Goal: Task Accomplishment & Management: Manage account settings

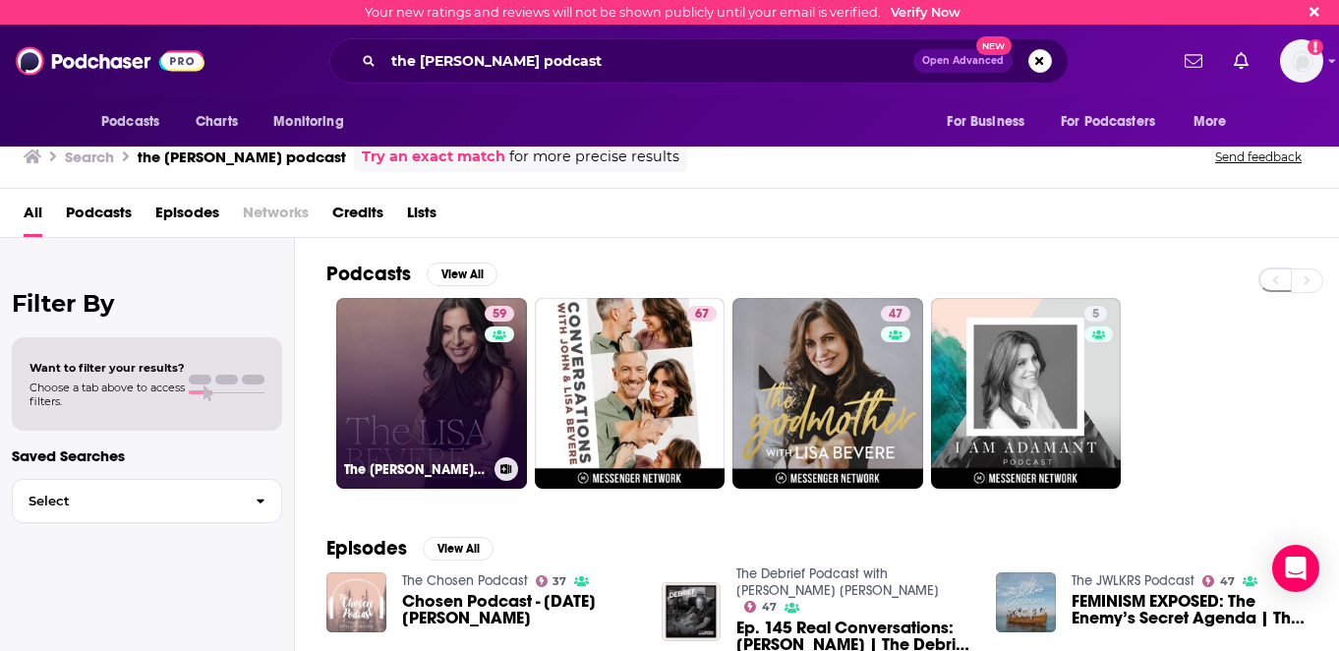
click at [436, 386] on link "59 The Lisa Bevere Podcast" at bounding box center [431, 393] width 191 height 191
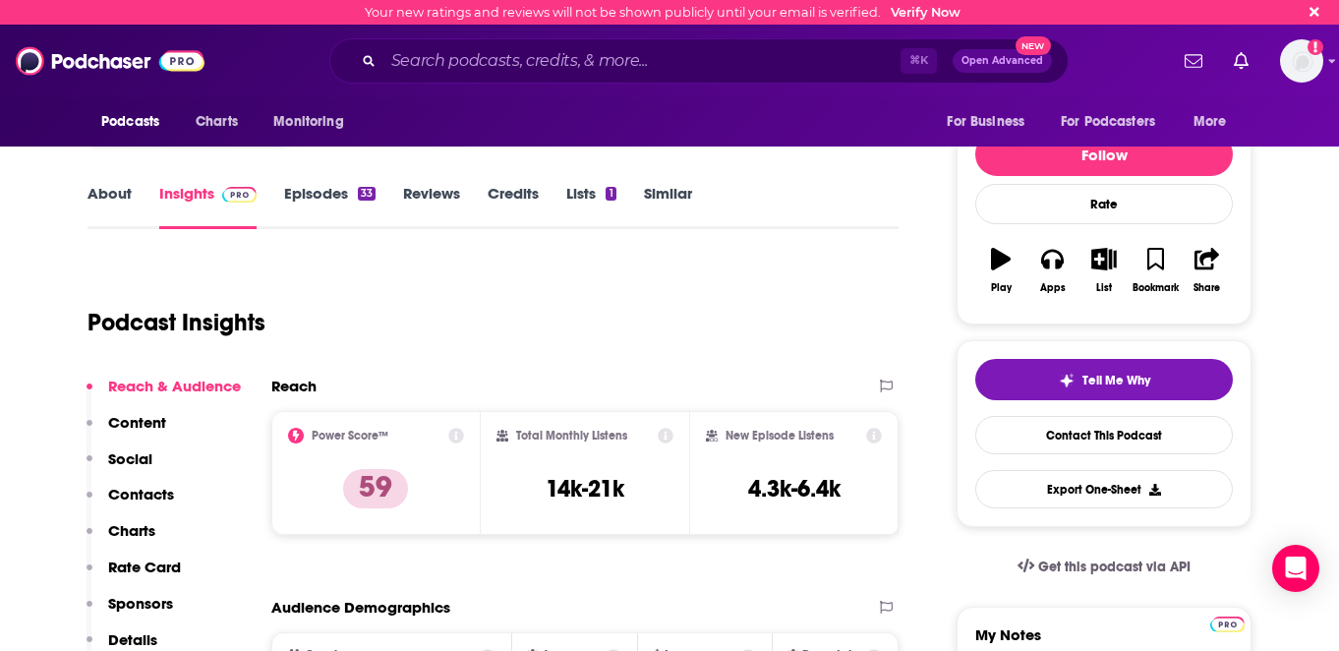
scroll to position [66, 0]
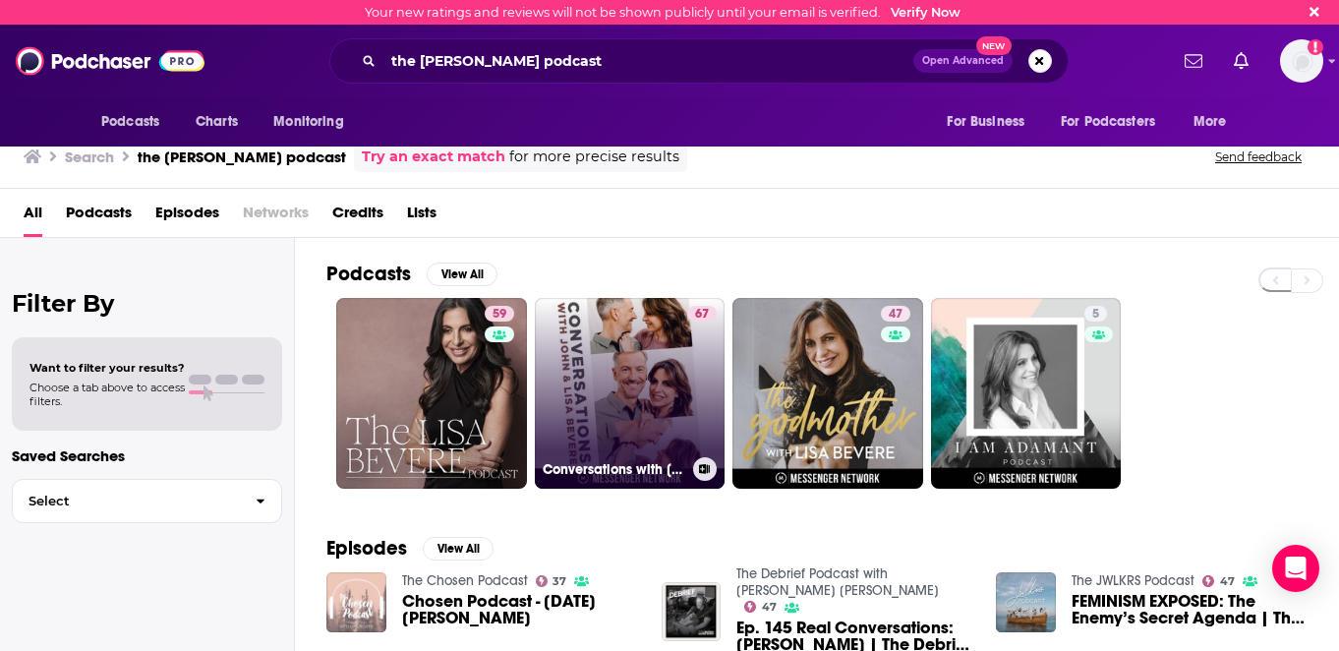
click at [638, 362] on link "67 Conversations with John & Lisa Bevere" at bounding box center [630, 393] width 191 height 191
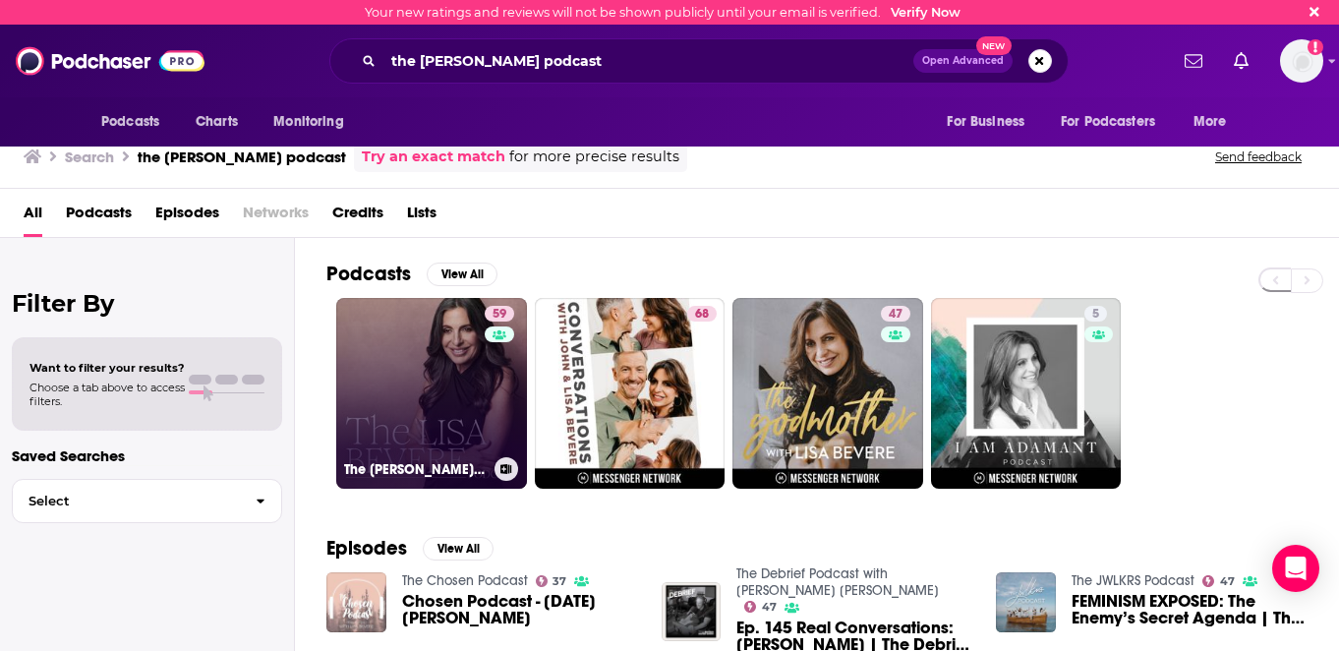
click at [458, 373] on link "59 The Lisa Bevere Podcast" at bounding box center [431, 393] width 191 height 191
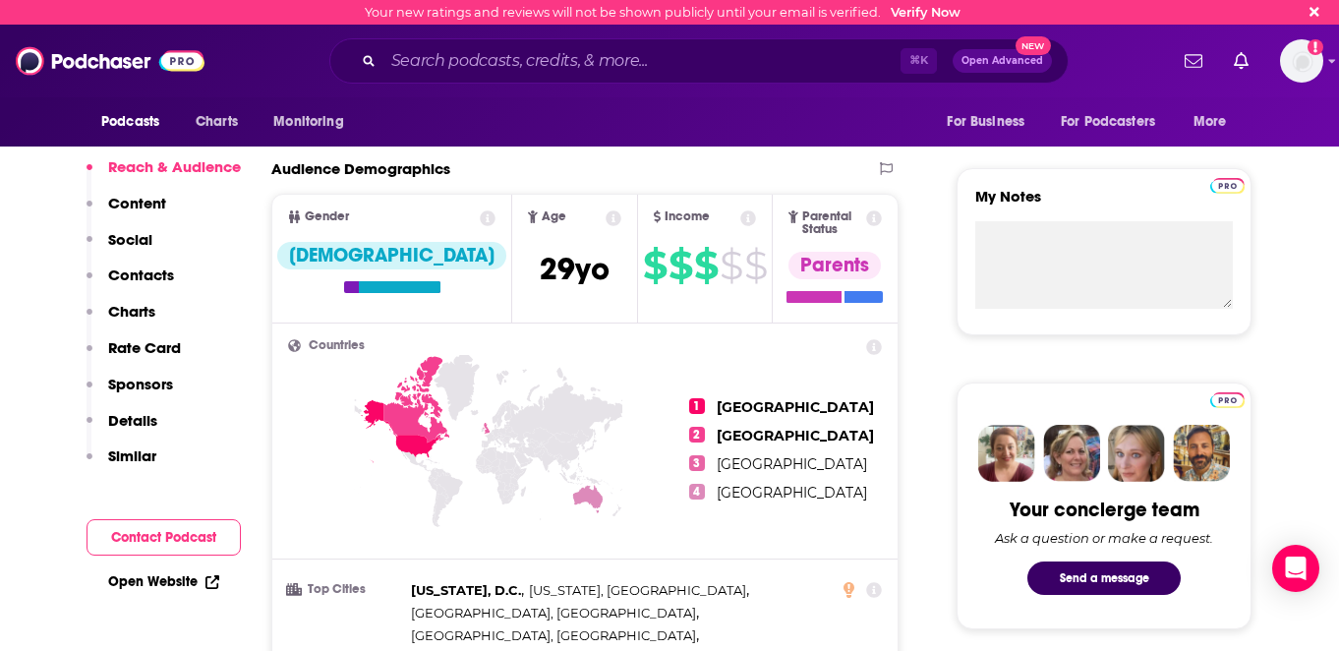
scroll to position [618, 0]
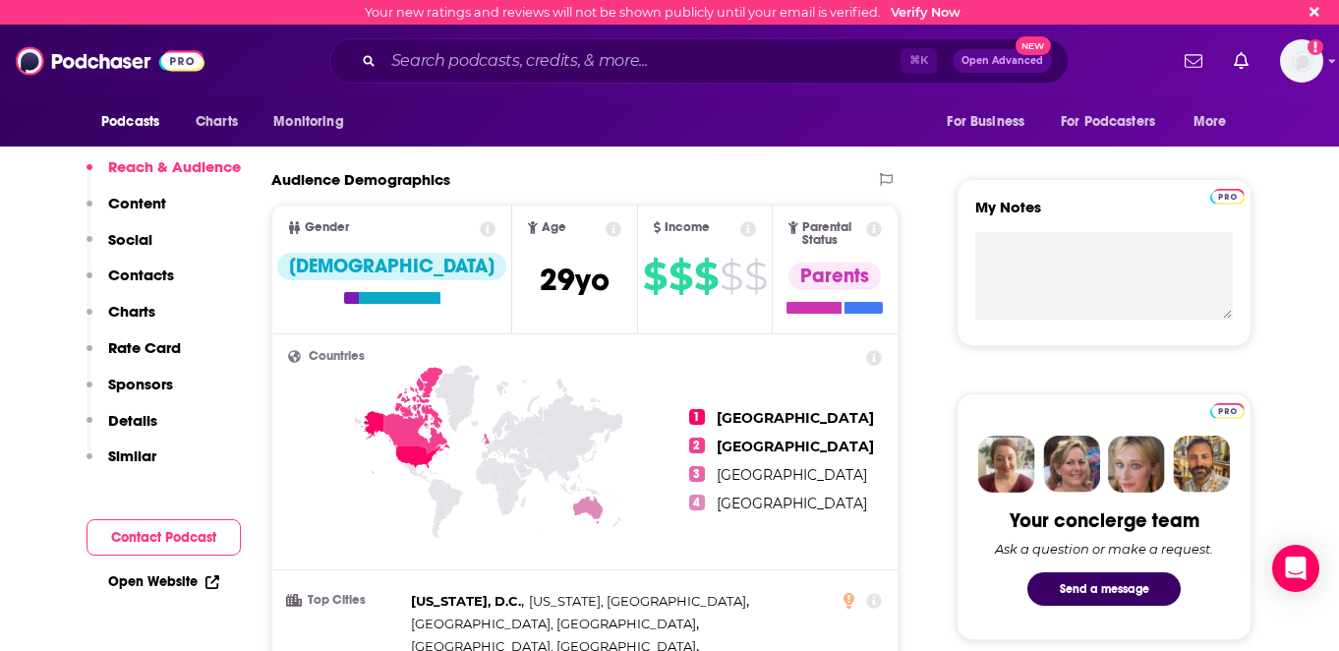
click at [877, 232] on icon at bounding box center [874, 229] width 16 height 16
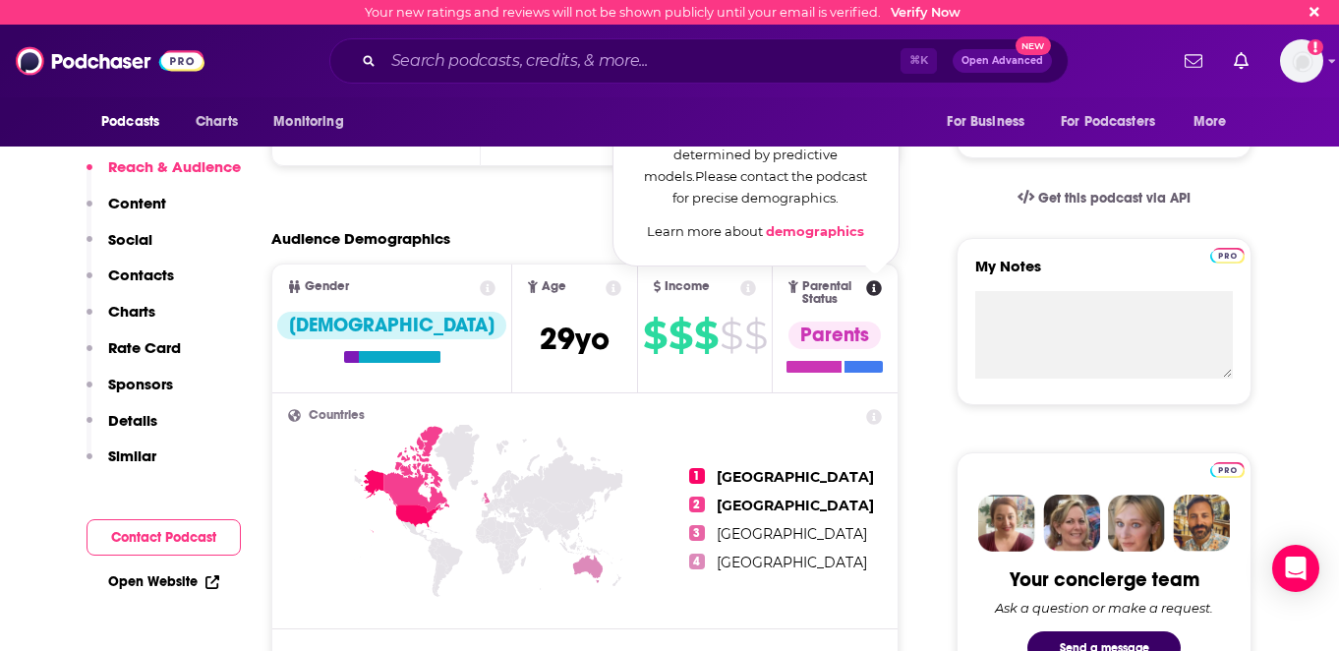
scroll to position [546, 0]
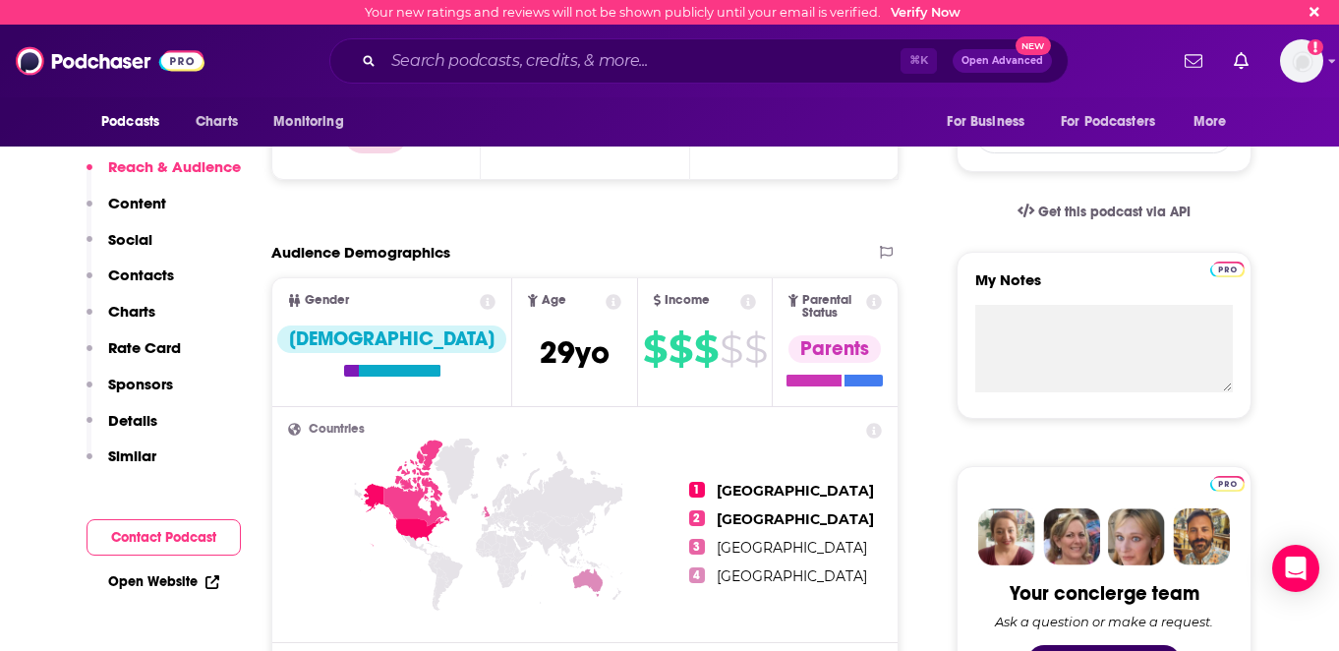
click at [870, 310] on span "Parental Status Parents" at bounding box center [835, 341] width 125 height 127
click at [606, 303] on icon at bounding box center [614, 302] width 16 height 16
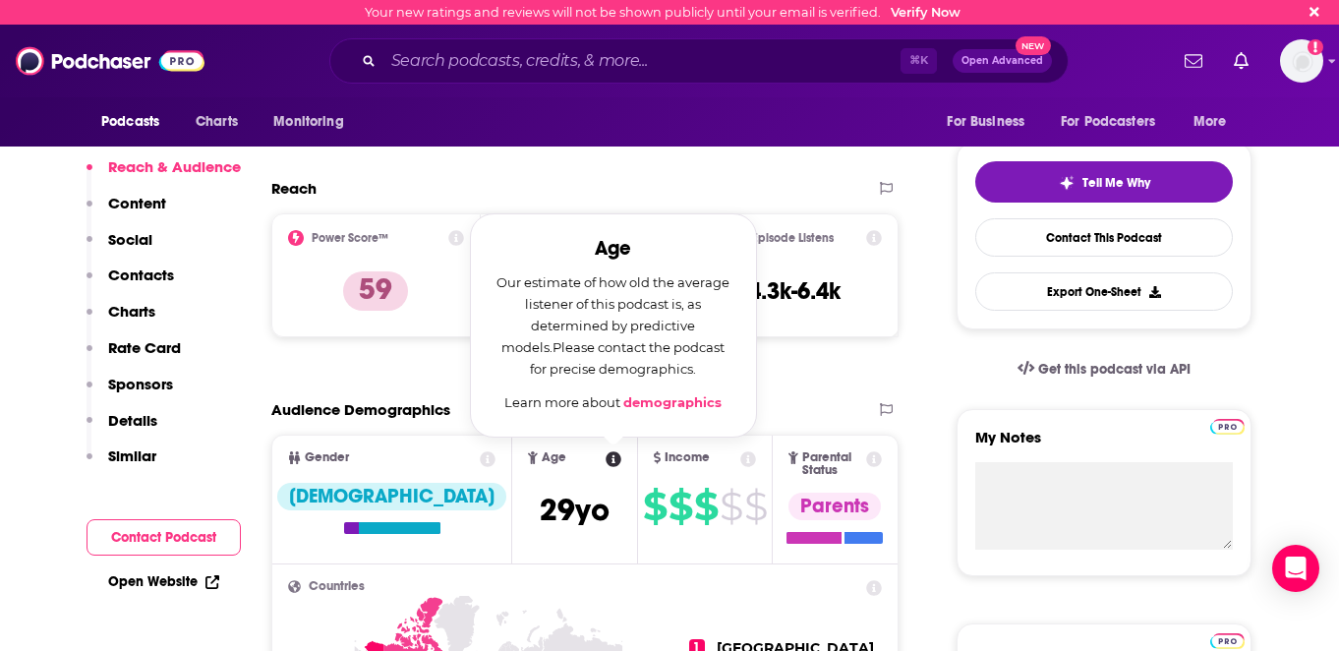
scroll to position [390, 0]
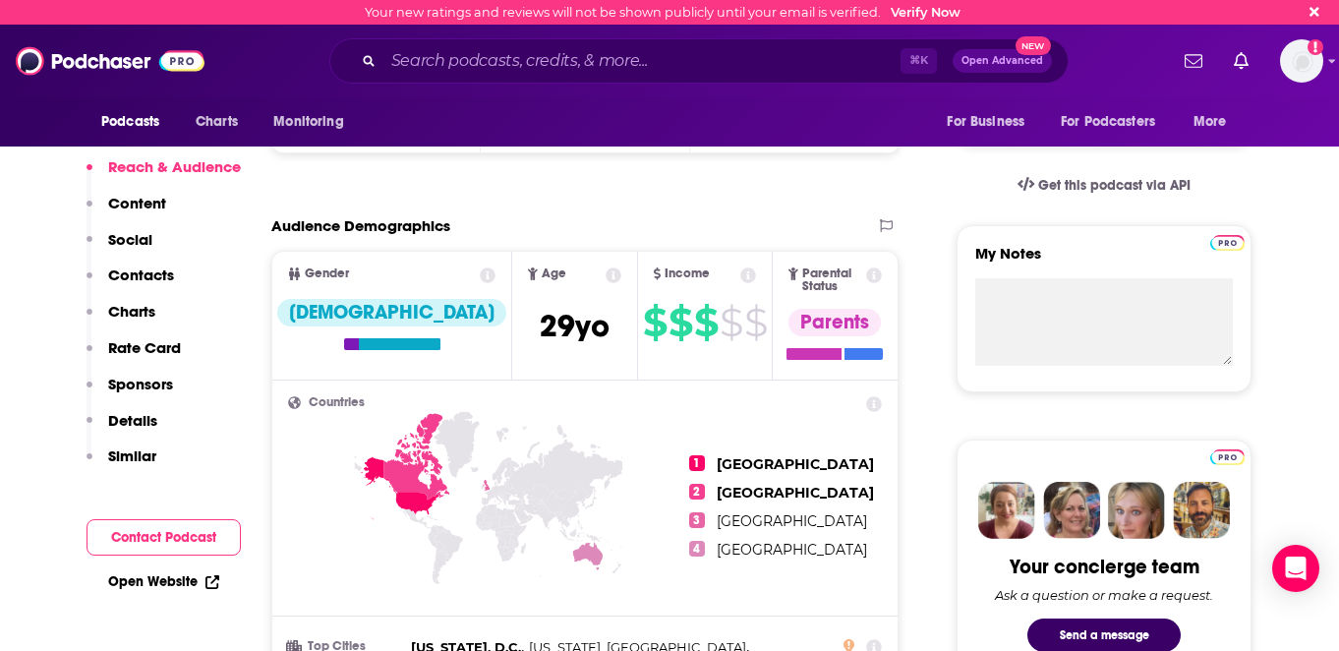
scroll to position [577, 0]
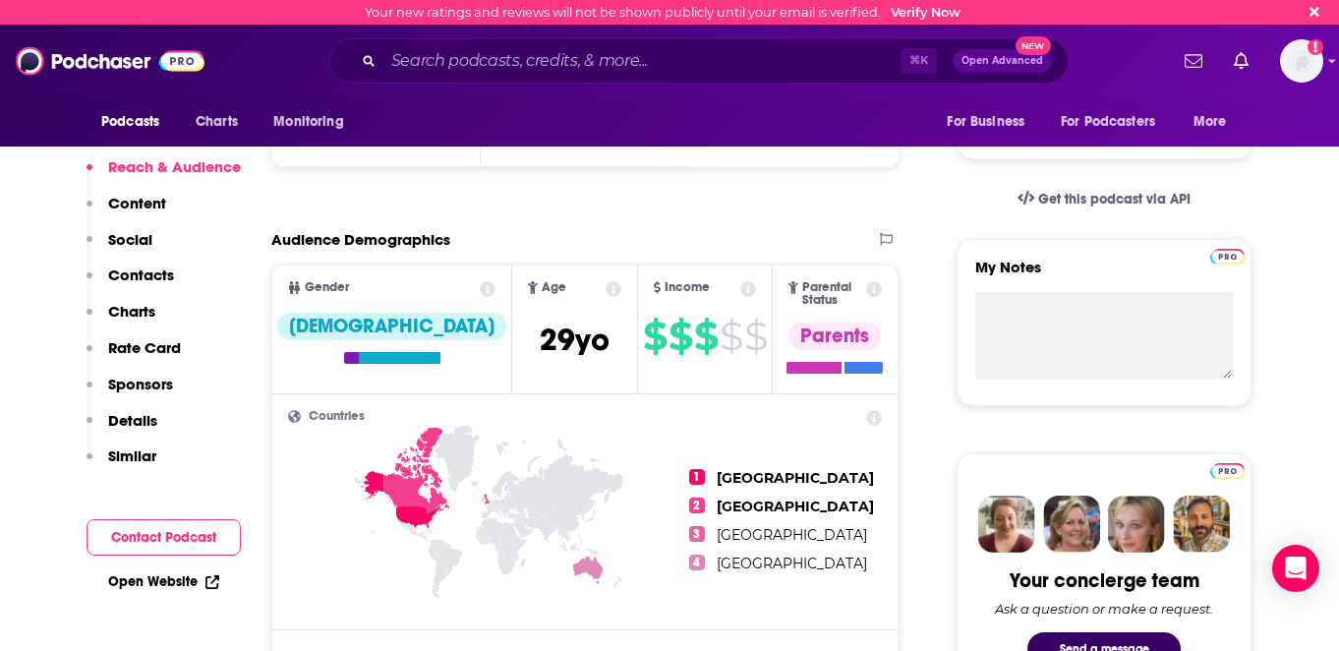
scroll to position [566, 0]
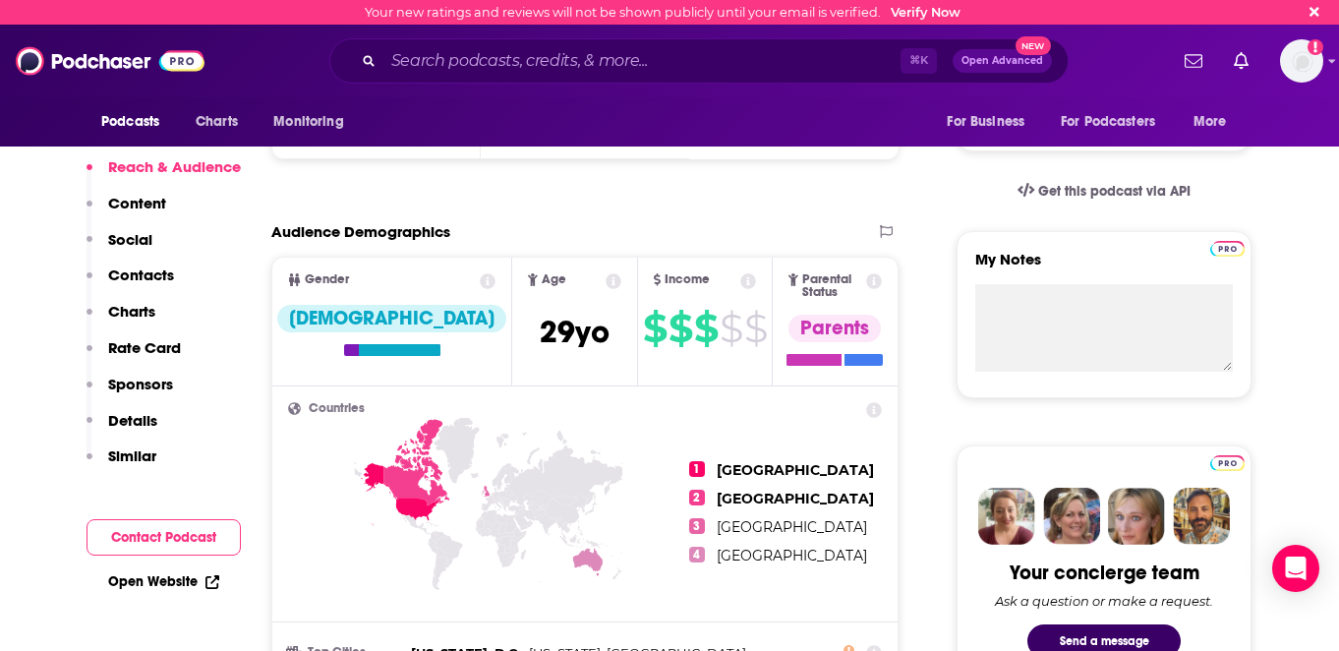
click at [740, 277] on icon at bounding box center [748, 281] width 16 height 16
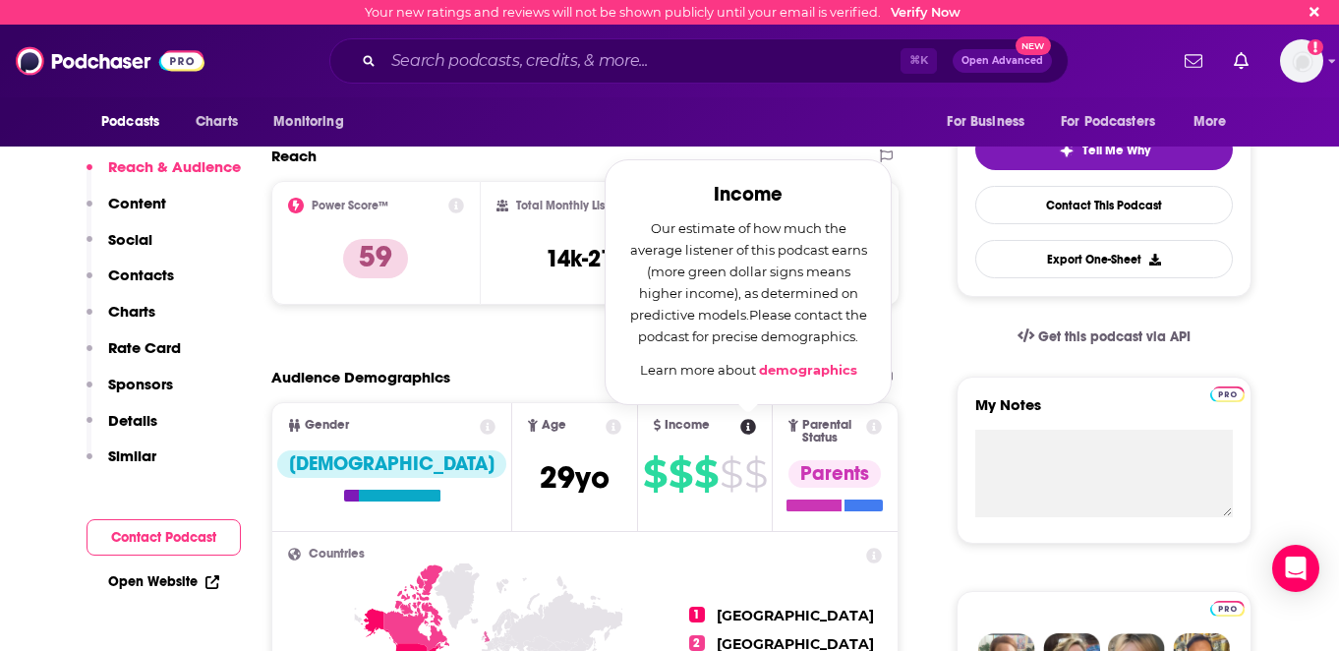
scroll to position [428, 0]
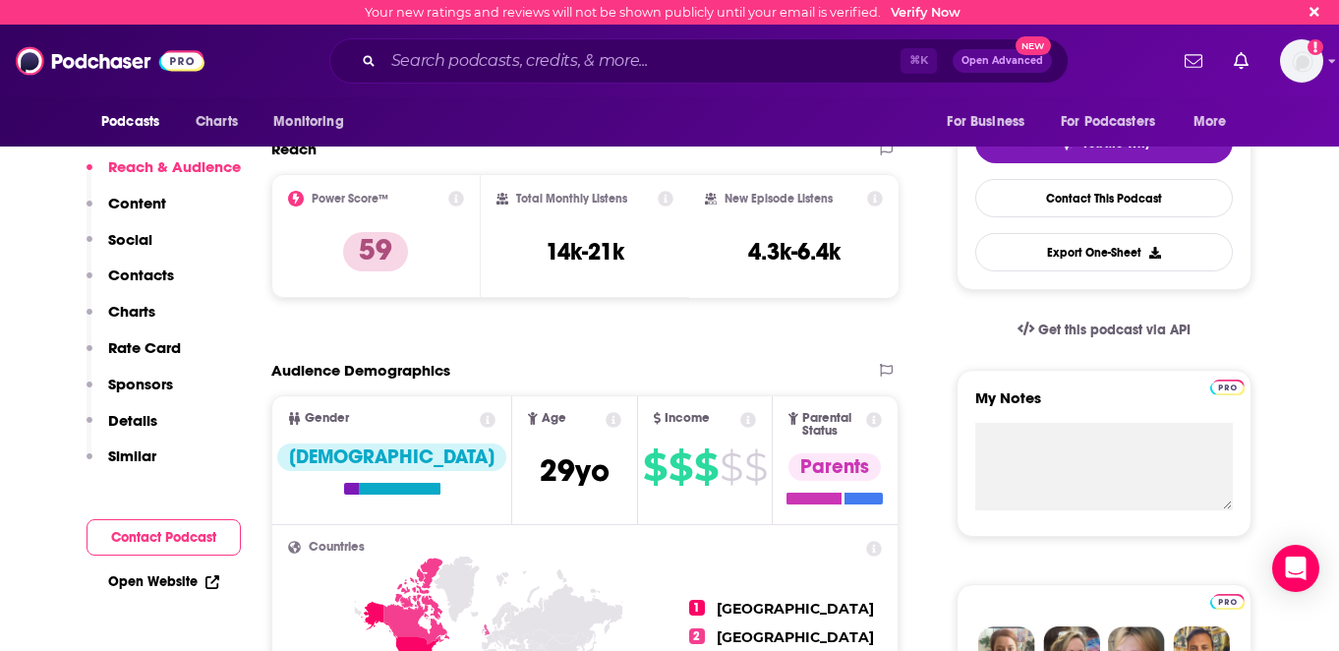
click at [728, 427] on div "Income" at bounding box center [705, 420] width 134 height 16
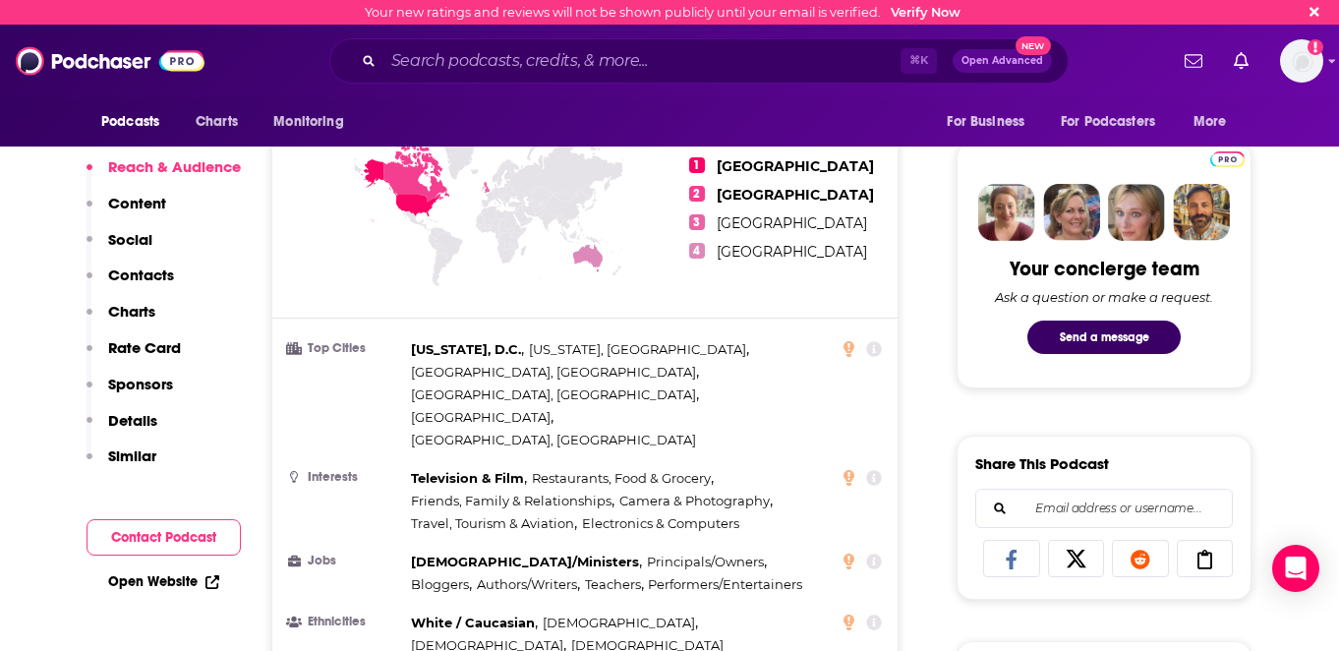
scroll to position [925, 0]
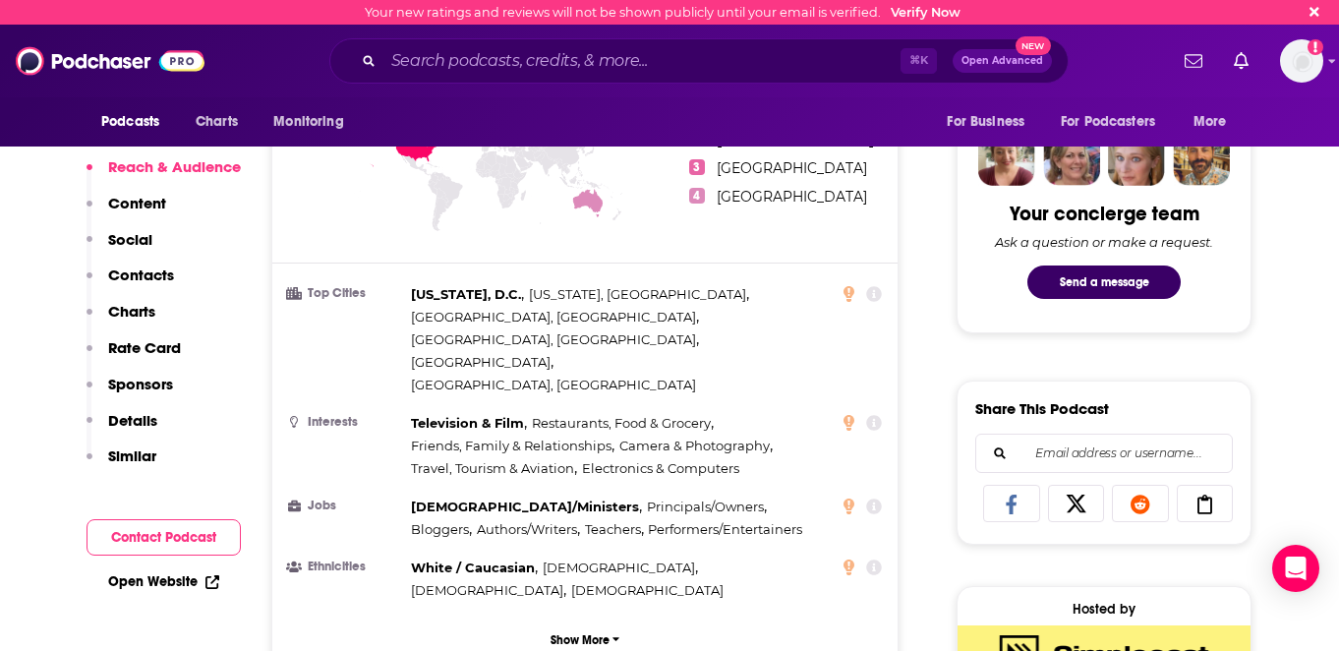
click at [876, 415] on icon at bounding box center [874, 423] width 16 height 16
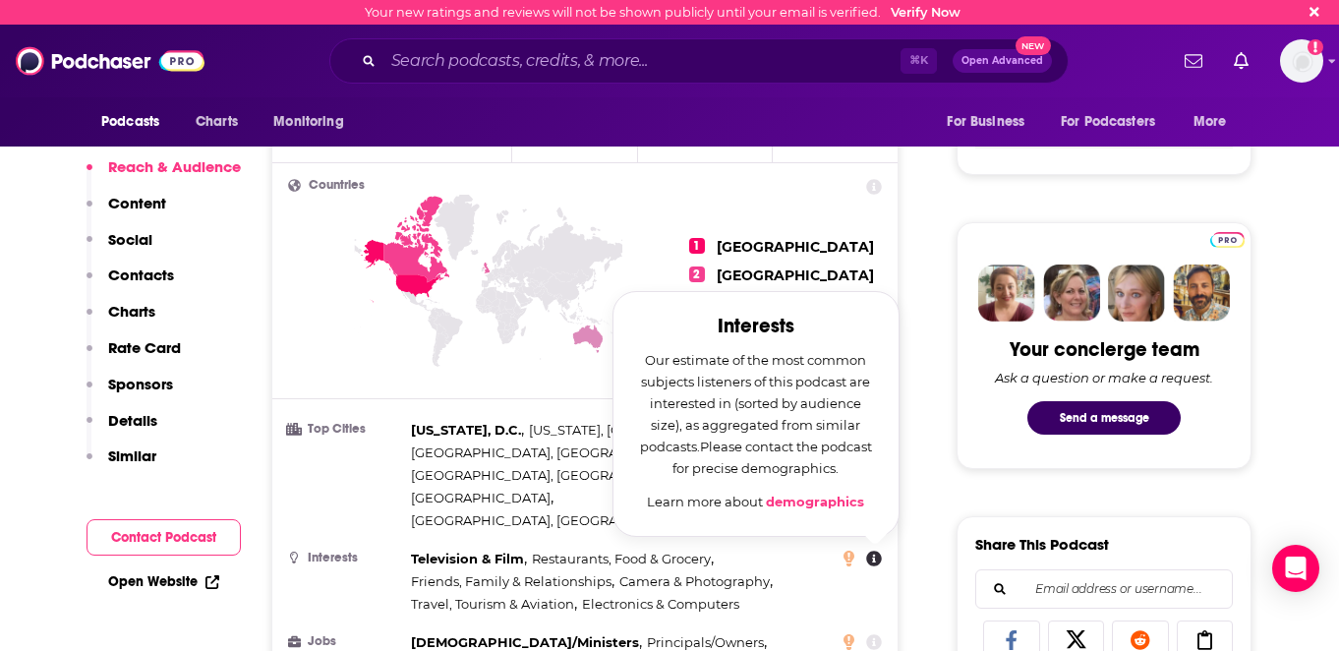
scroll to position [787, 0]
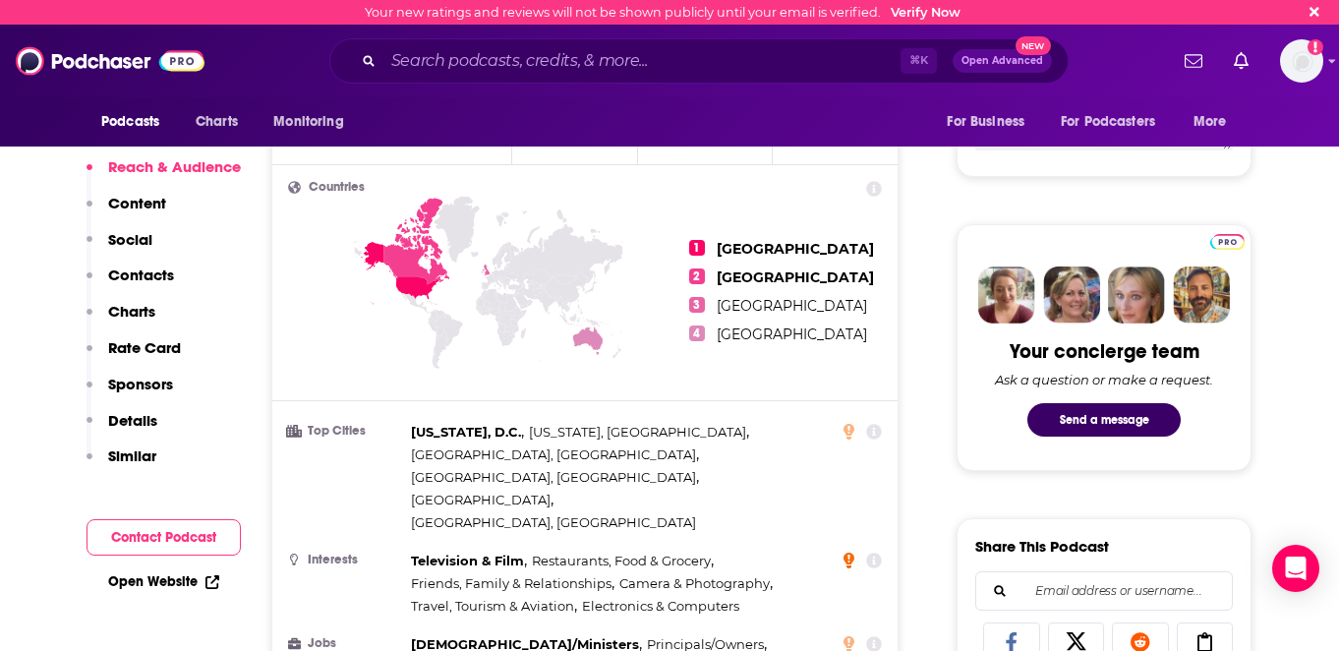
click at [848, 552] on icon at bounding box center [848, 560] width 11 height 16
click at [793, 549] on div "Television & Film , Restaurants, Food & Grocery , Friends, Family & Relationshi…" at bounding box center [621, 583] width 420 height 68
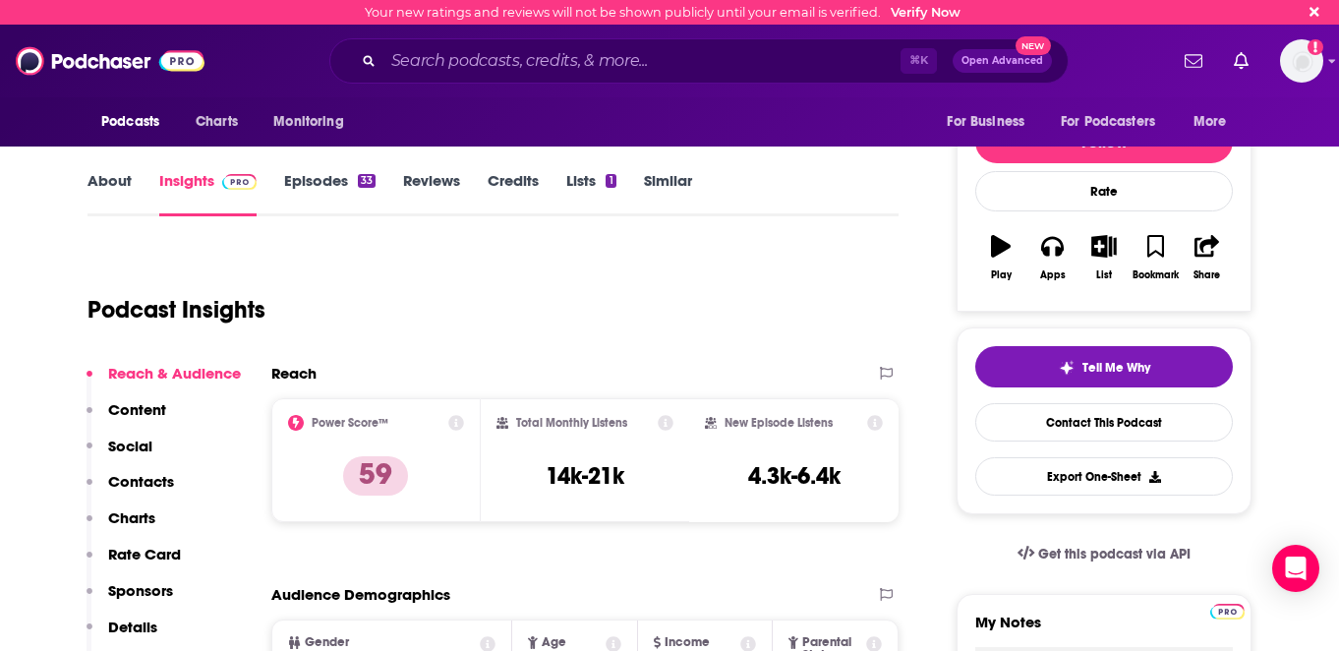
scroll to position [209, 0]
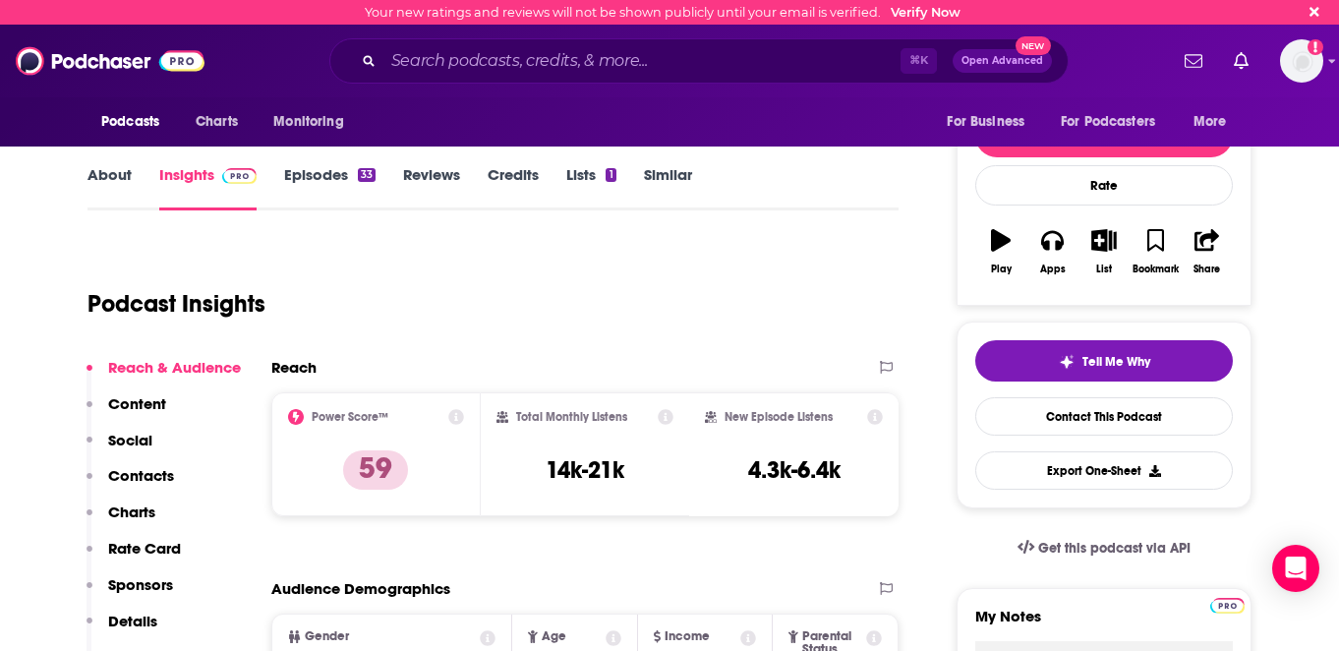
click at [454, 417] on icon at bounding box center [456, 417] width 16 height 16
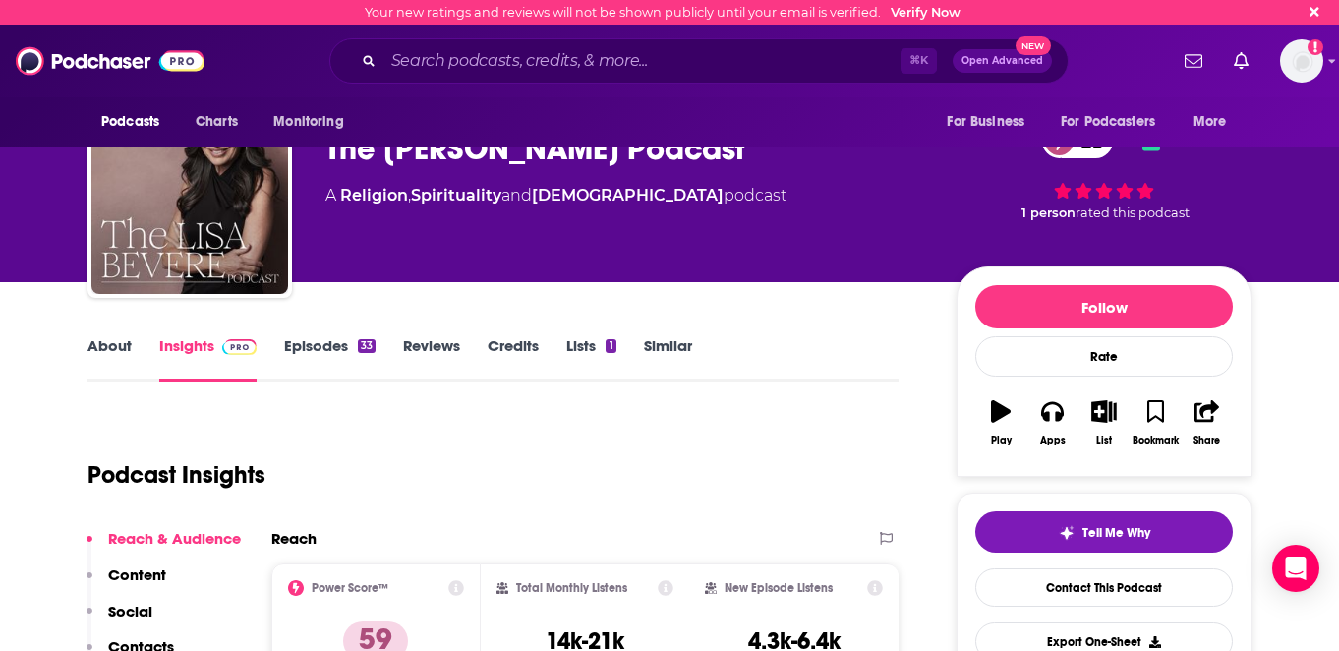
scroll to position [0, 0]
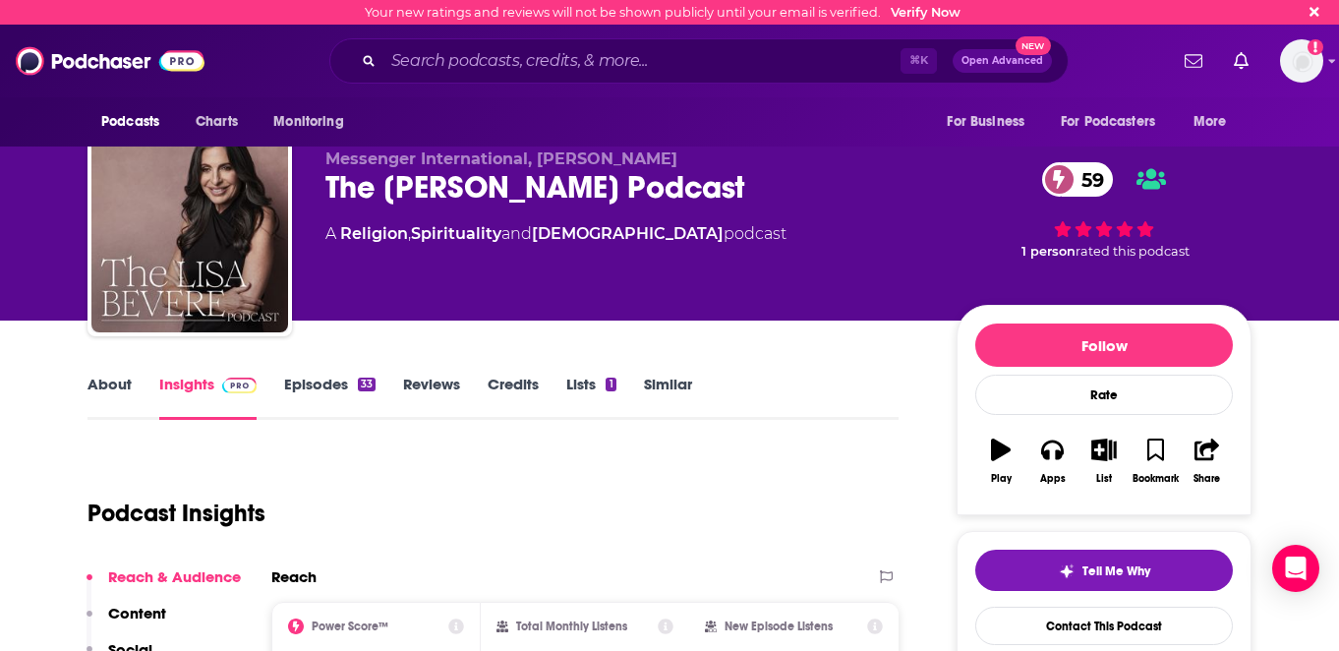
click at [315, 381] on link "Episodes 33" at bounding box center [329, 397] width 91 height 45
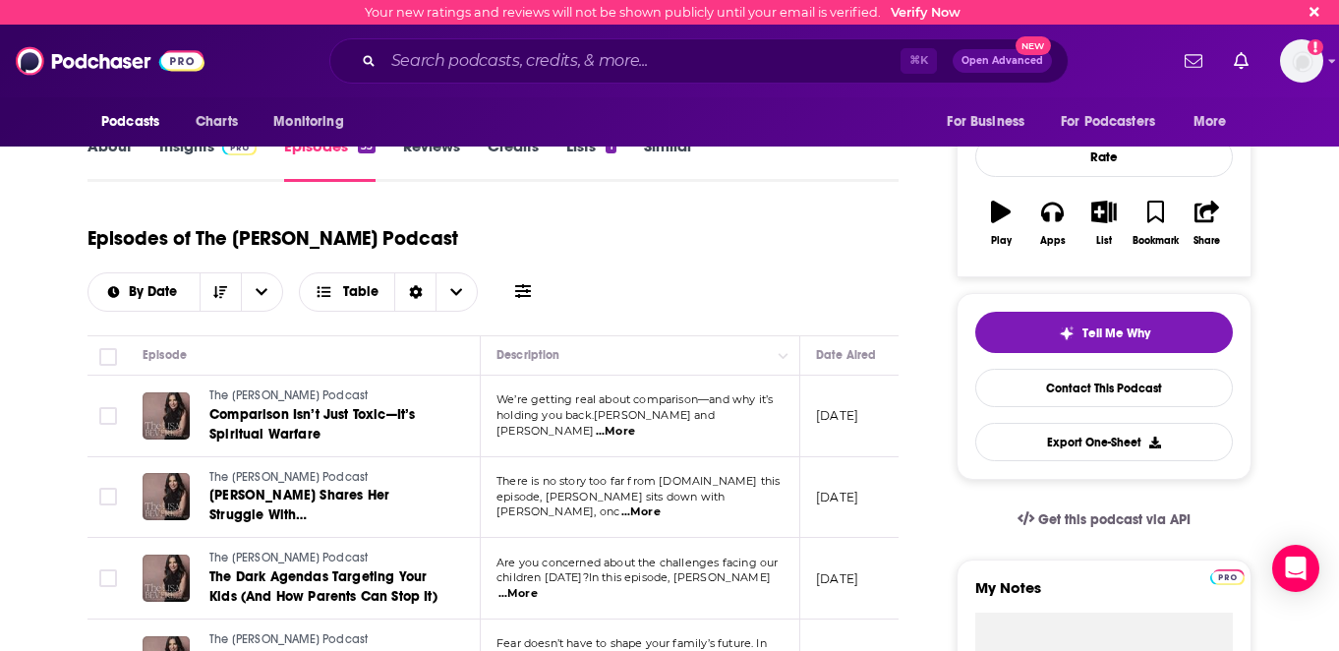
scroll to position [233, 0]
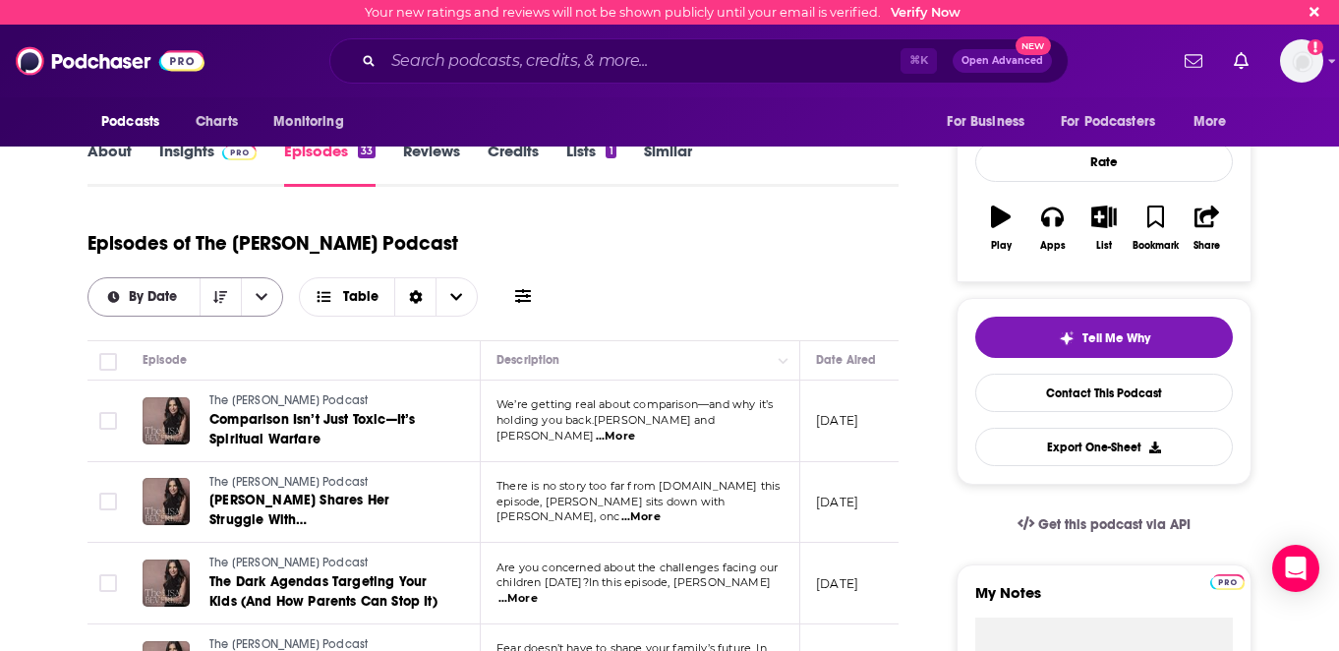
click at [267, 290] on icon "open menu" at bounding box center [262, 297] width 12 height 14
click at [267, 361] on span "By Rating" at bounding box center [198, 366] width 140 height 11
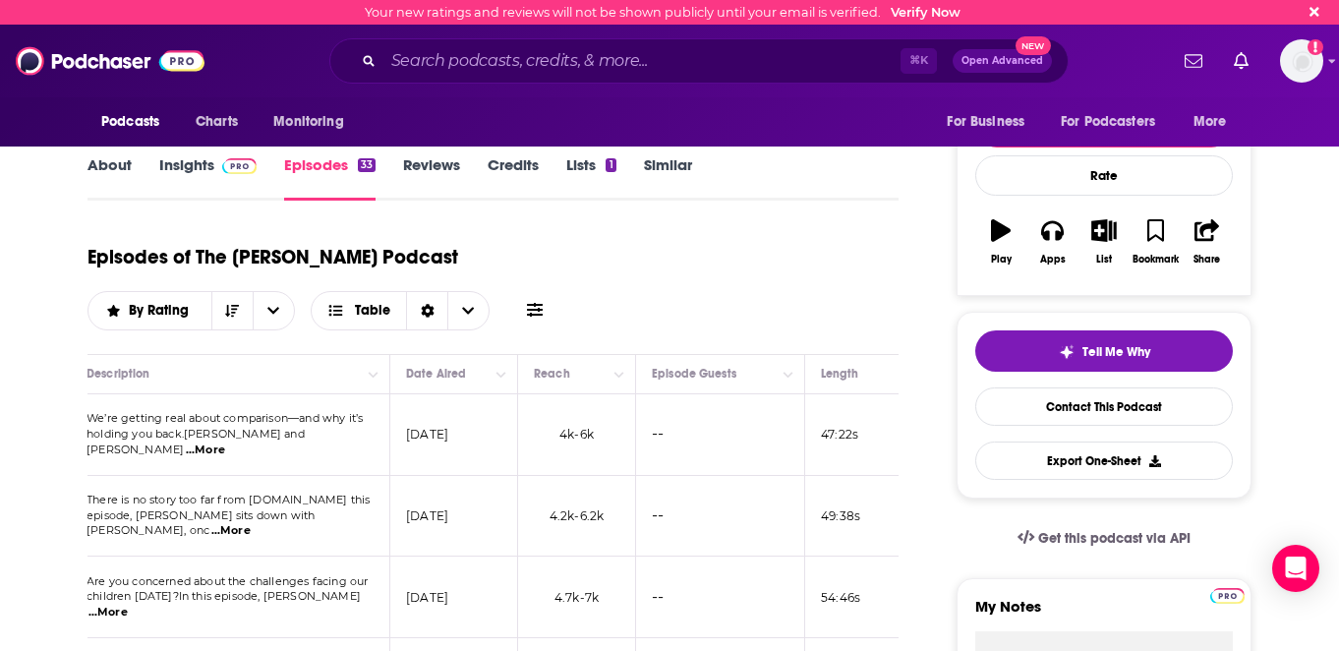
scroll to position [0, 0]
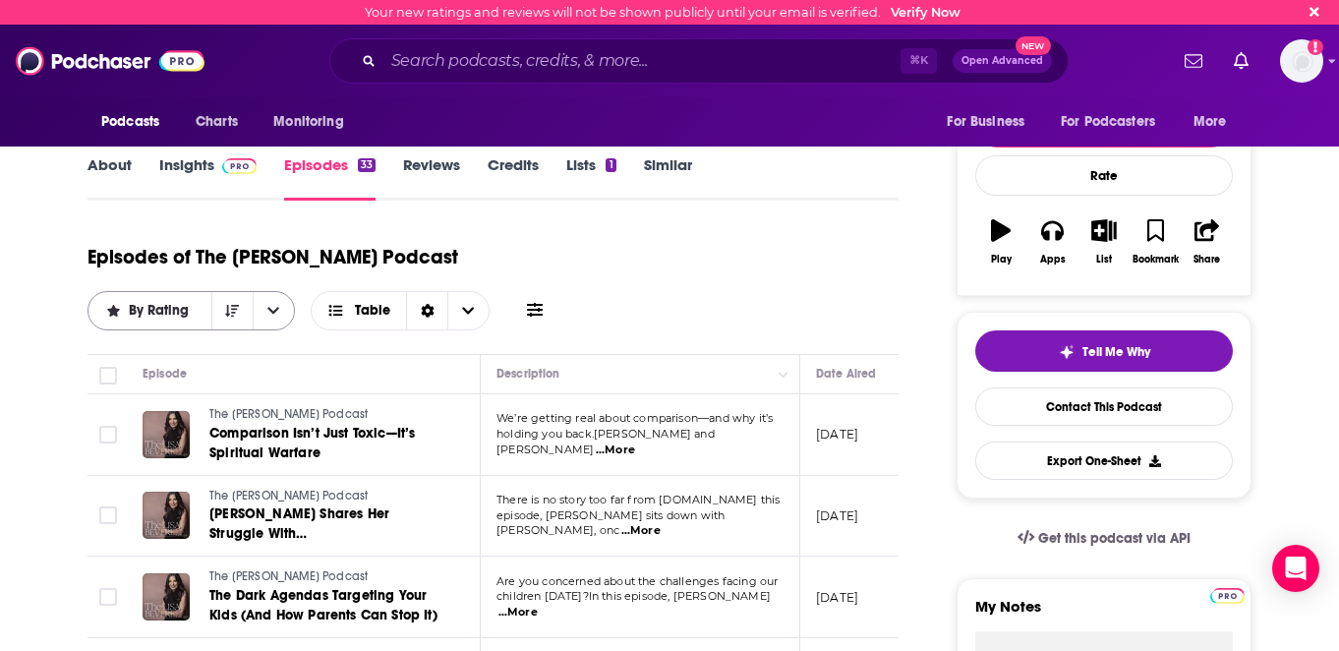
click at [279, 304] on icon "open menu" at bounding box center [273, 311] width 12 height 14
click at [279, 341] on span "By Date" at bounding box center [203, 346] width 151 height 11
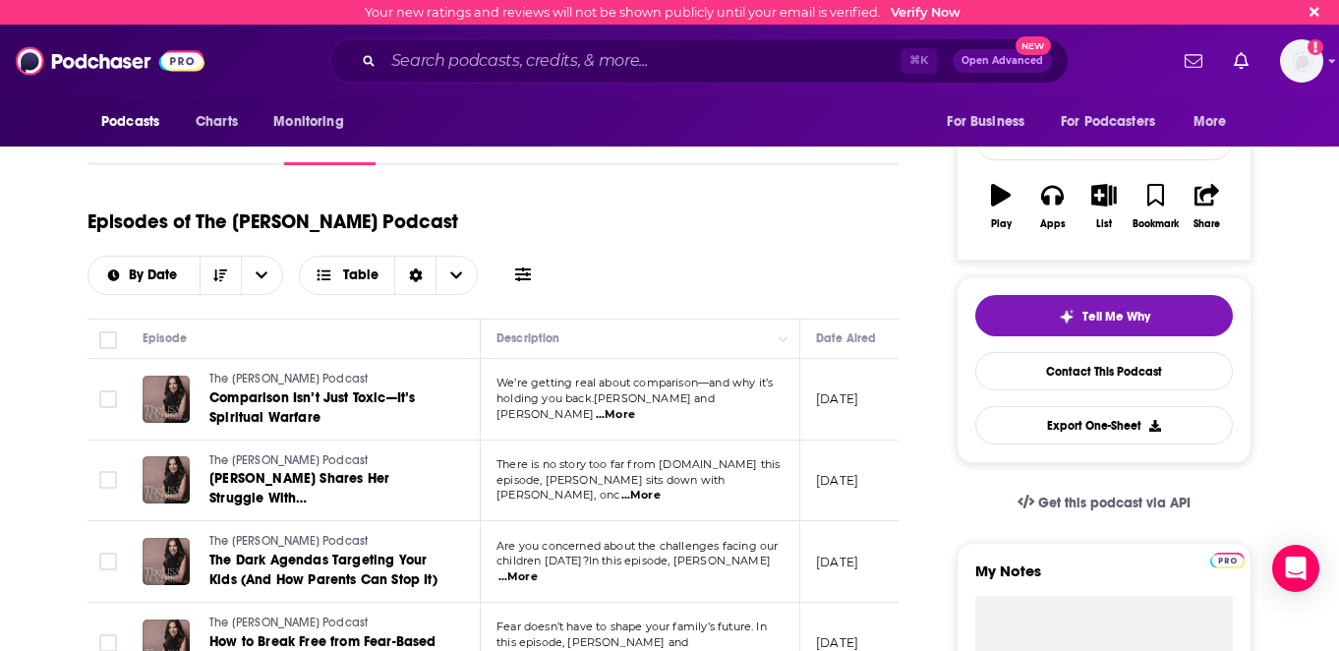
scroll to position [262, 0]
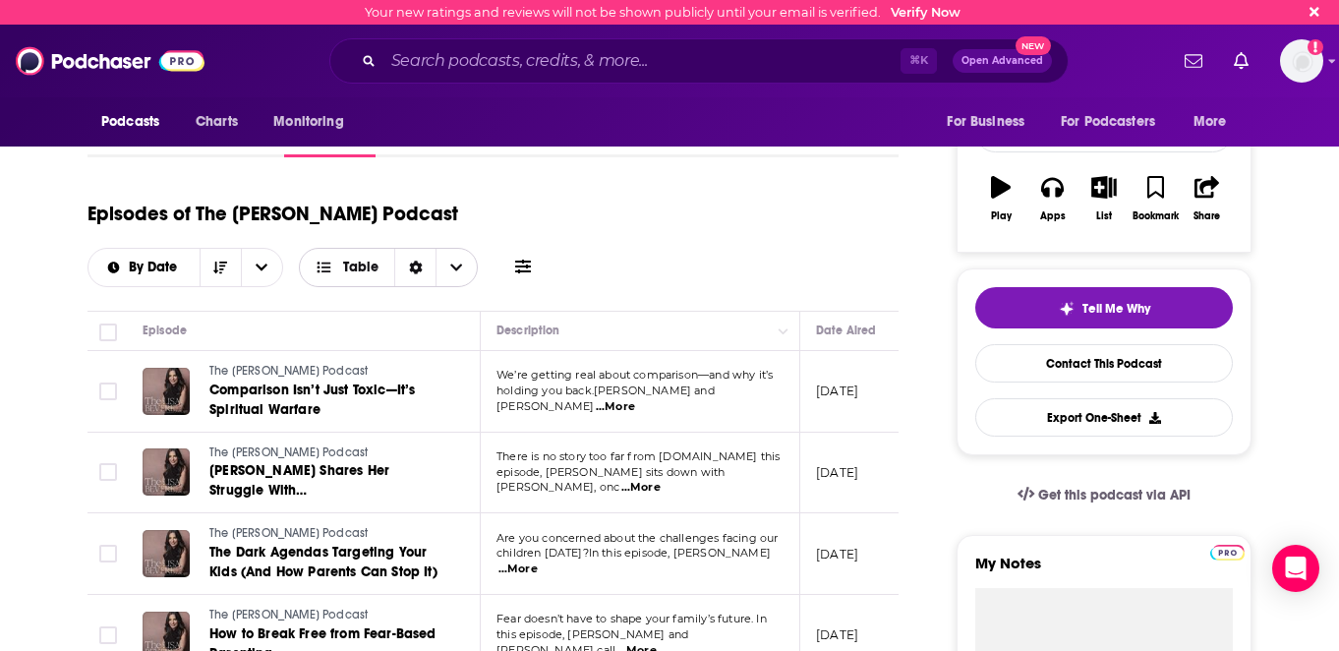
click at [435, 249] on div "Sort Direction" at bounding box center [414, 267] width 41 height 37
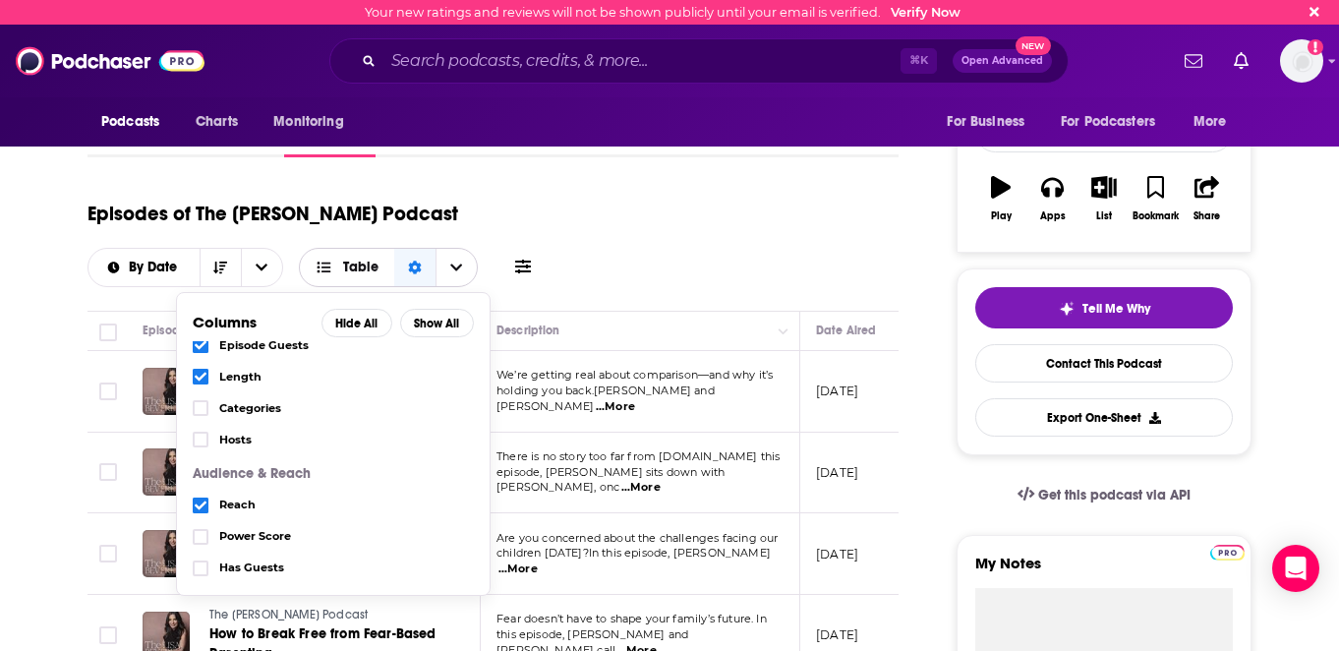
scroll to position [115, 0]
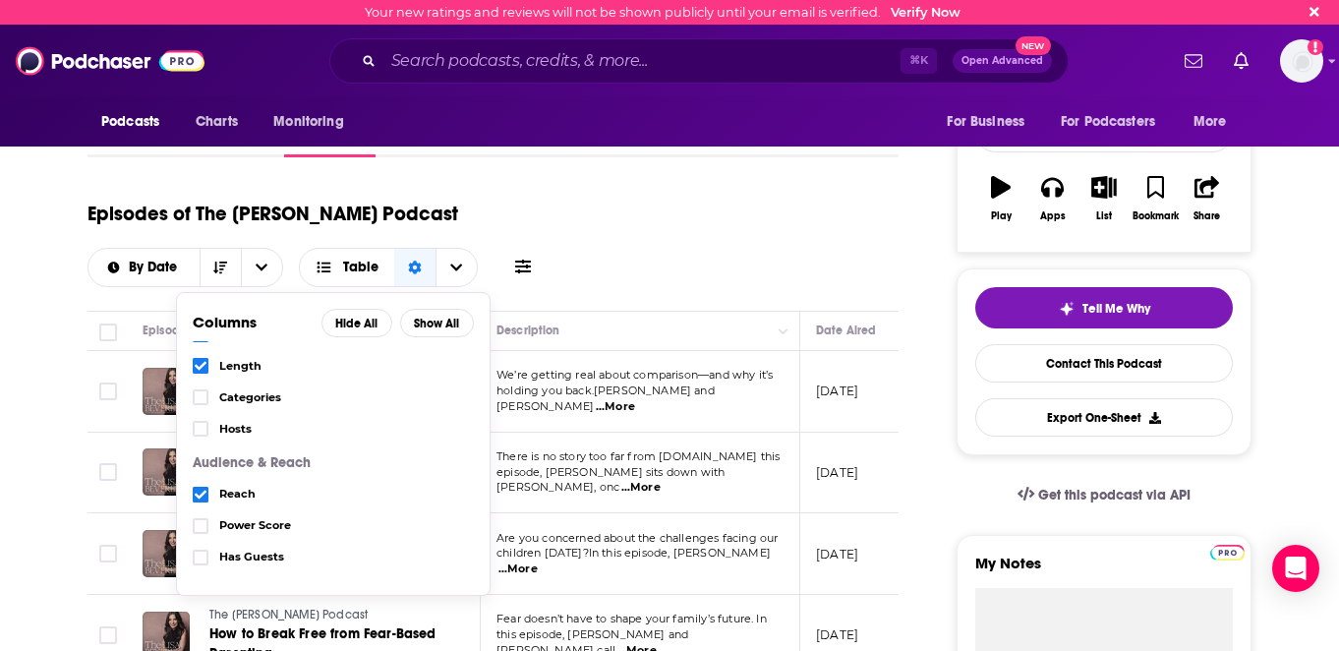
click at [639, 611] on span "Fear doesn’t have to shape your family’s future. In" at bounding box center [631, 618] width 270 height 14
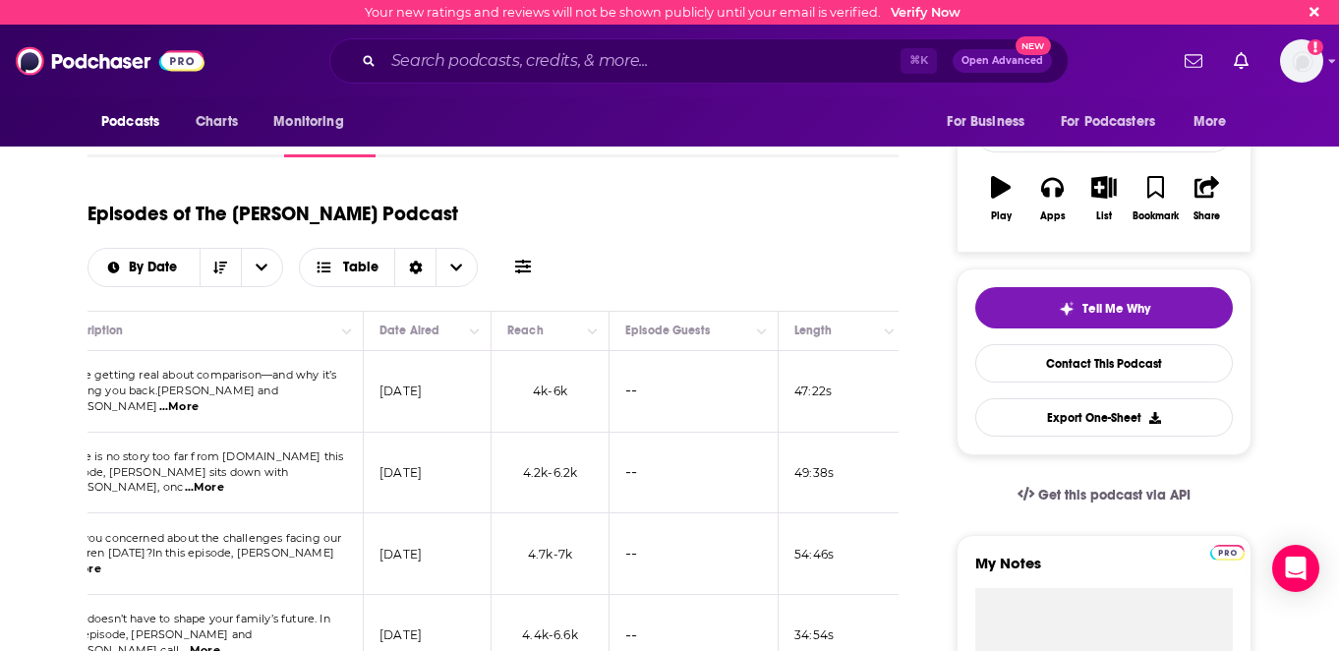
scroll to position [254, 0]
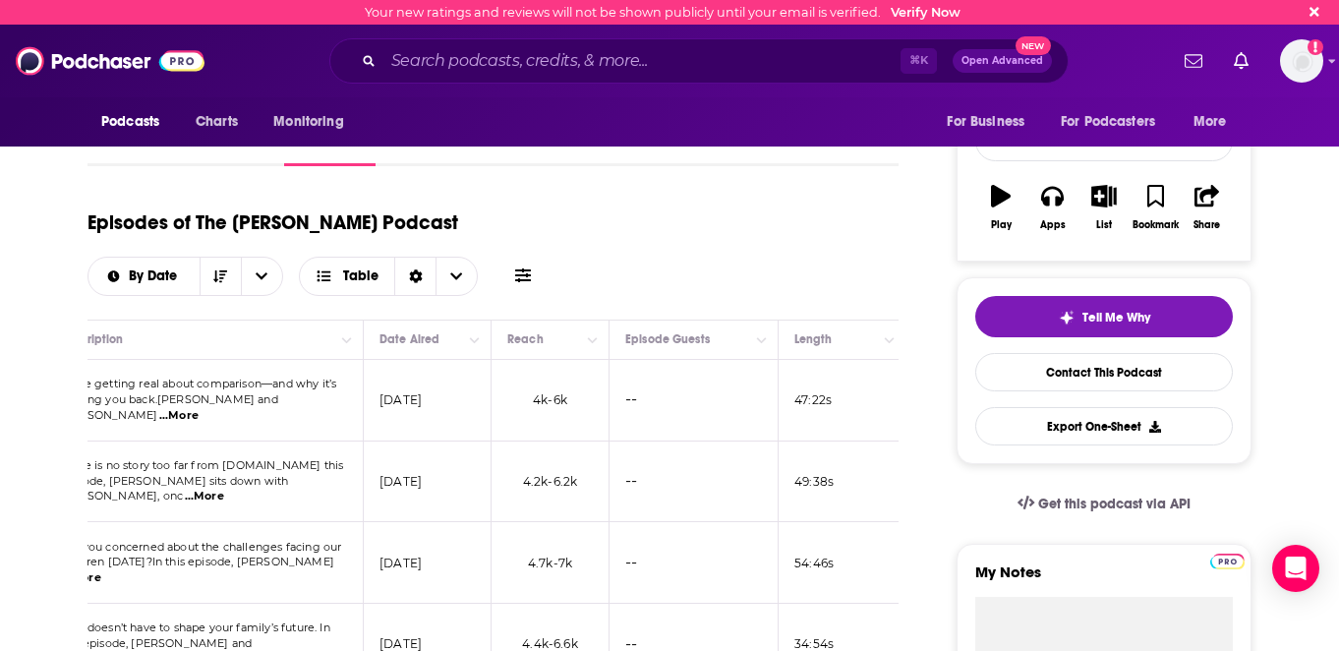
click at [537, 257] on div "By Date Table" at bounding box center [311, 276] width 449 height 39
click at [531, 267] on icon at bounding box center [523, 275] width 16 height 16
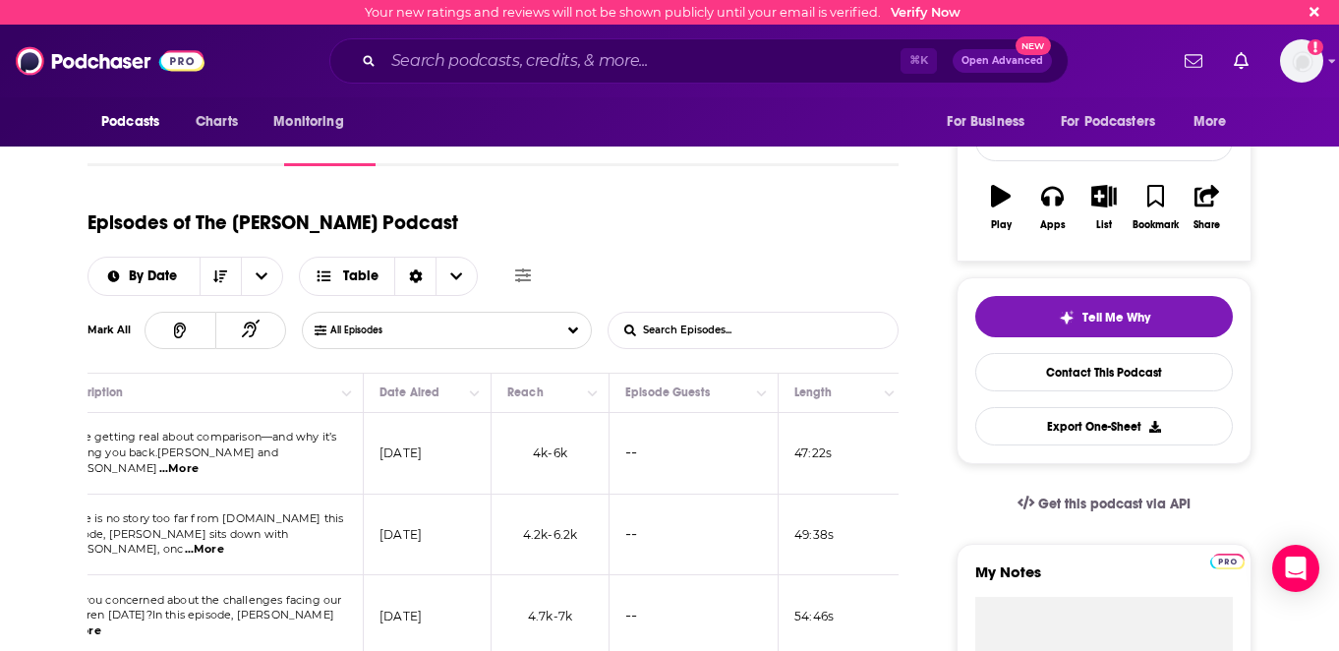
click at [894, 244] on div "Episodes of The [PERSON_NAME] Podcast By Date Table" at bounding box center [492, 247] width 811 height 98
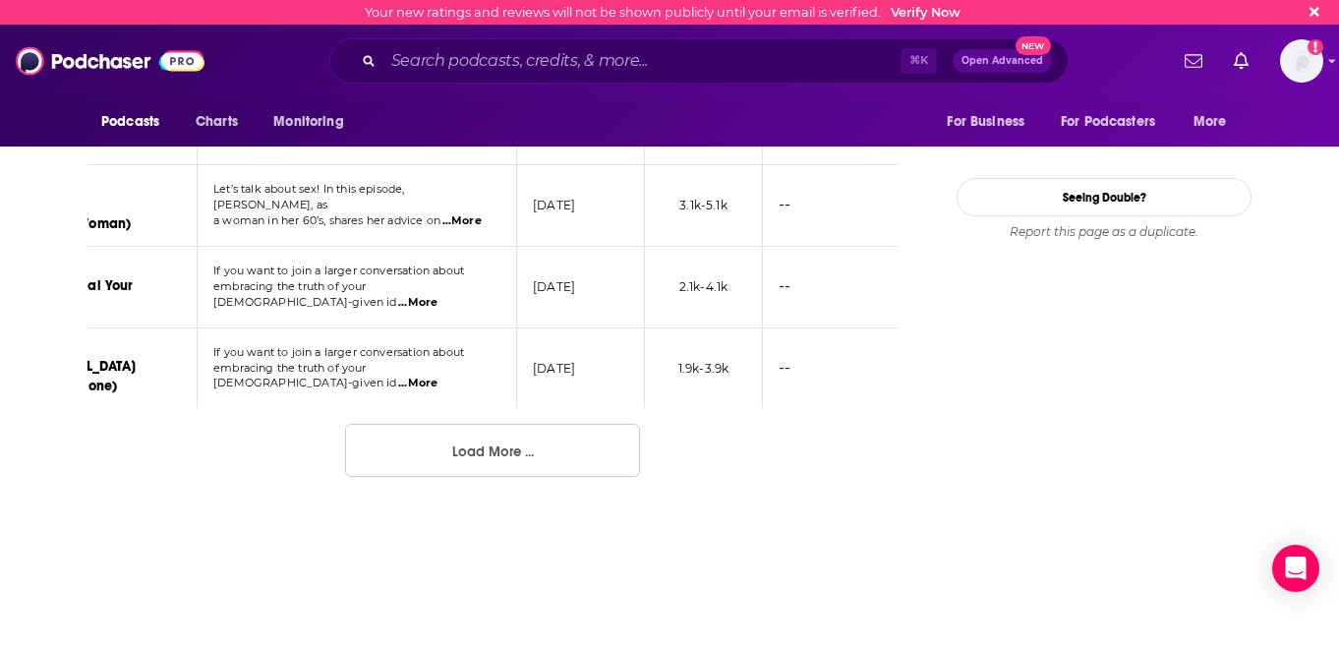
scroll to position [2301, 0]
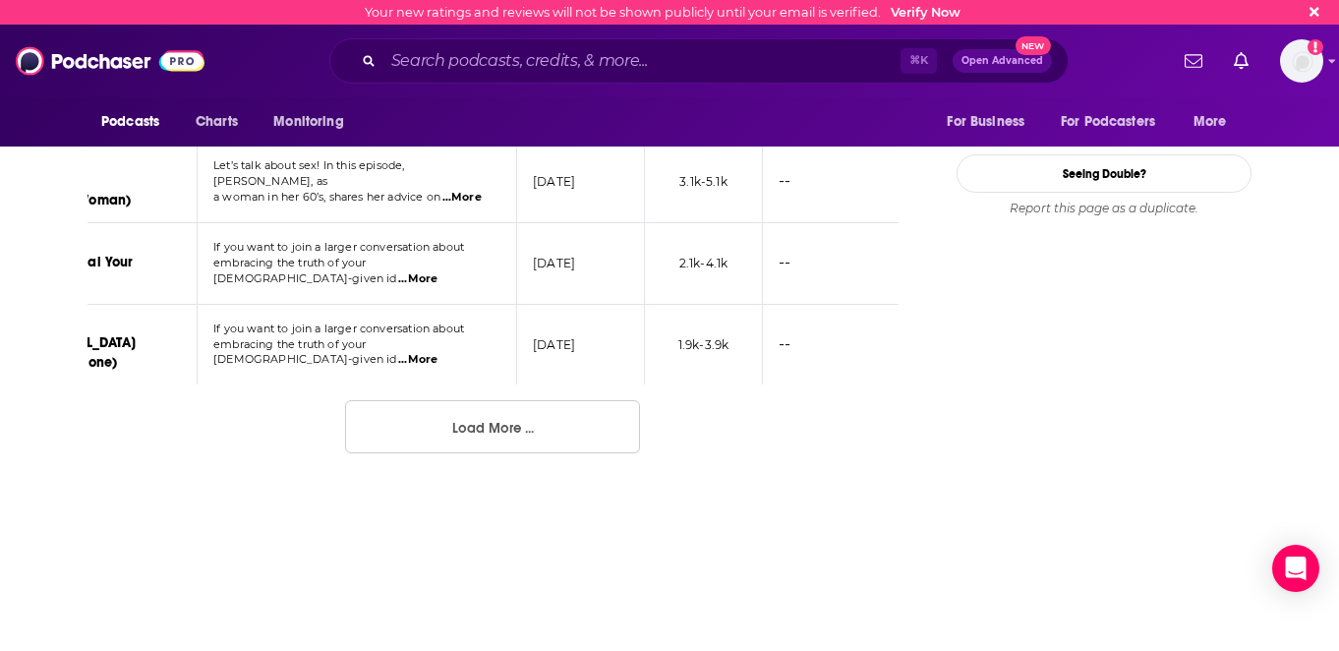
click at [509, 400] on button "Load More ..." at bounding box center [492, 426] width 295 height 53
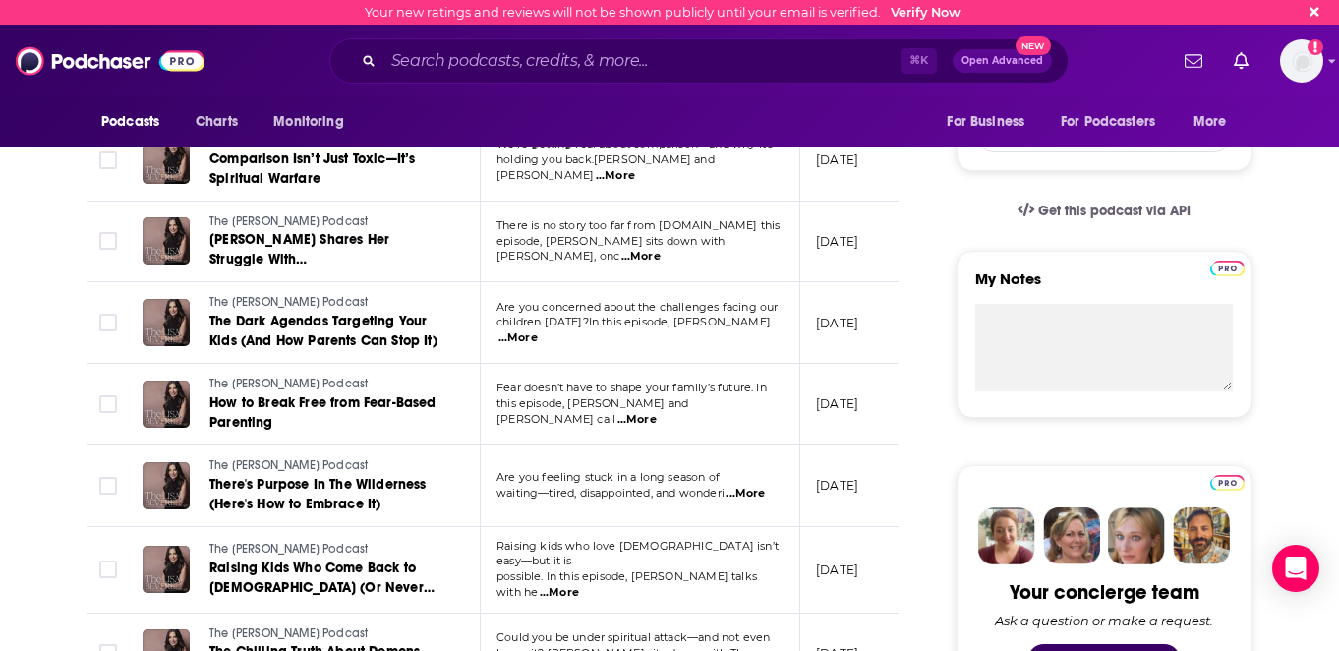
scroll to position [544, 0]
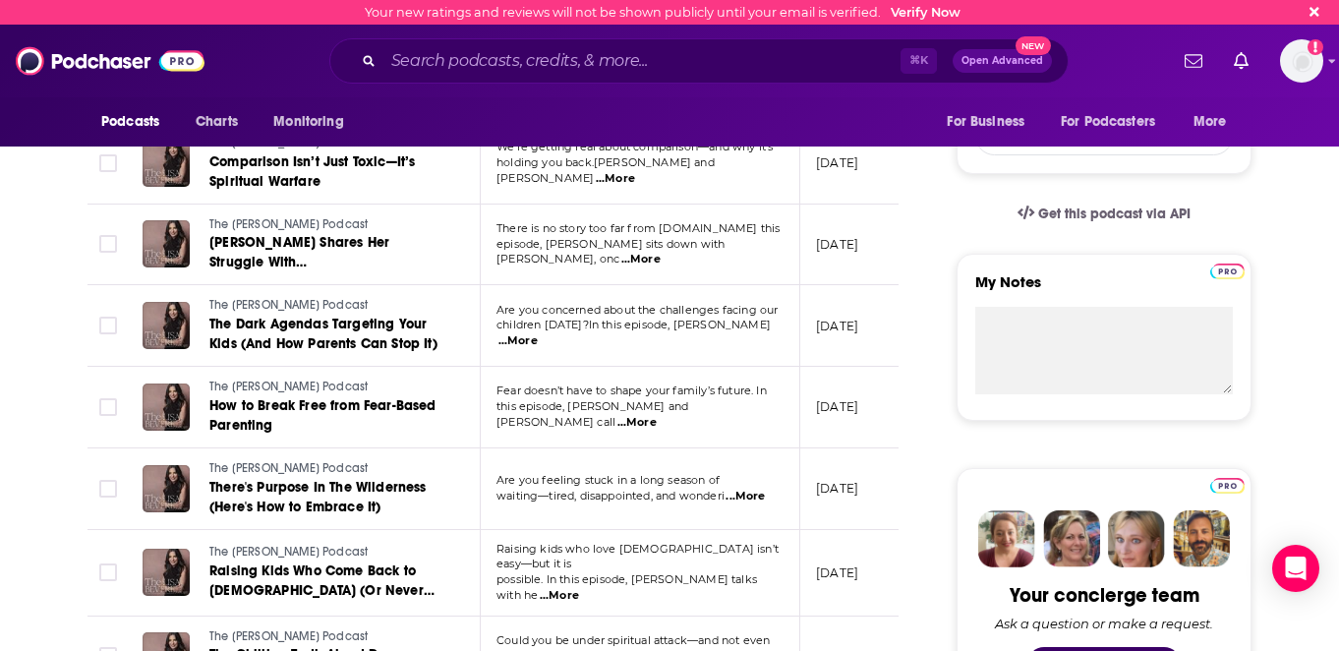
click at [98, 285] on td at bounding box center [106, 326] width 39 height 82
click at [107, 317] on input "Toggle select row" at bounding box center [108, 326] width 18 height 18
checkbox input "true"
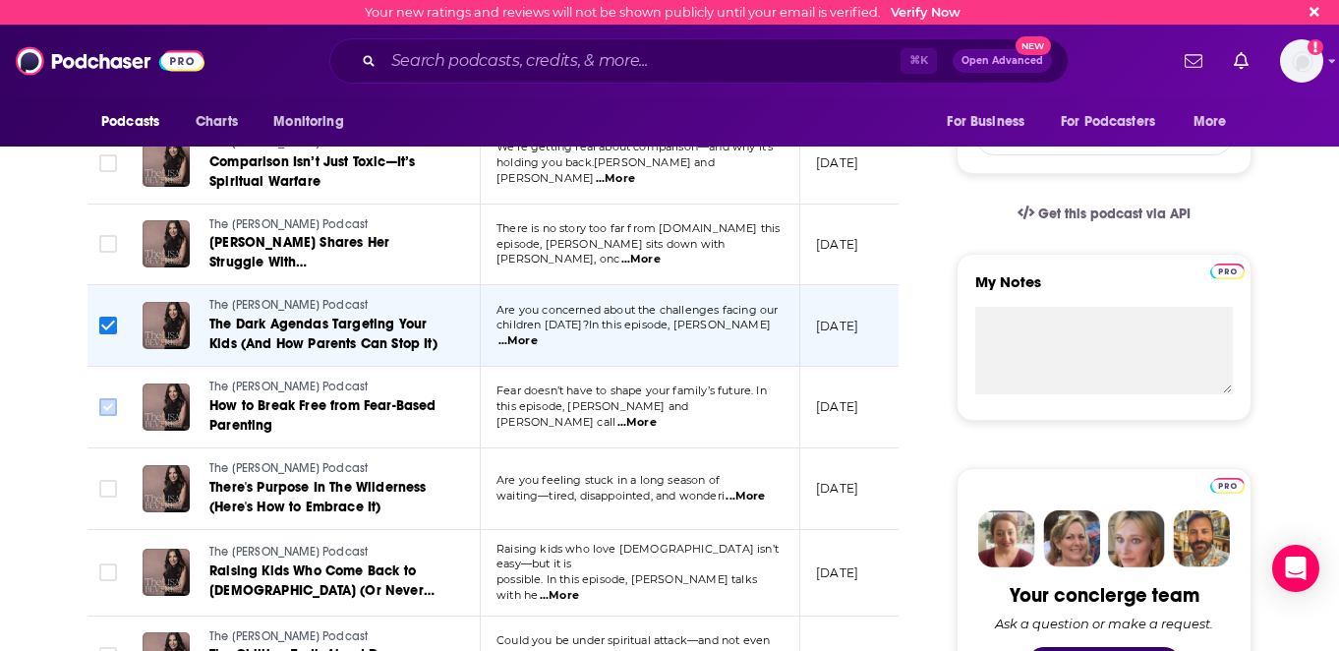
click at [106, 398] on input "Toggle select row" at bounding box center [108, 407] width 18 height 18
checkbox input "true"
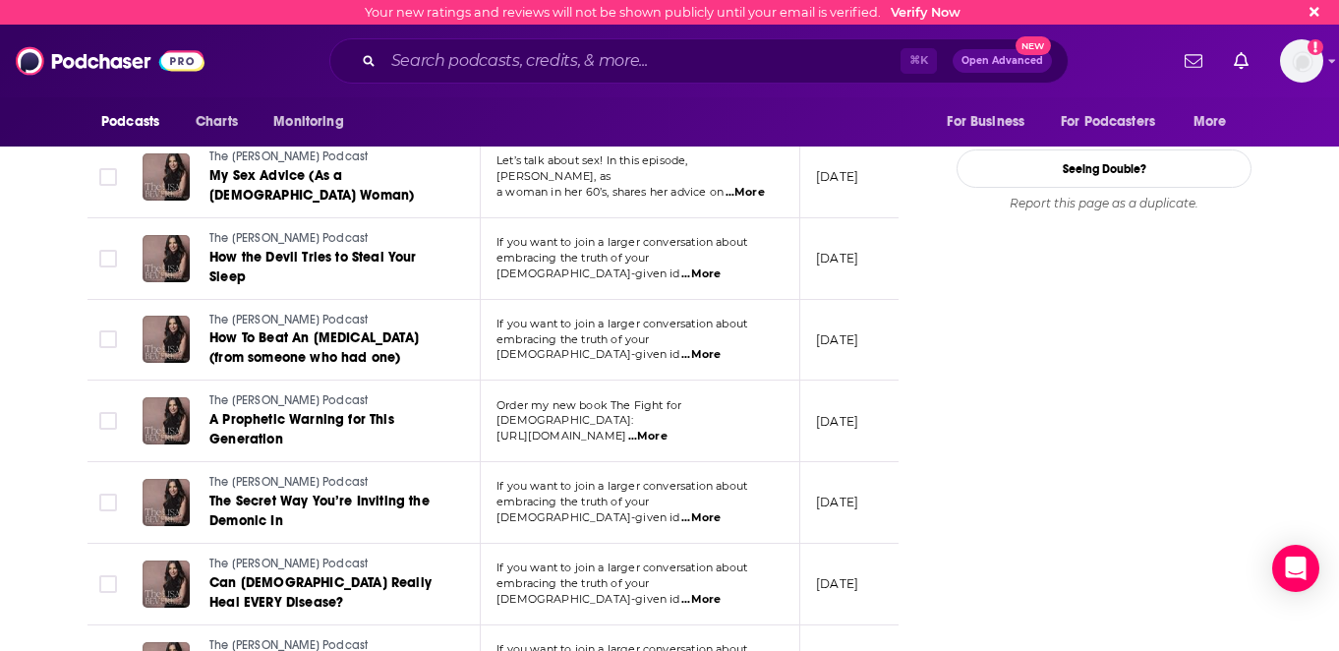
scroll to position [2616, 0]
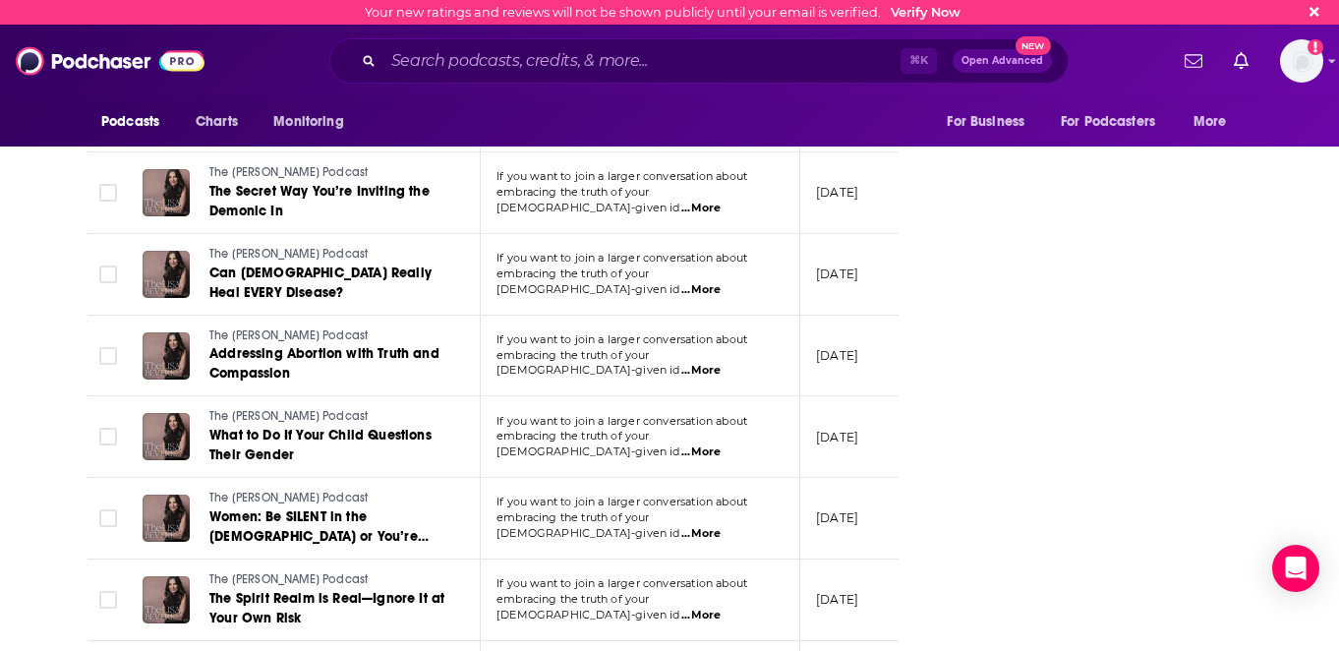
checkbox input "true"
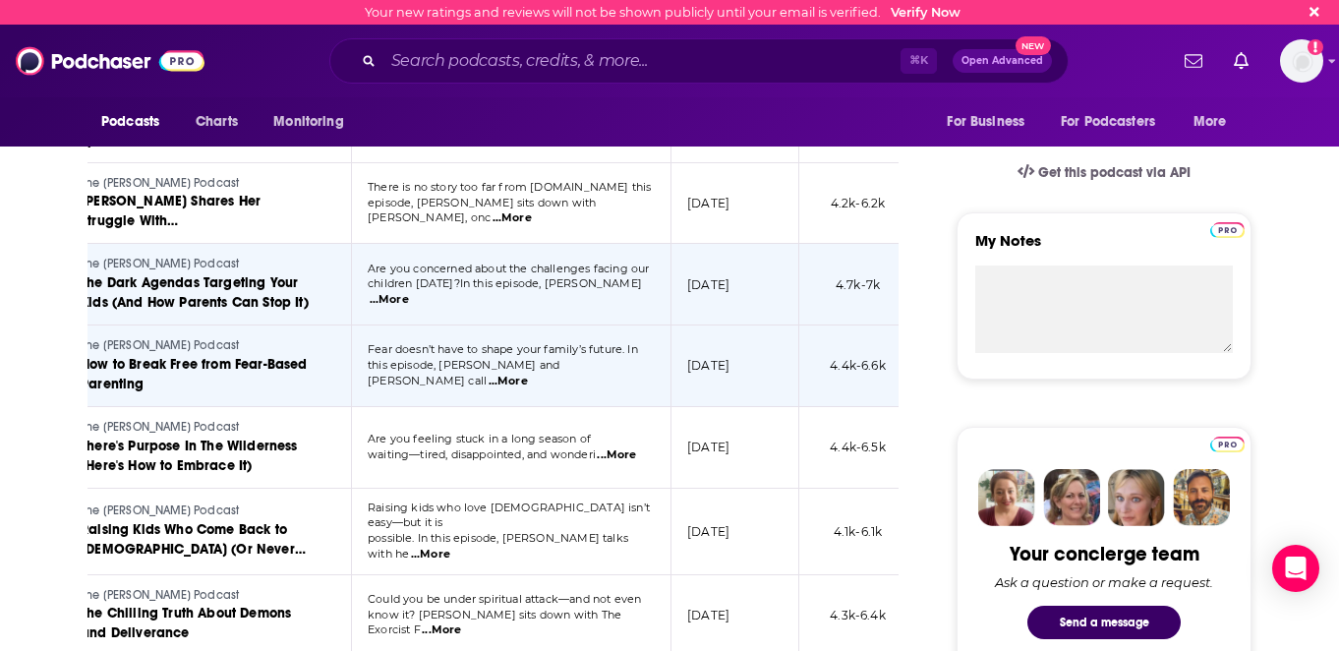
scroll to position [0, 0]
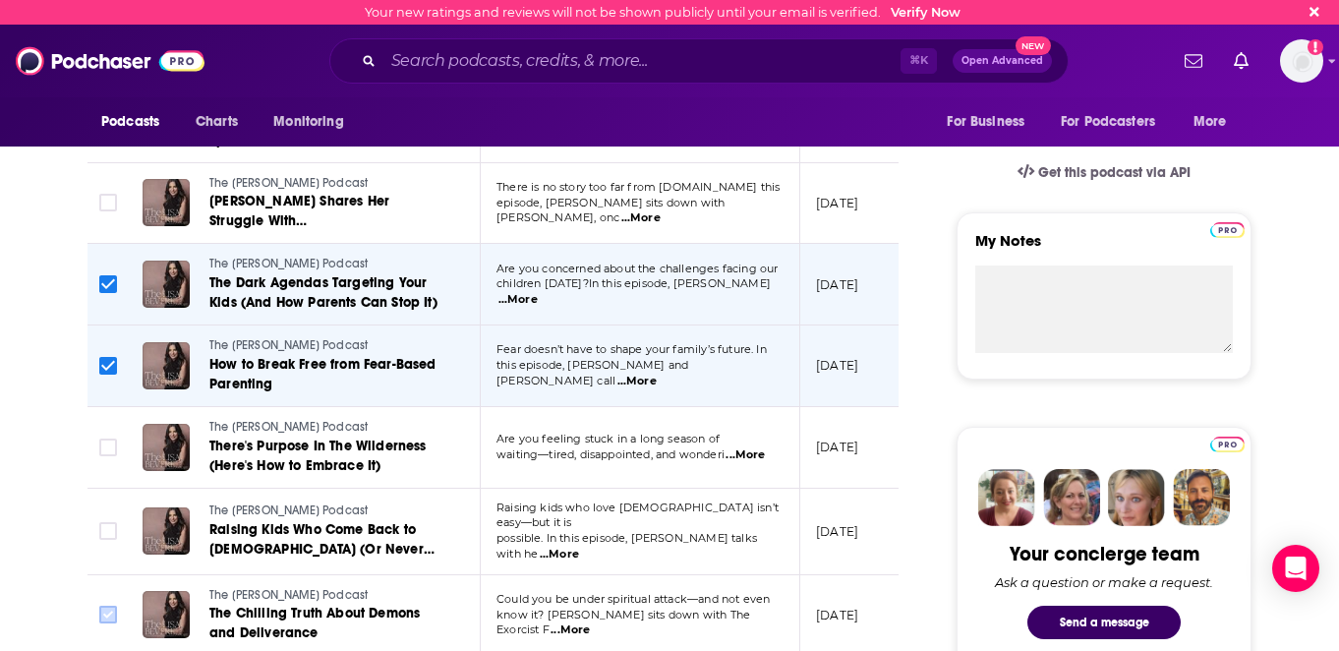
click at [111, 606] on input "Toggle select row" at bounding box center [108, 615] width 18 height 18
checkbox input "true"
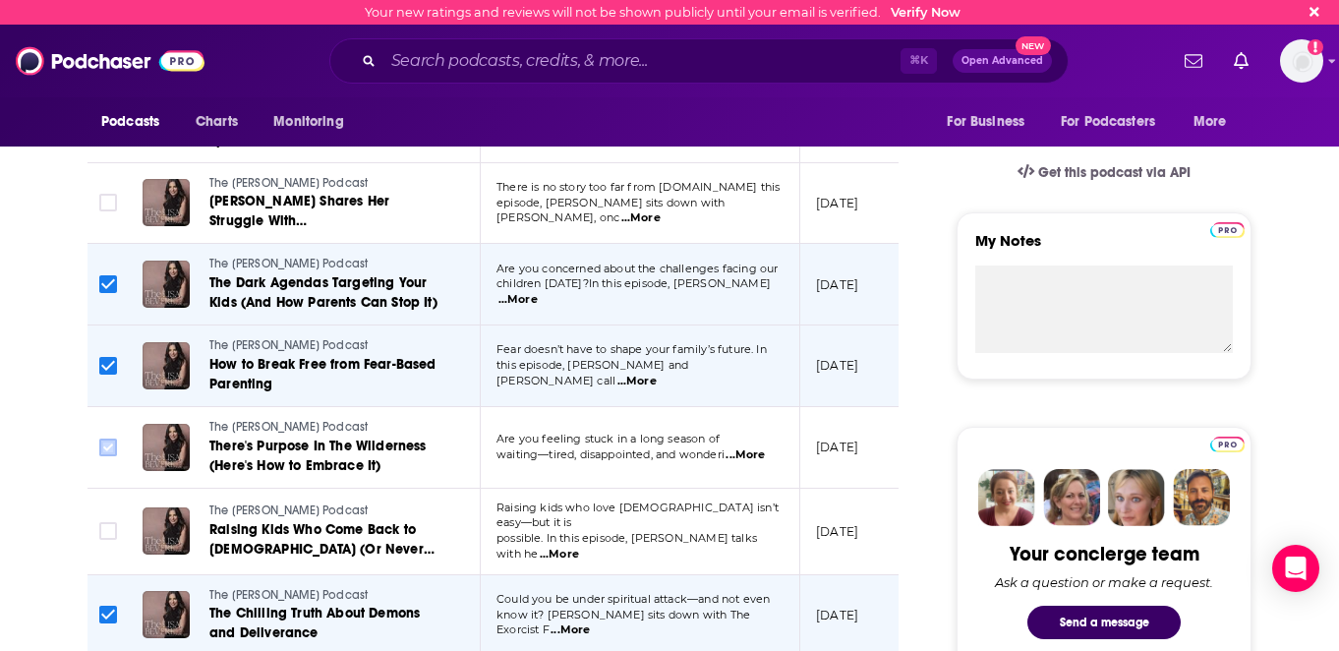
click at [109, 438] on input "Toggle select row" at bounding box center [108, 447] width 18 height 18
checkbox input "true"
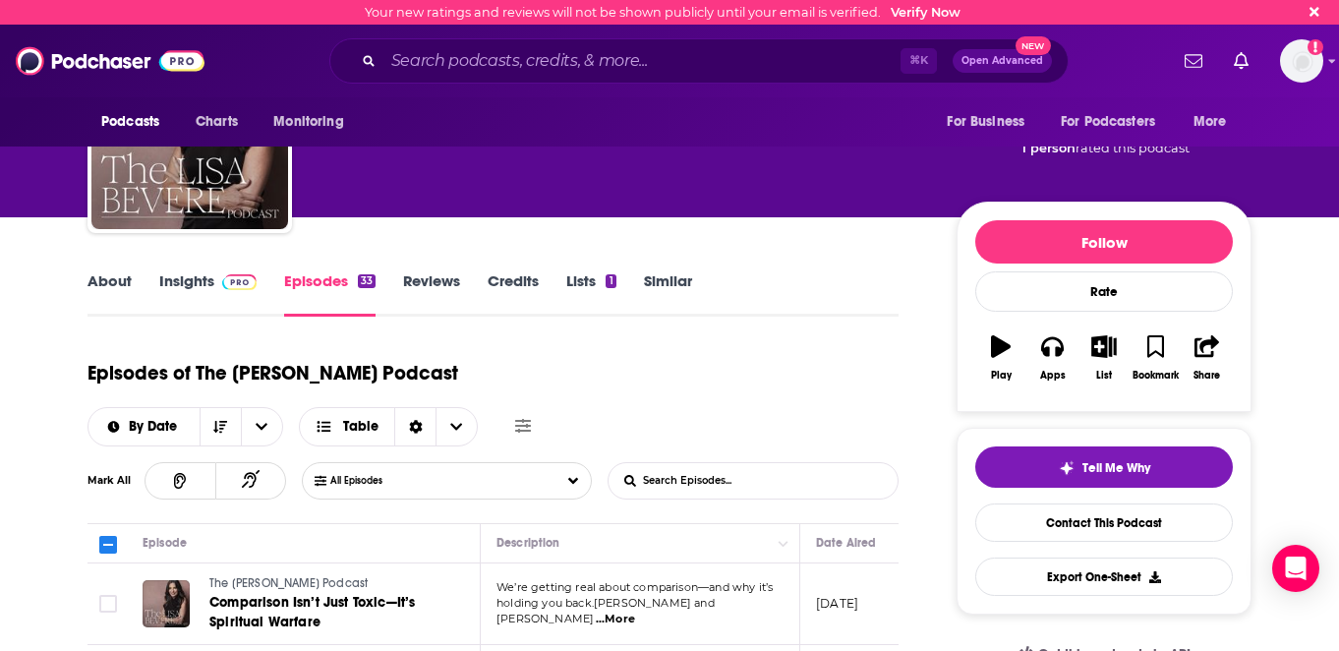
scroll to position [106, 0]
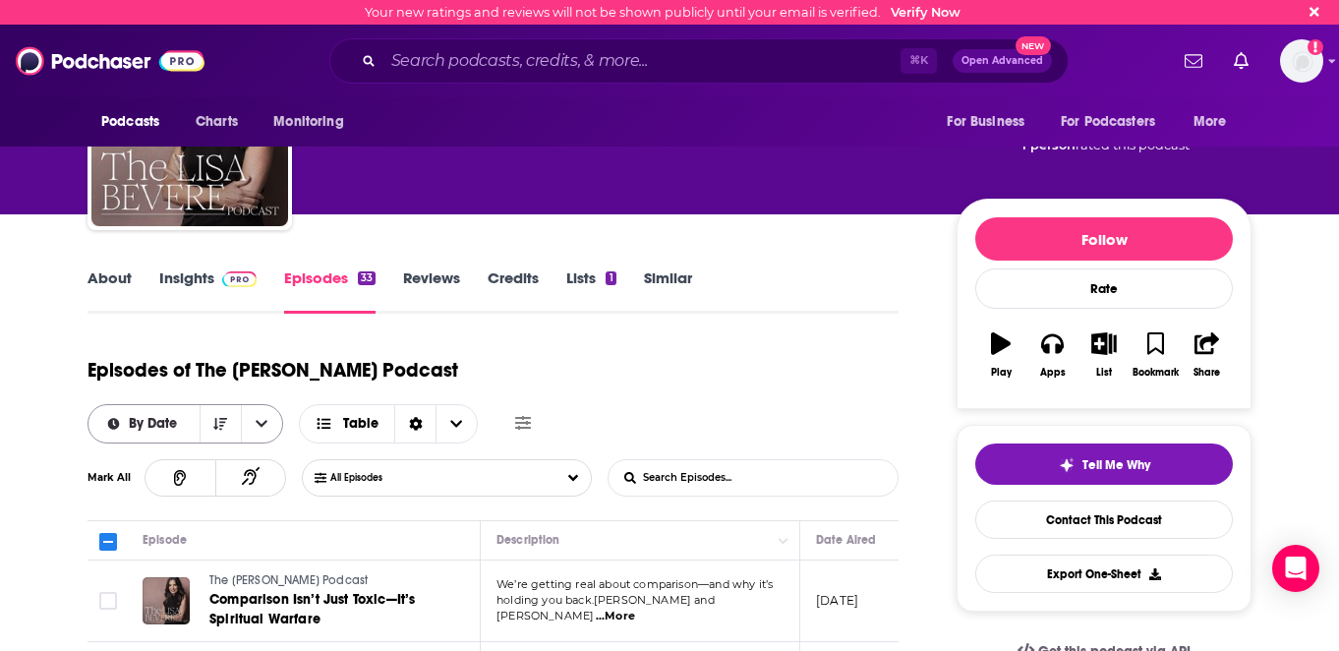
click at [282, 405] on button "open menu" at bounding box center [261, 423] width 41 height 37
click at [282, 405] on button "close menu" at bounding box center [261, 423] width 41 height 37
click at [435, 405] on div "Sort Direction" at bounding box center [414, 423] width 41 height 37
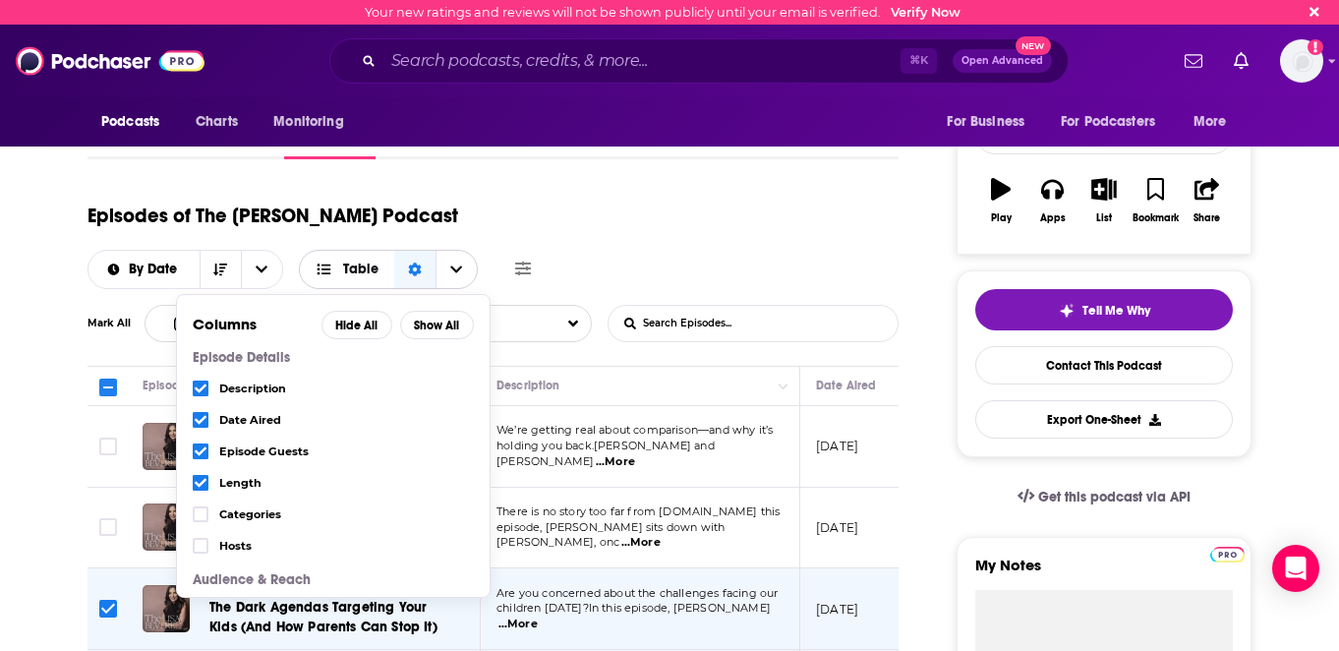
scroll to position [262, 0]
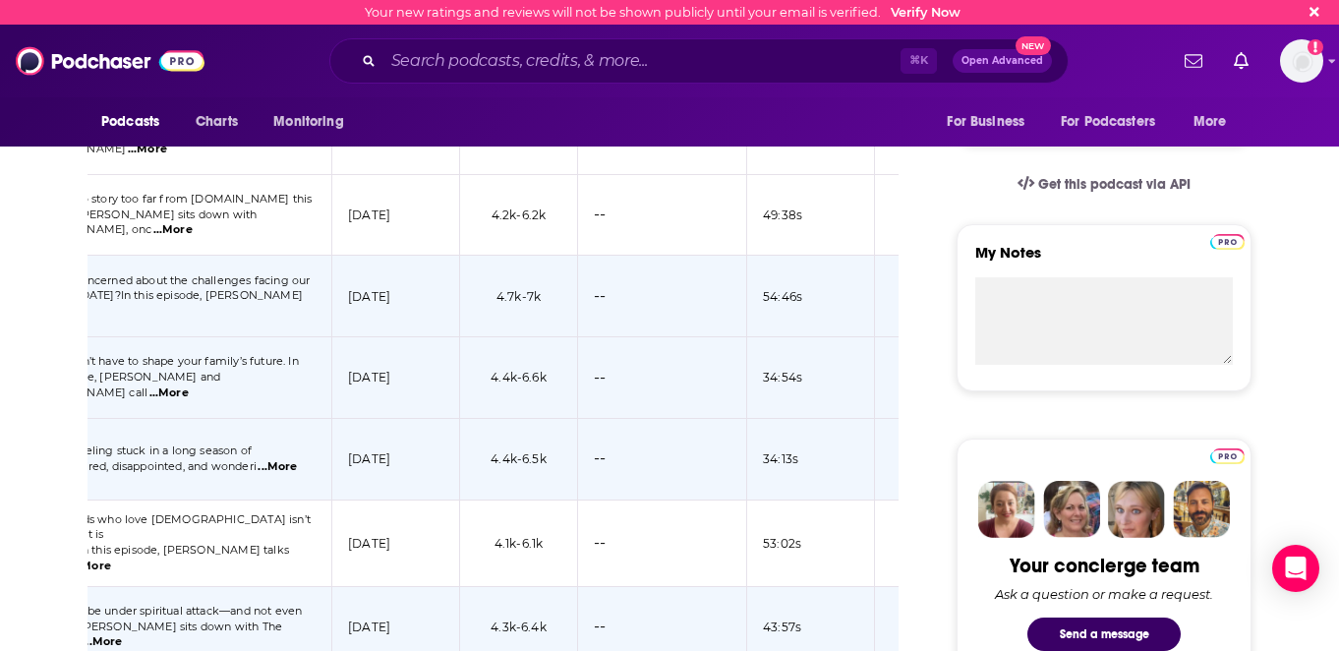
scroll to position [0, 558]
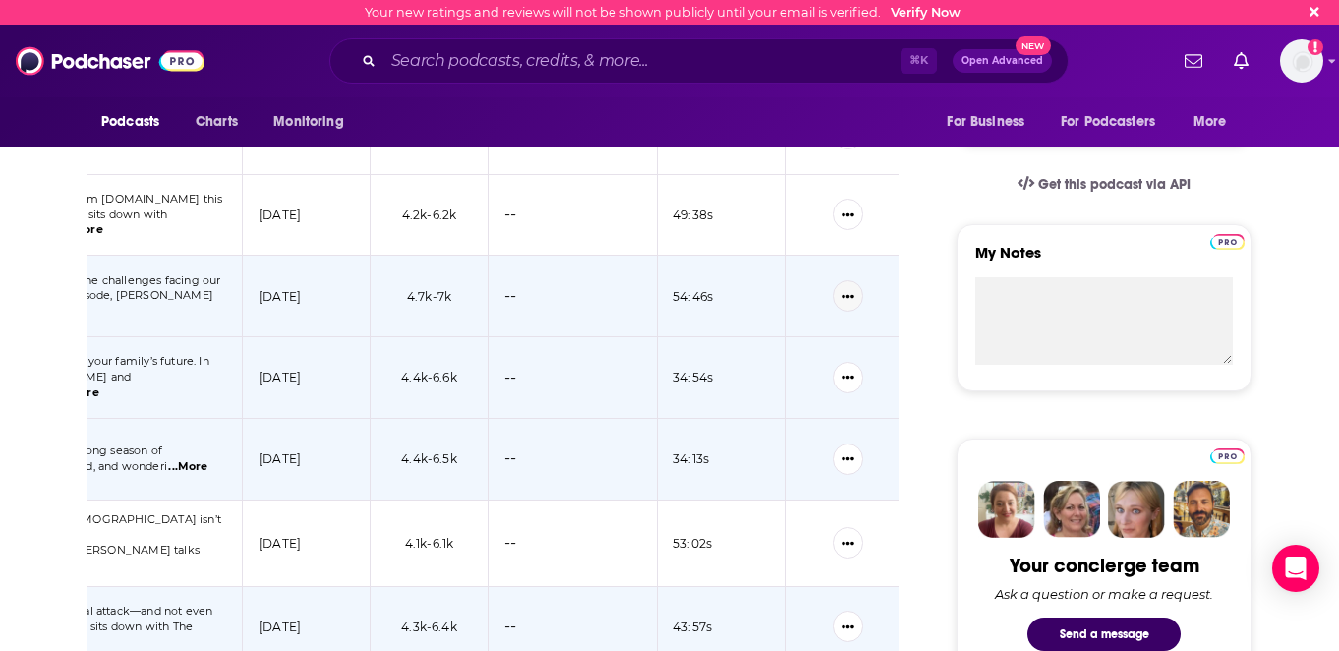
click at [851, 290] on icon "Show More Button" at bounding box center [847, 296] width 13 height 13
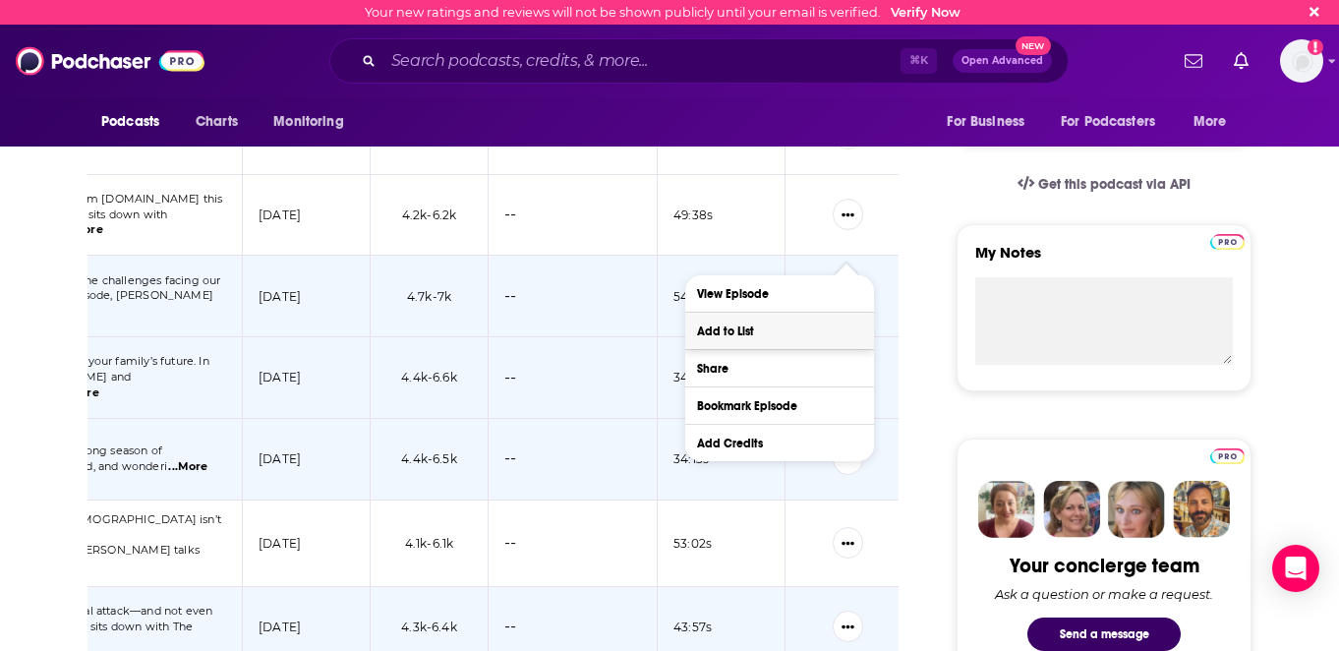
click at [811, 336] on button "Add to List" at bounding box center [779, 331] width 189 height 36
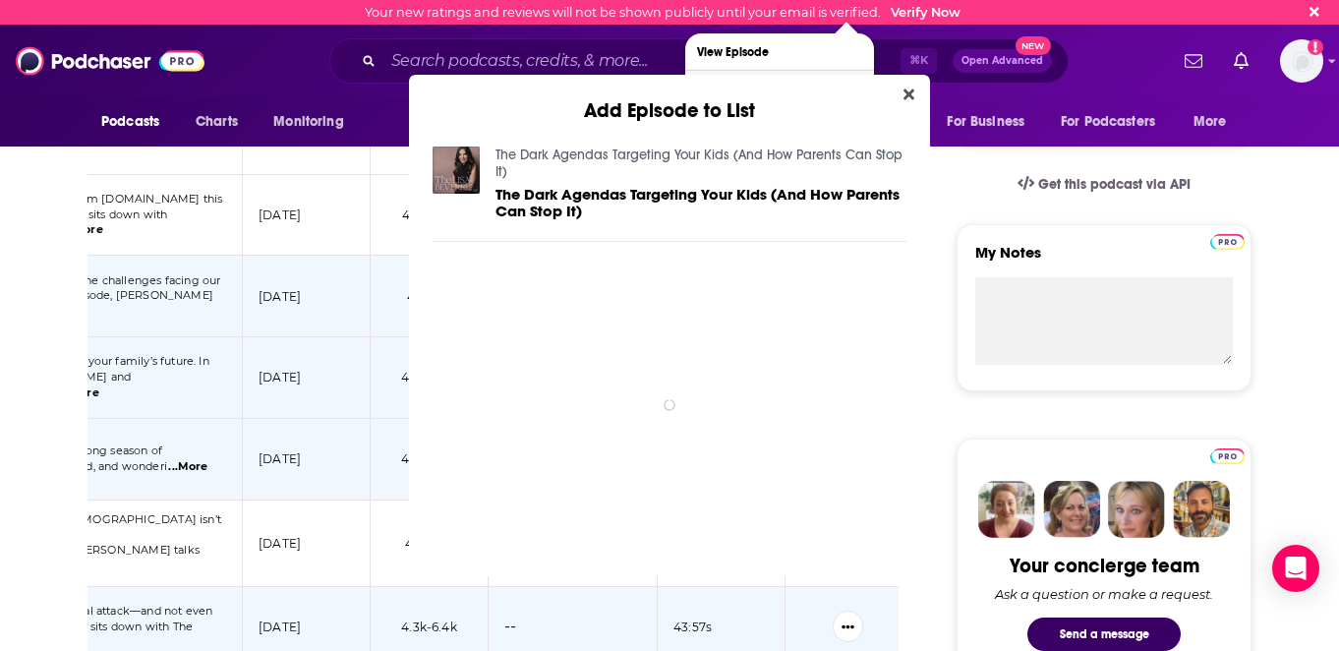
scroll to position [0, 0]
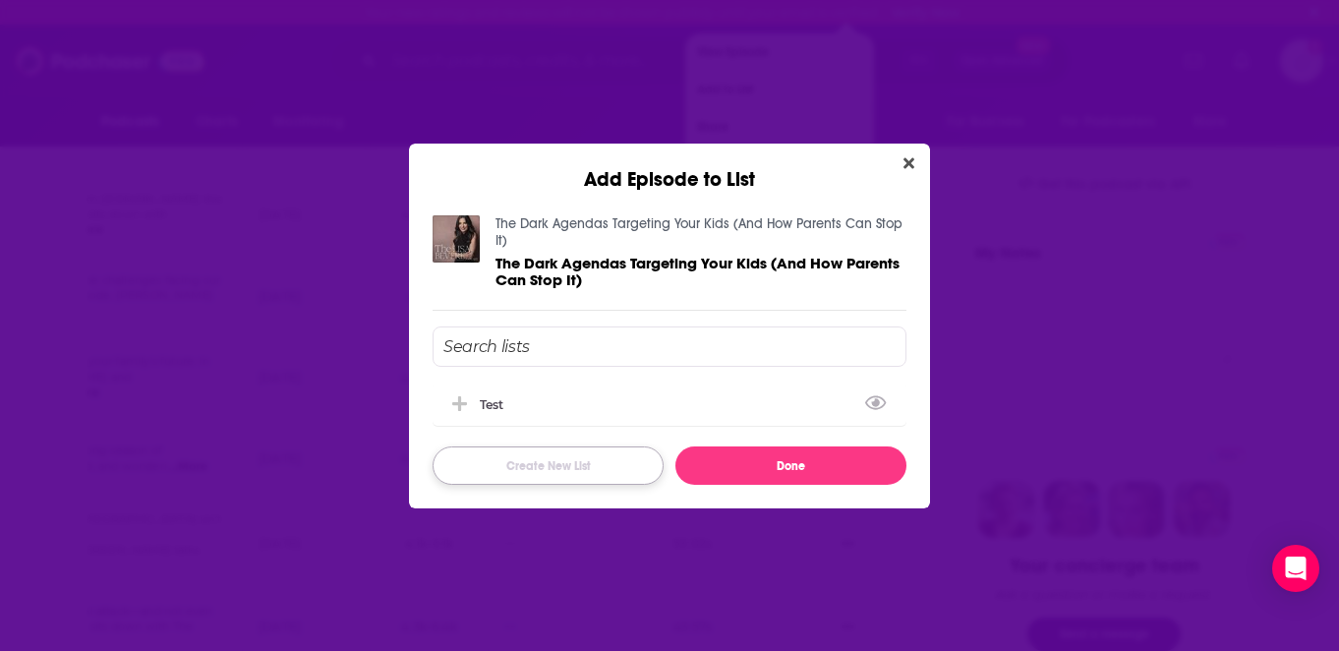
click at [616, 472] on button "Create New List" at bounding box center [548, 465] width 231 height 38
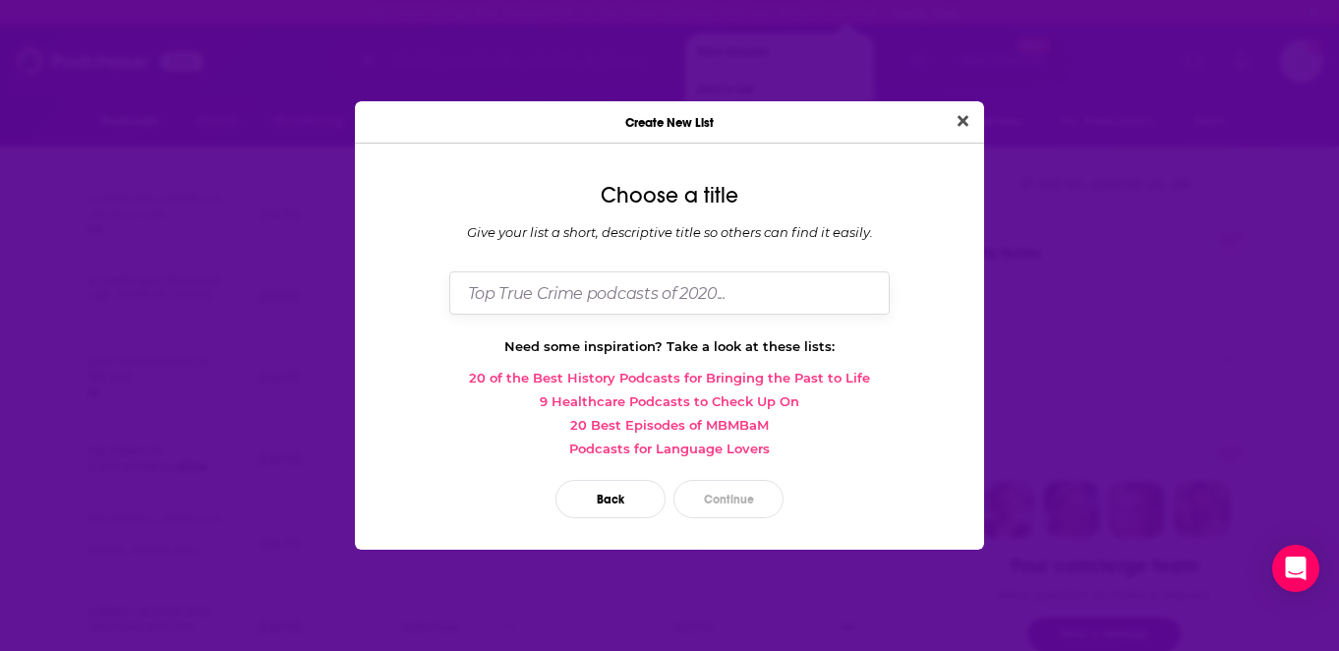
click at [674, 291] on input "Dialog" at bounding box center [669, 292] width 440 height 42
type input "[PERSON_NAME]"
click at [741, 515] on button "Continue" at bounding box center [728, 499] width 110 height 38
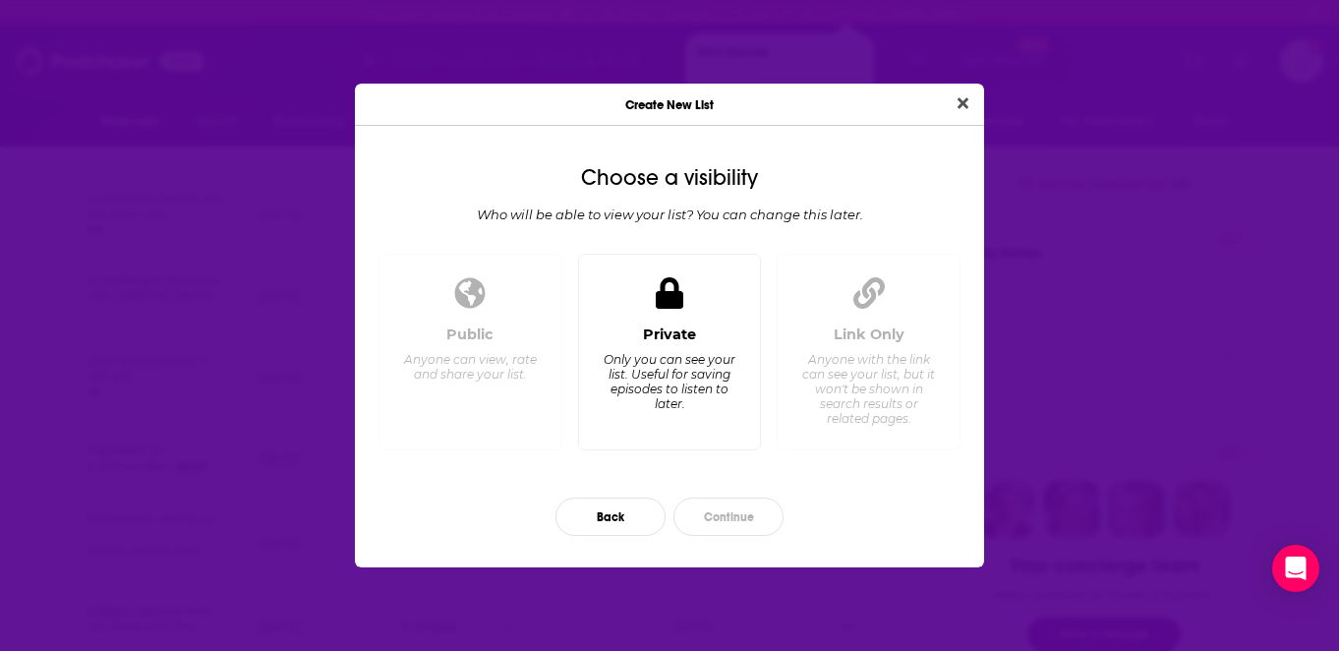
click at [722, 395] on div "Only you can see your list. Useful for saving episodes to listen to later." at bounding box center [669, 381] width 135 height 59
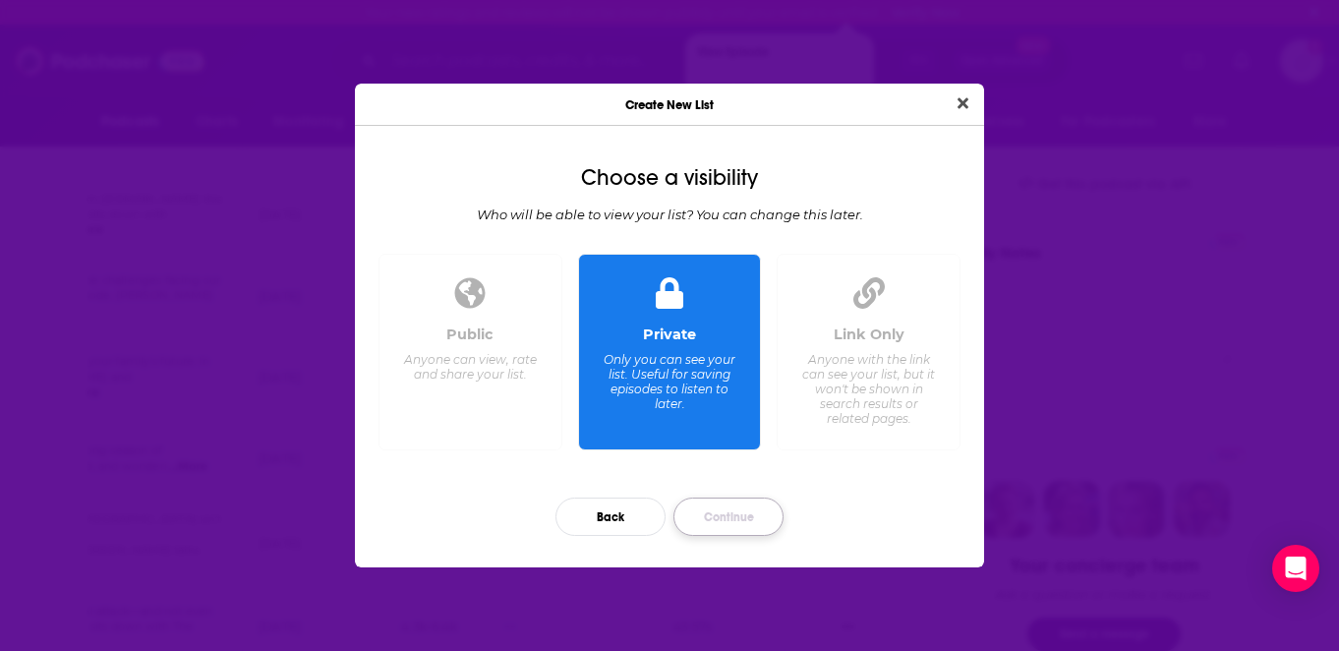
click at [746, 514] on button "Continue" at bounding box center [728, 516] width 110 height 38
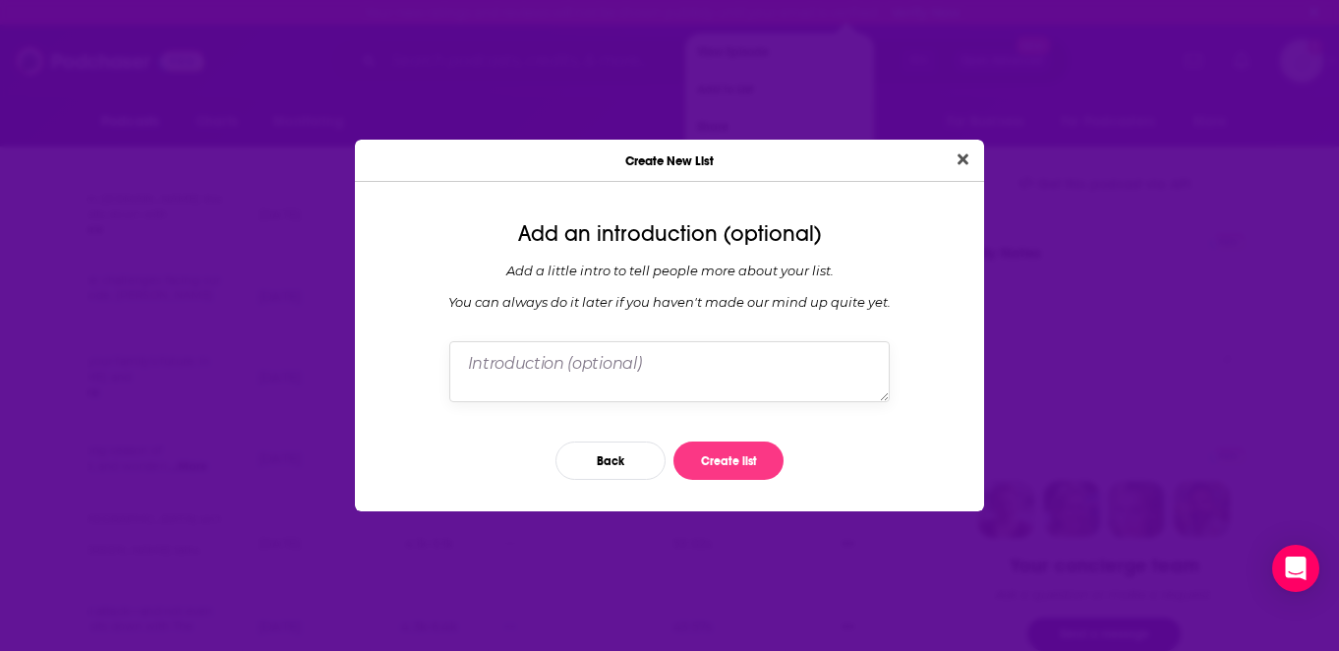
click at [746, 384] on textarea "Dialog" at bounding box center [669, 371] width 440 height 61
type textarea "top episodes from past two years/ since creation"
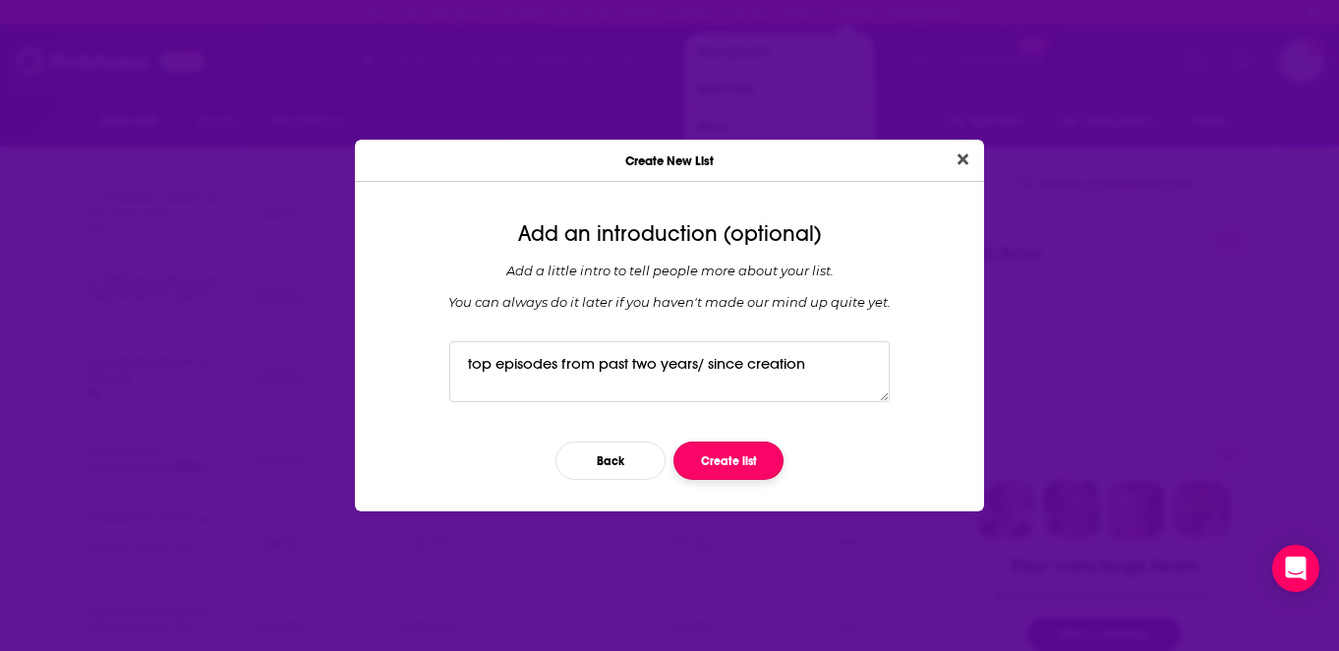
click at [748, 473] on button "Create list" at bounding box center [728, 460] width 110 height 38
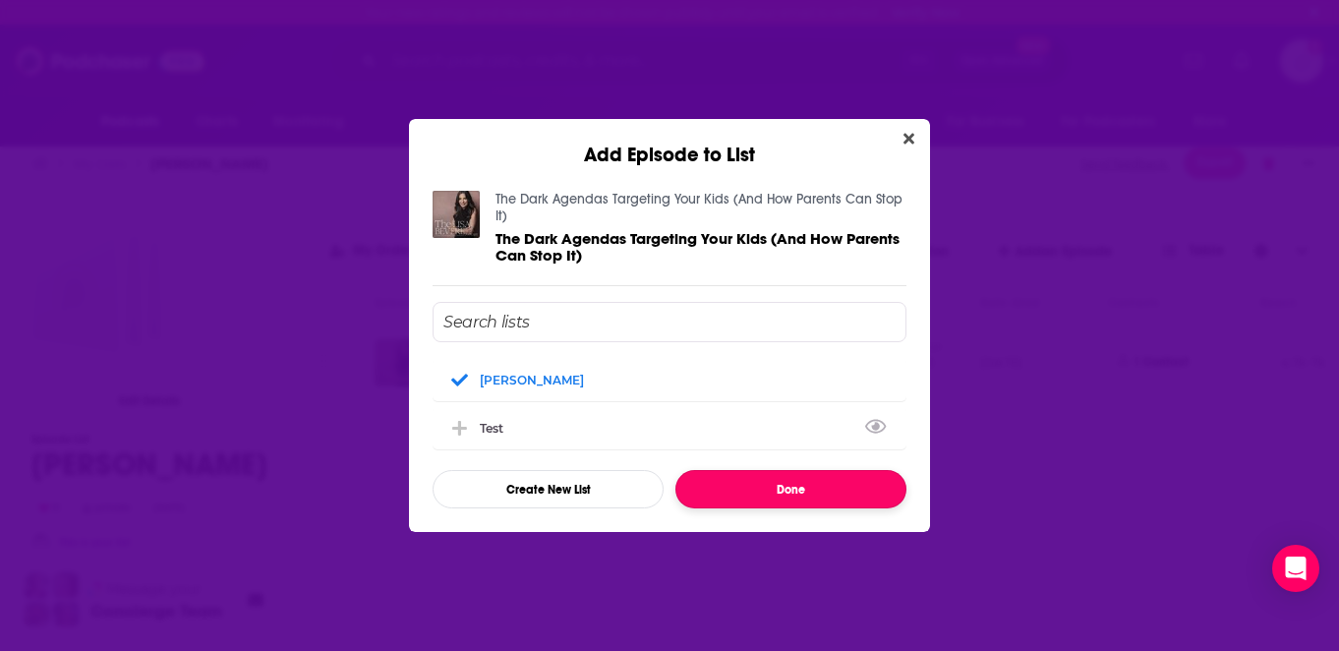
click at [821, 498] on button "Done" at bounding box center [790, 489] width 231 height 38
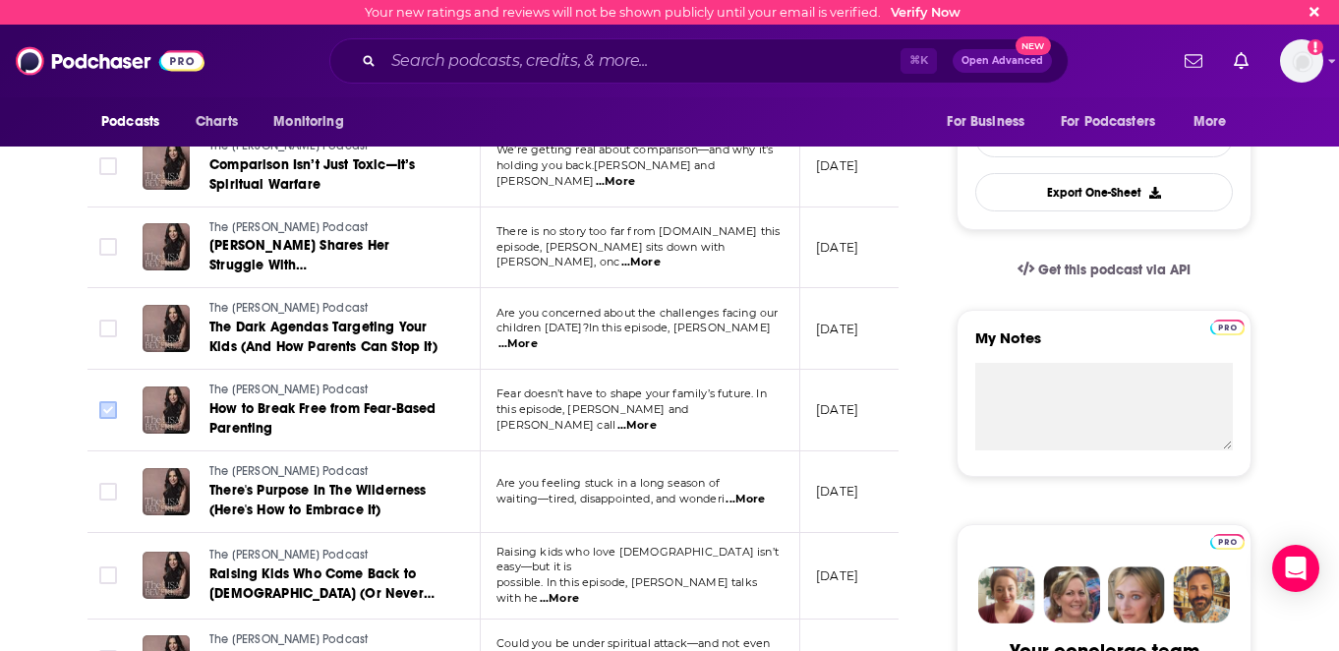
click at [103, 401] on input "Toggle select row" at bounding box center [108, 410] width 18 height 18
checkbox input "true"
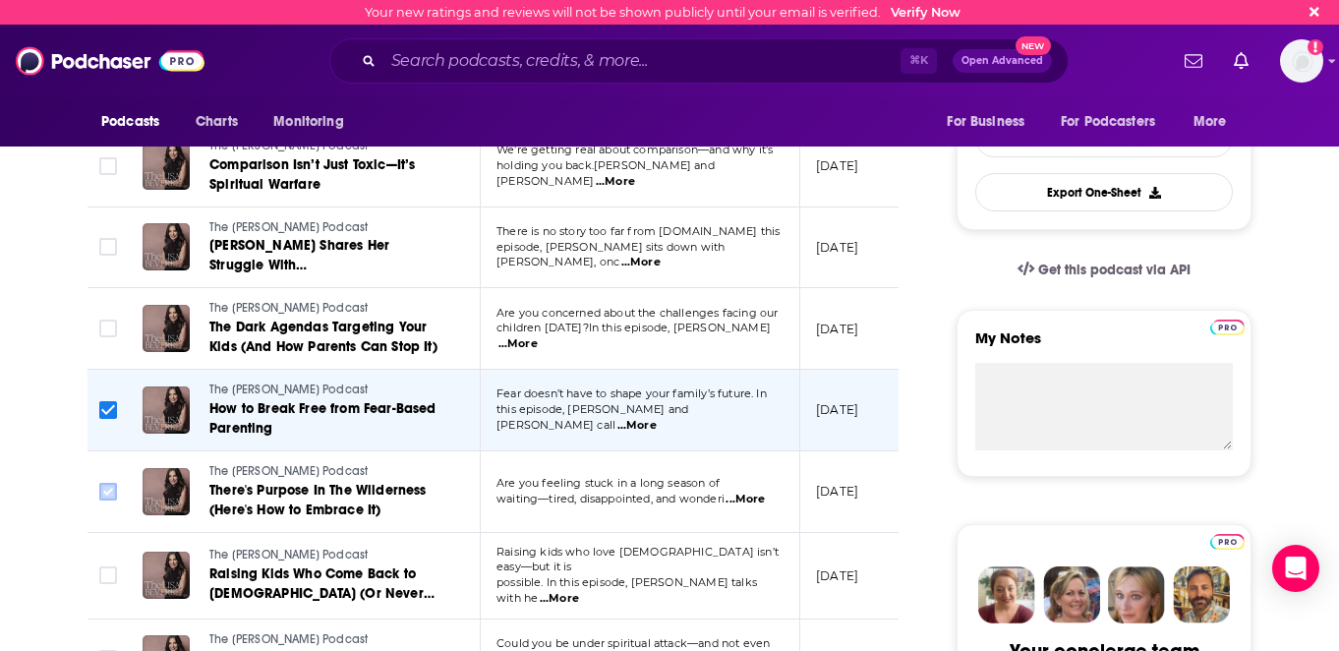
click at [107, 483] on input "Toggle select row" at bounding box center [108, 492] width 18 height 18
checkbox input "true"
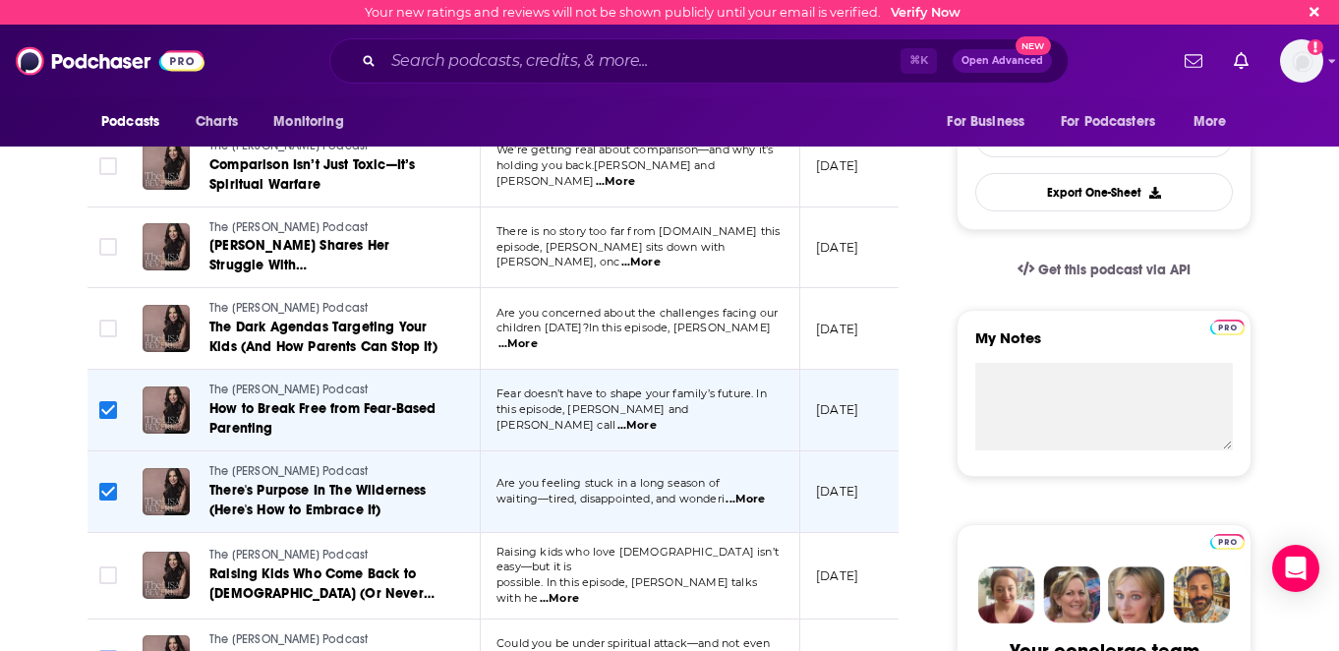
click at [114, 650] on input "Toggle select row" at bounding box center [108, 659] width 18 height 18
checkbox input "true"
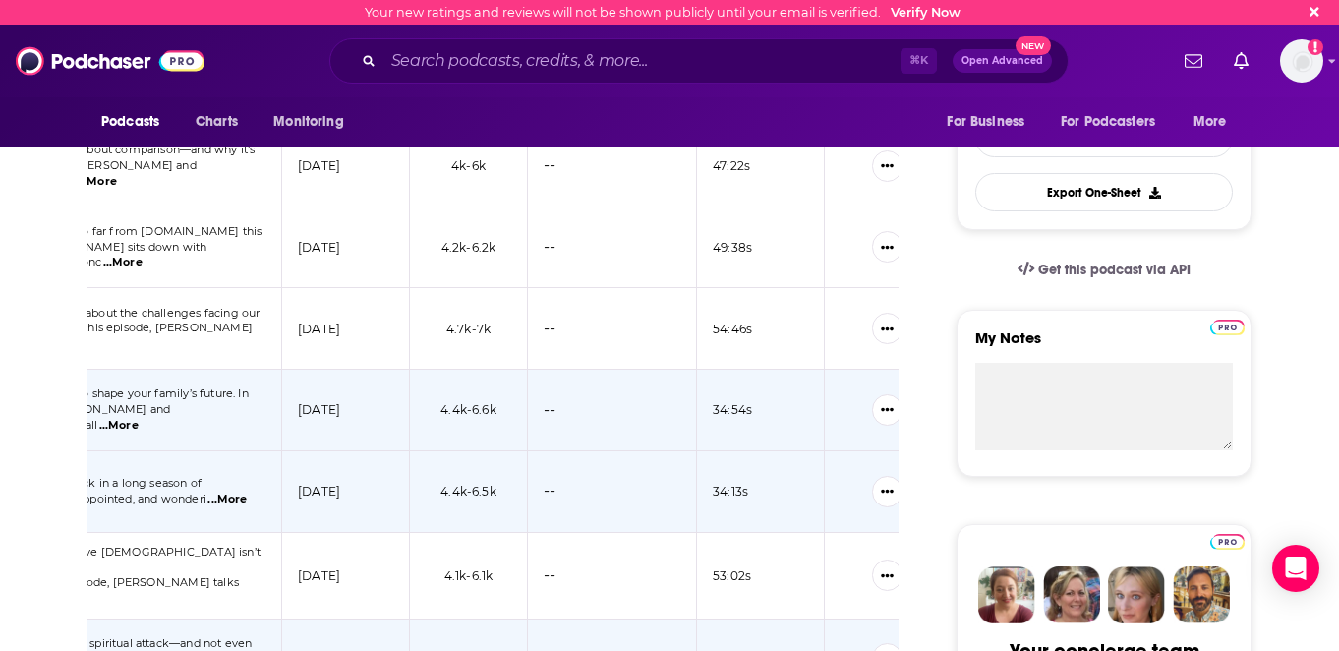
scroll to position [0, 558]
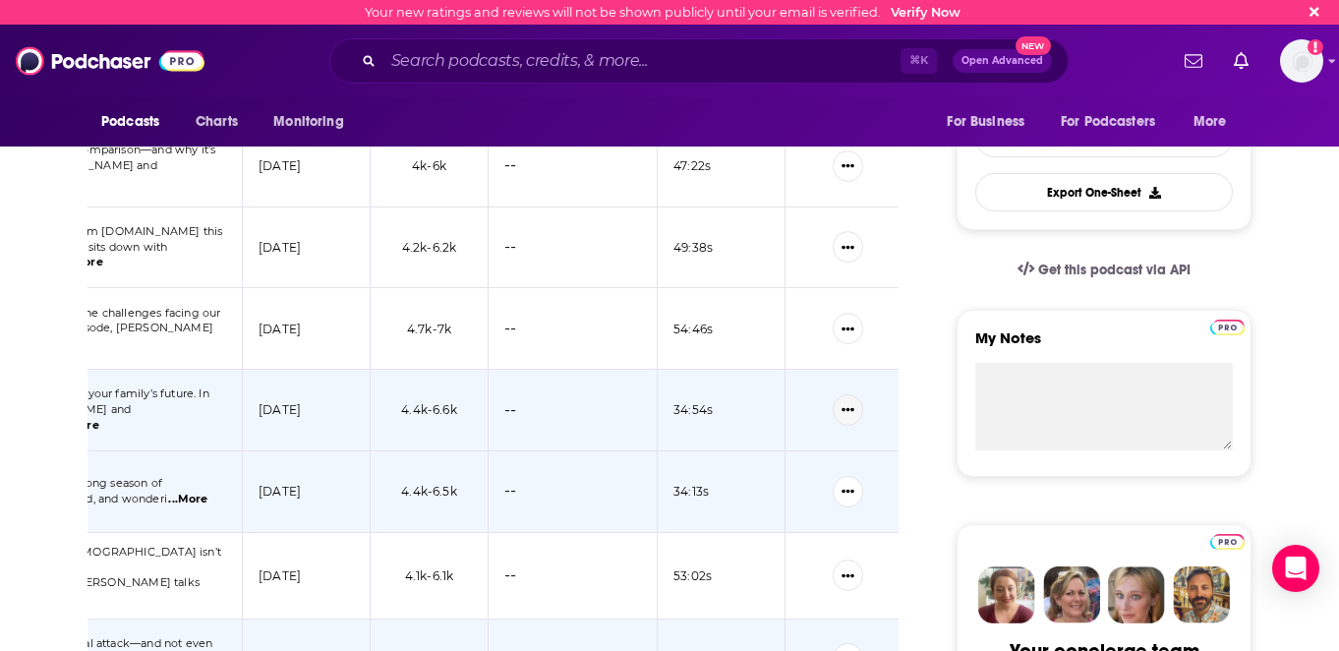
click at [842, 394] on button "Show More Button" at bounding box center [848, 409] width 30 height 31
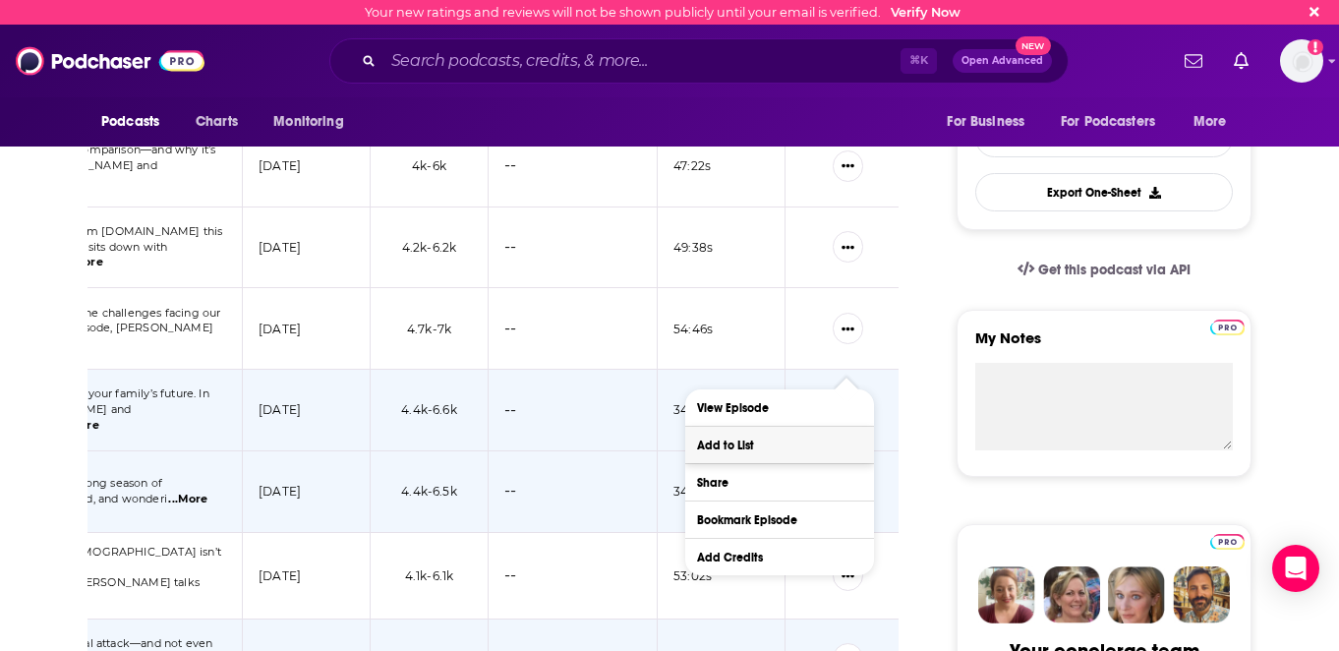
click at [830, 453] on button "Add to List" at bounding box center [779, 445] width 189 height 36
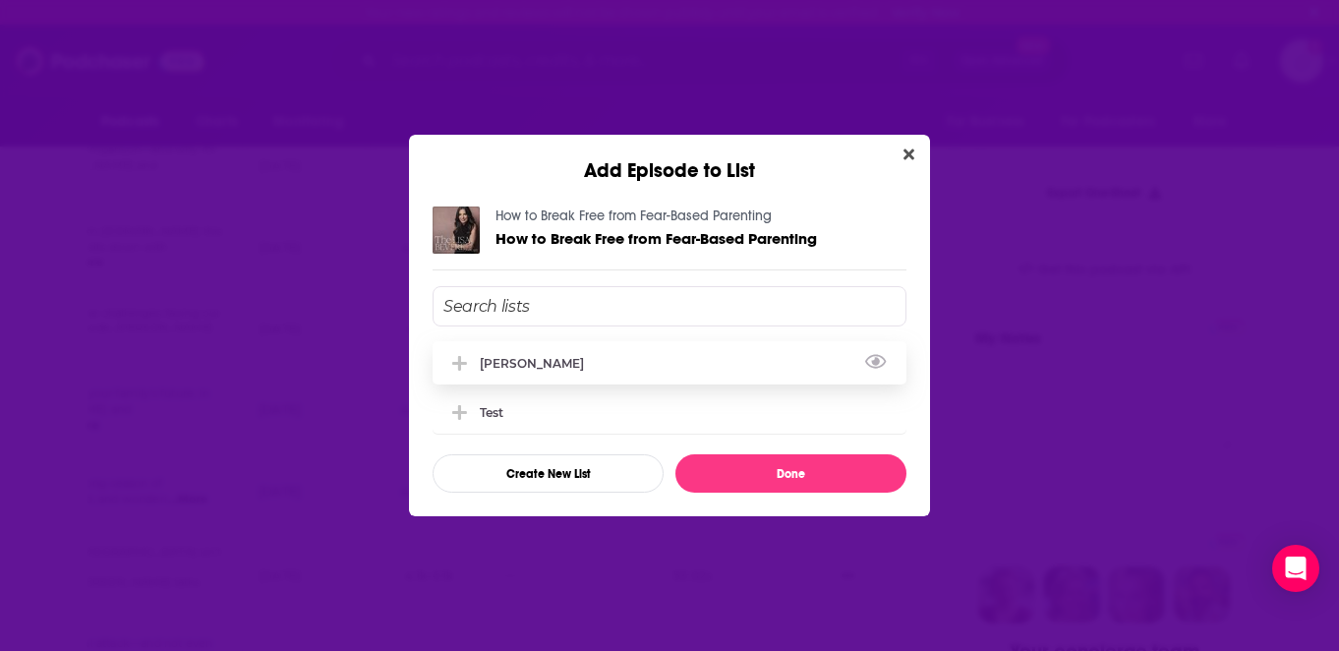
click at [460, 359] on icon "Add Episode To List" at bounding box center [459, 363] width 15 height 15
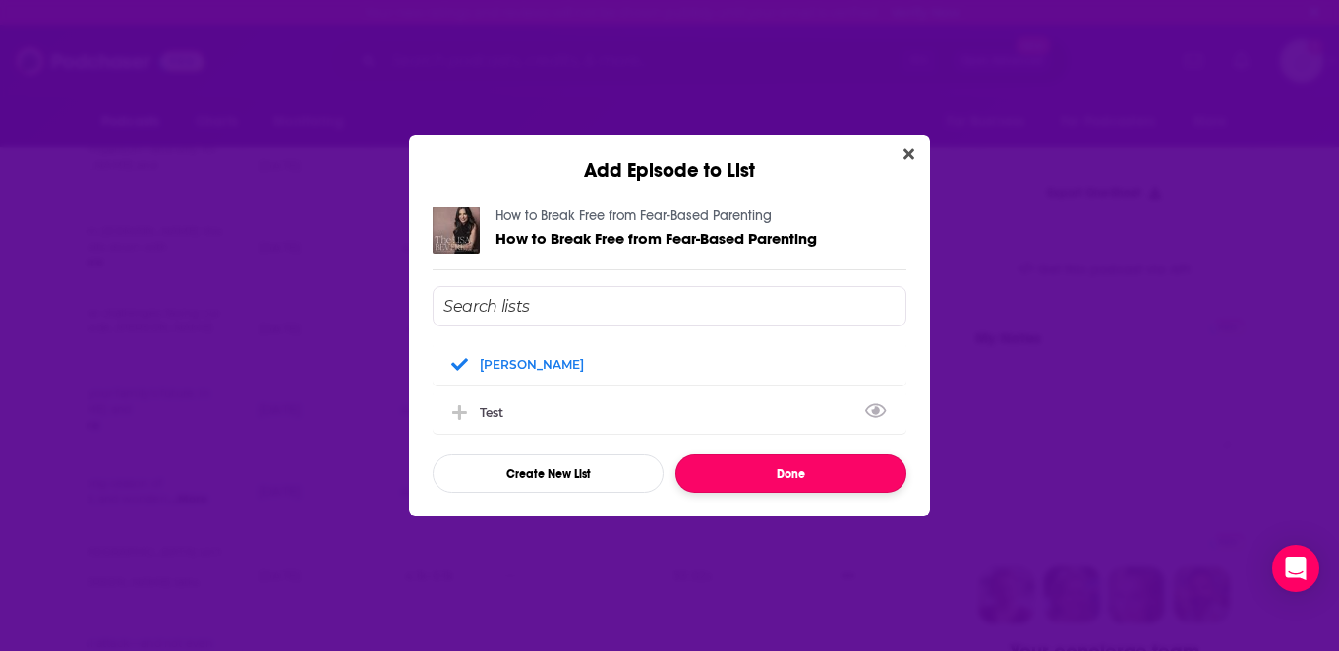
click at [778, 474] on button "Done" at bounding box center [790, 473] width 231 height 38
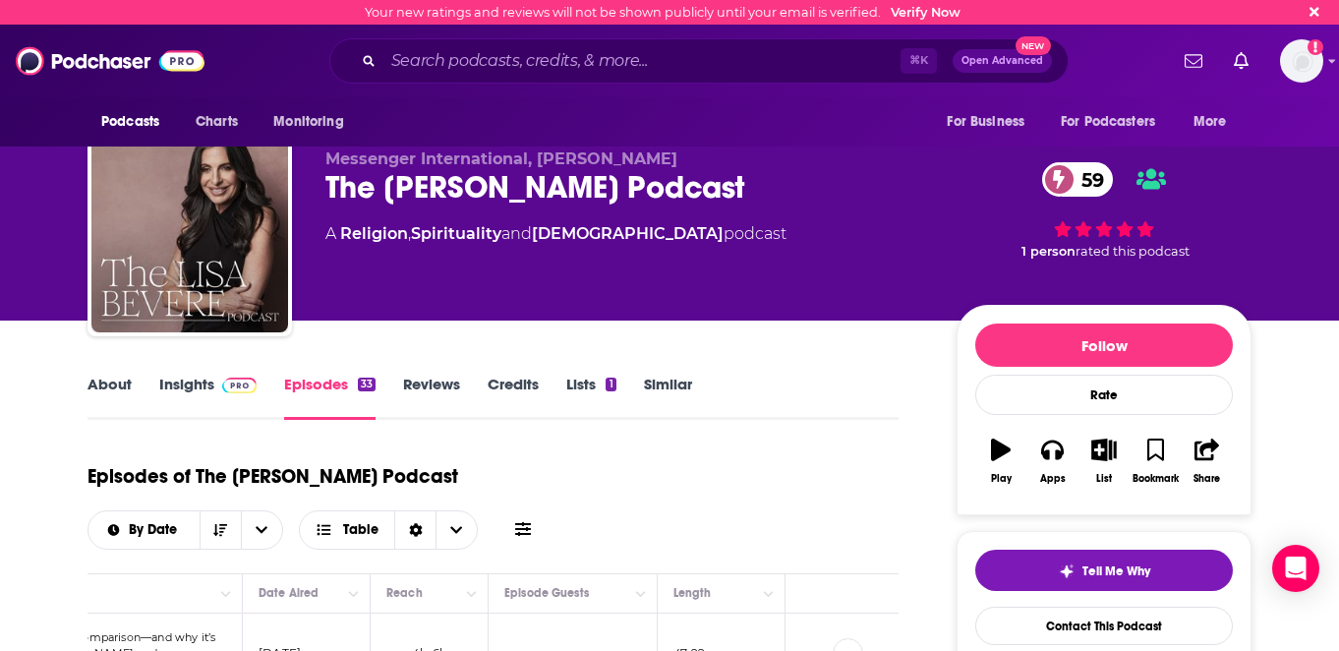
scroll to position [488, 0]
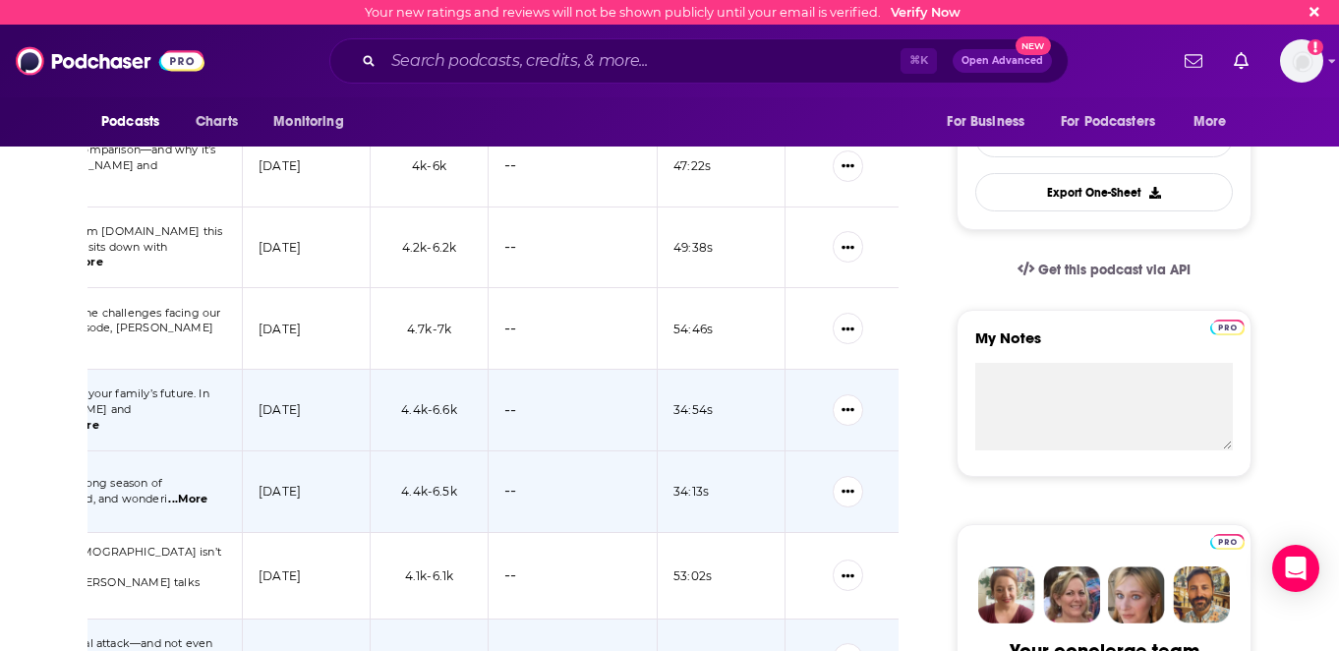
click at [544, 533] on td "--" at bounding box center [573, 576] width 169 height 87
click at [842, 476] on button "Show More Button" at bounding box center [848, 491] width 30 height 31
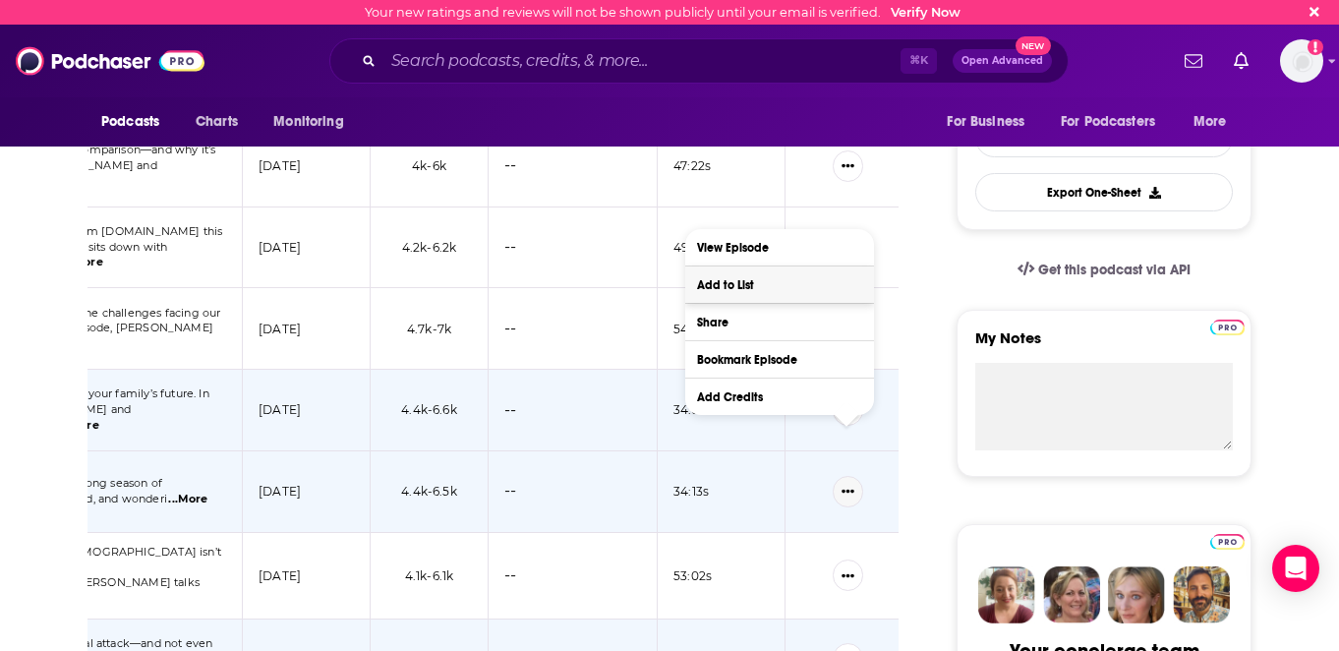
click at [771, 279] on button "Add to List" at bounding box center [779, 284] width 189 height 36
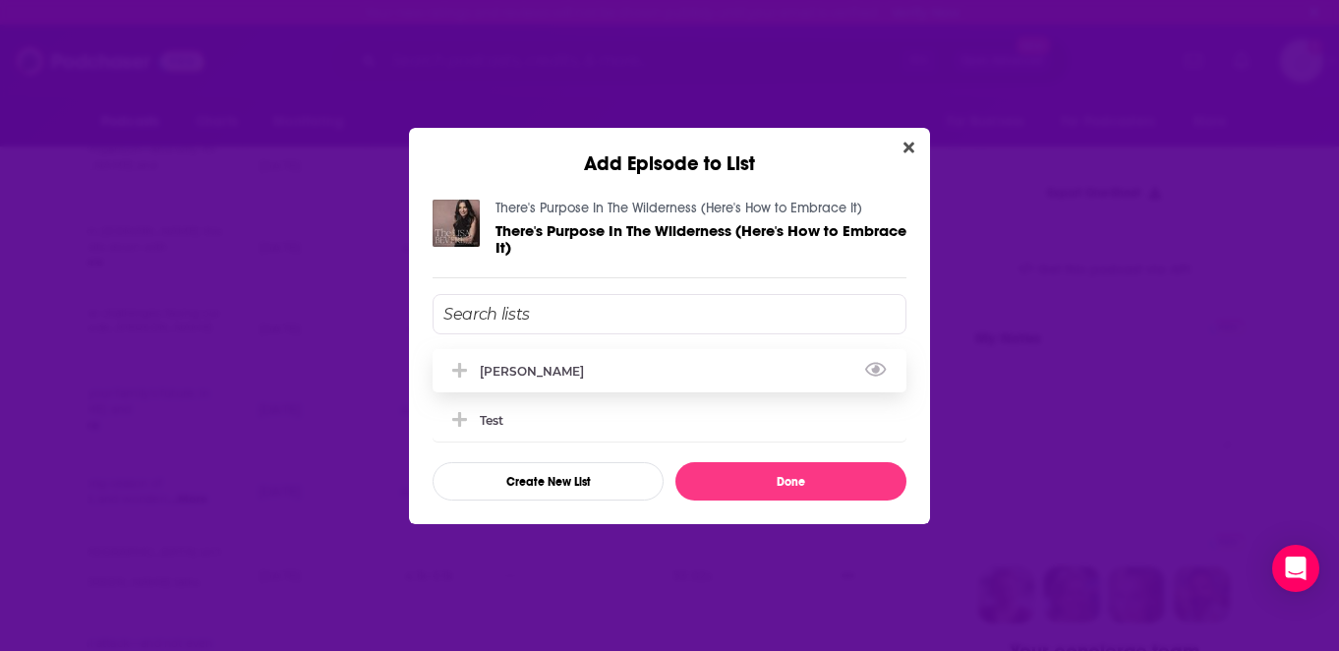
click at [461, 363] on icon "Add Episode To List" at bounding box center [459, 371] width 15 height 18
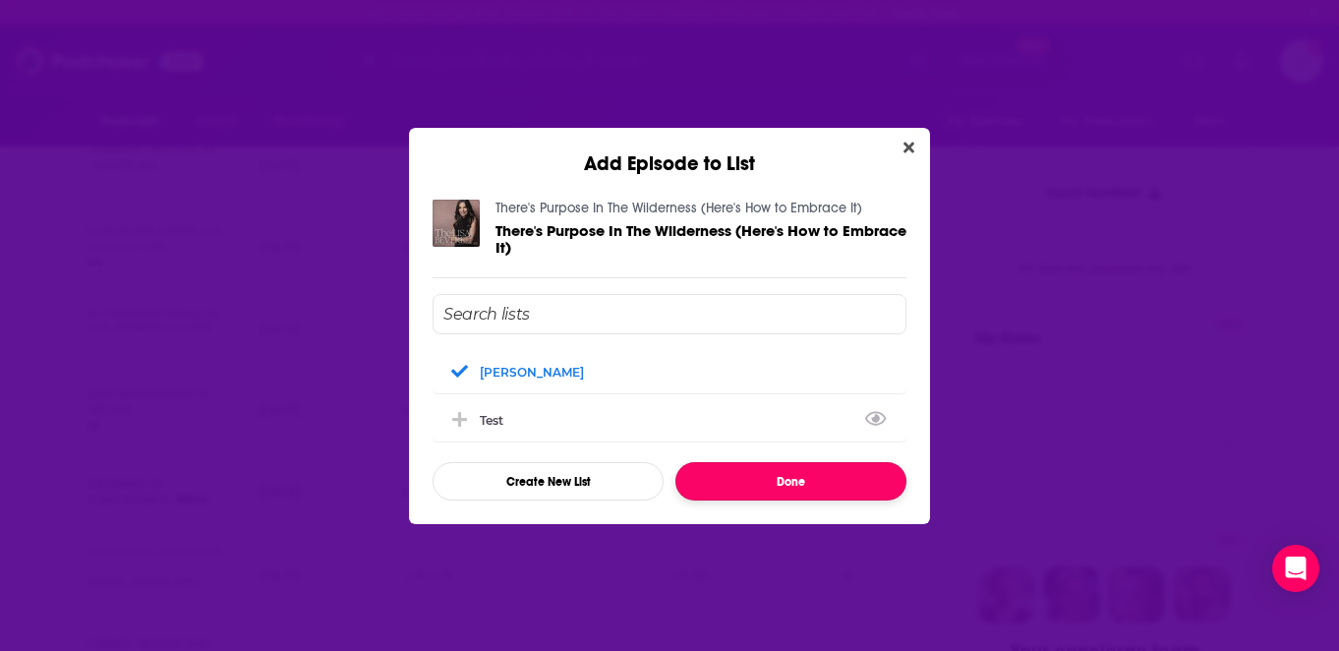
click at [764, 481] on button "Done" at bounding box center [790, 481] width 231 height 38
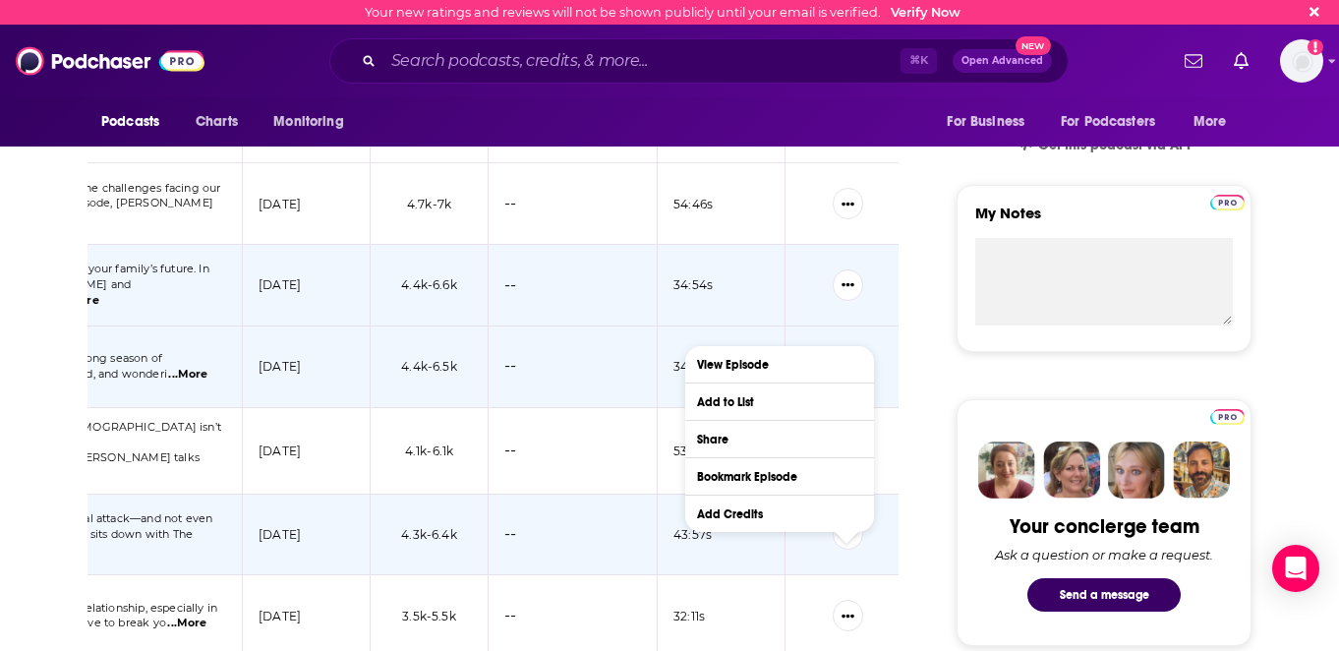
scroll to position [613, 0]
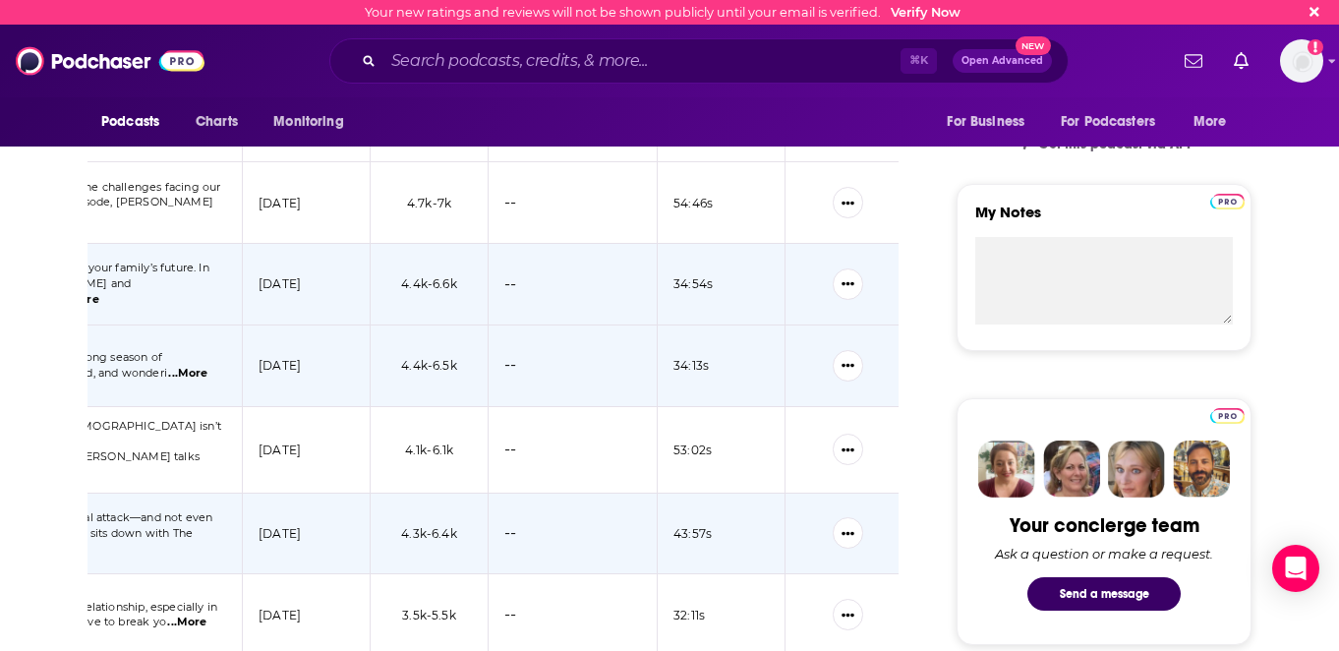
click at [600, 597] on td "--" at bounding box center [573, 615] width 169 height 82
click at [844, 527] on icon "Show More Button" at bounding box center [847, 533] width 13 height 13
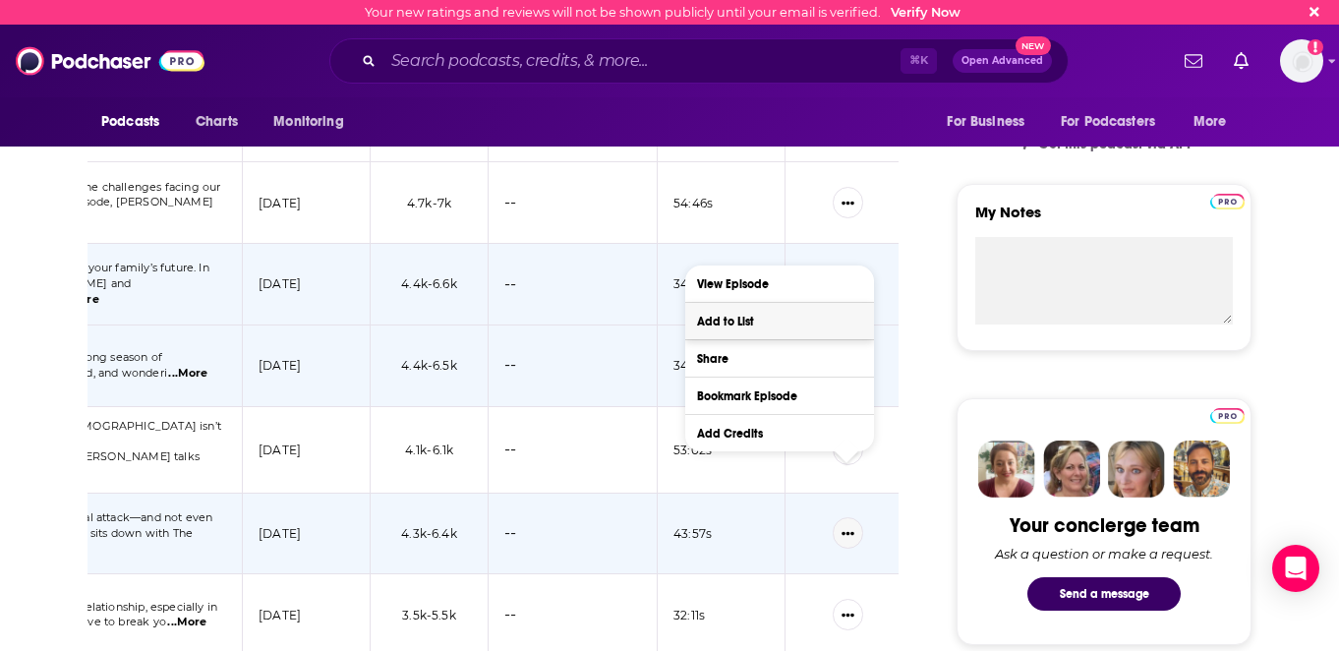
click at [776, 322] on button "Add to List" at bounding box center [779, 321] width 189 height 36
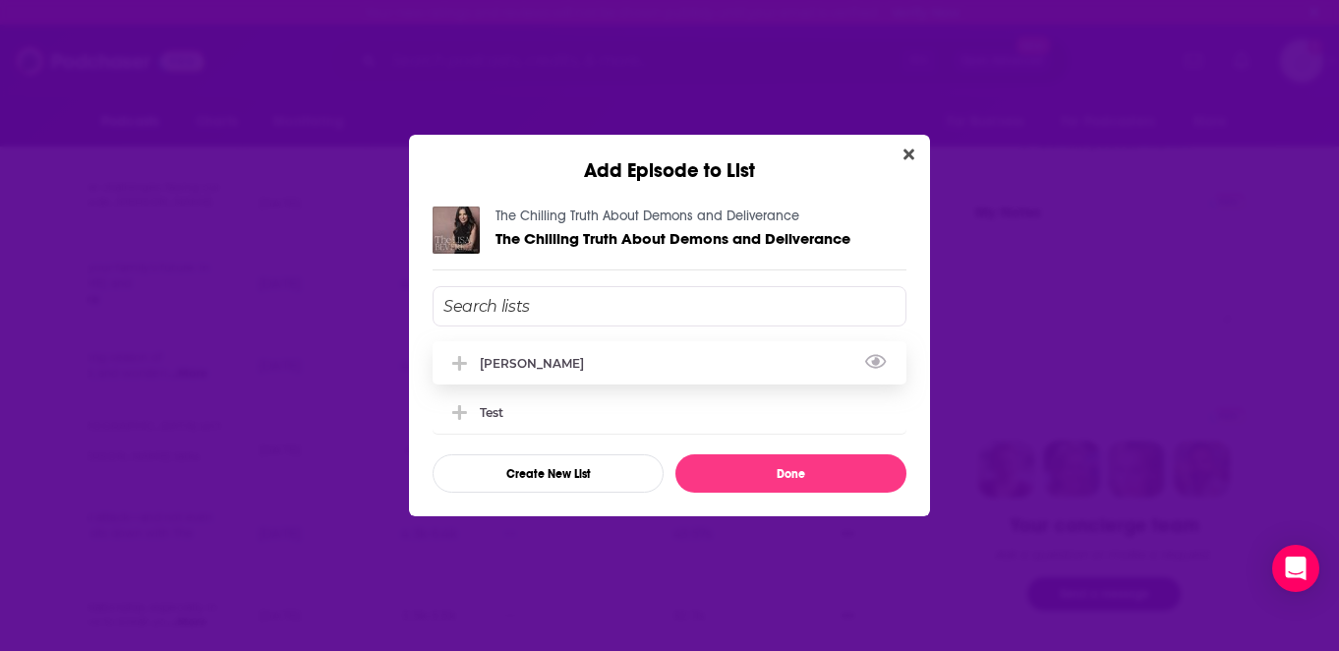
click at [459, 353] on button "Add Episode To List" at bounding box center [461, 363] width 35 height 21
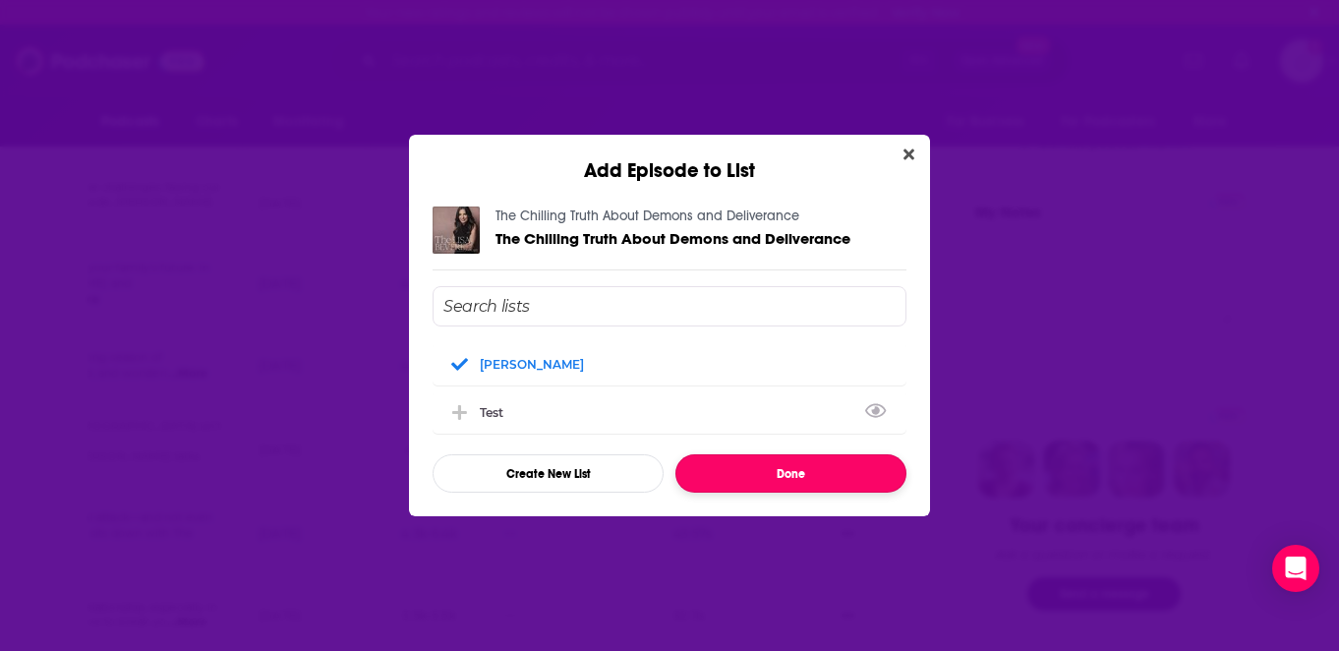
click at [741, 467] on button "Done" at bounding box center [790, 473] width 231 height 38
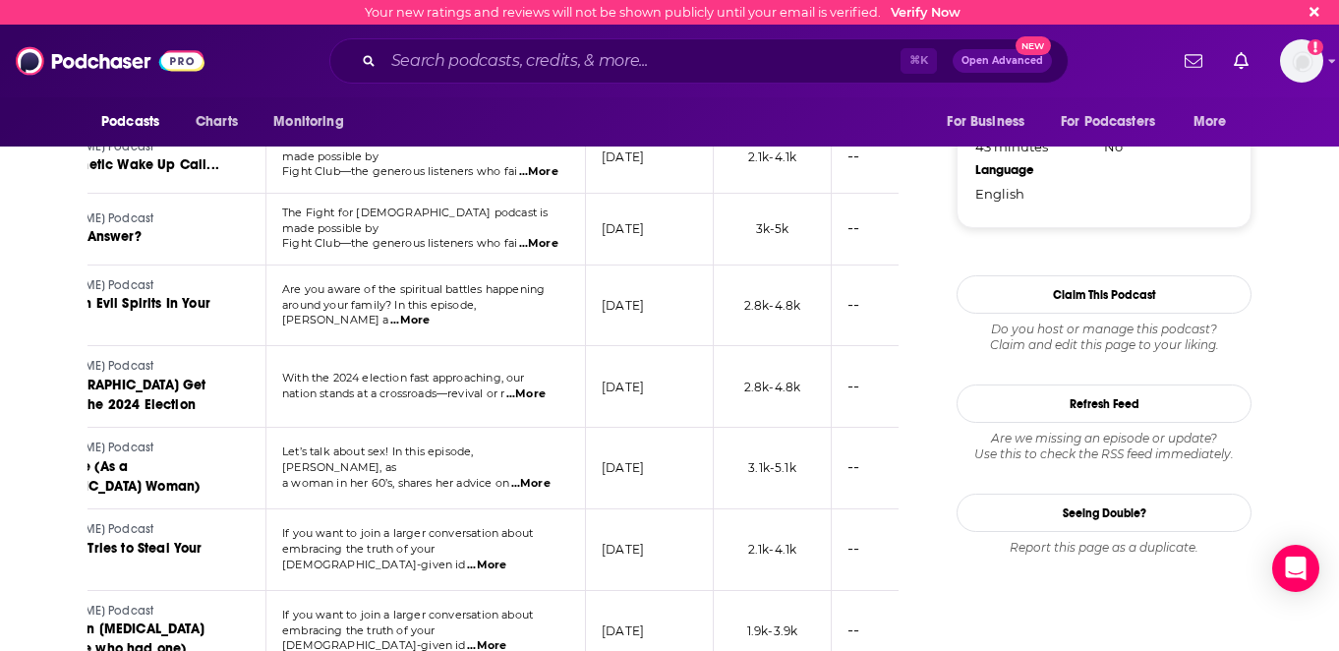
scroll to position [2301, 0]
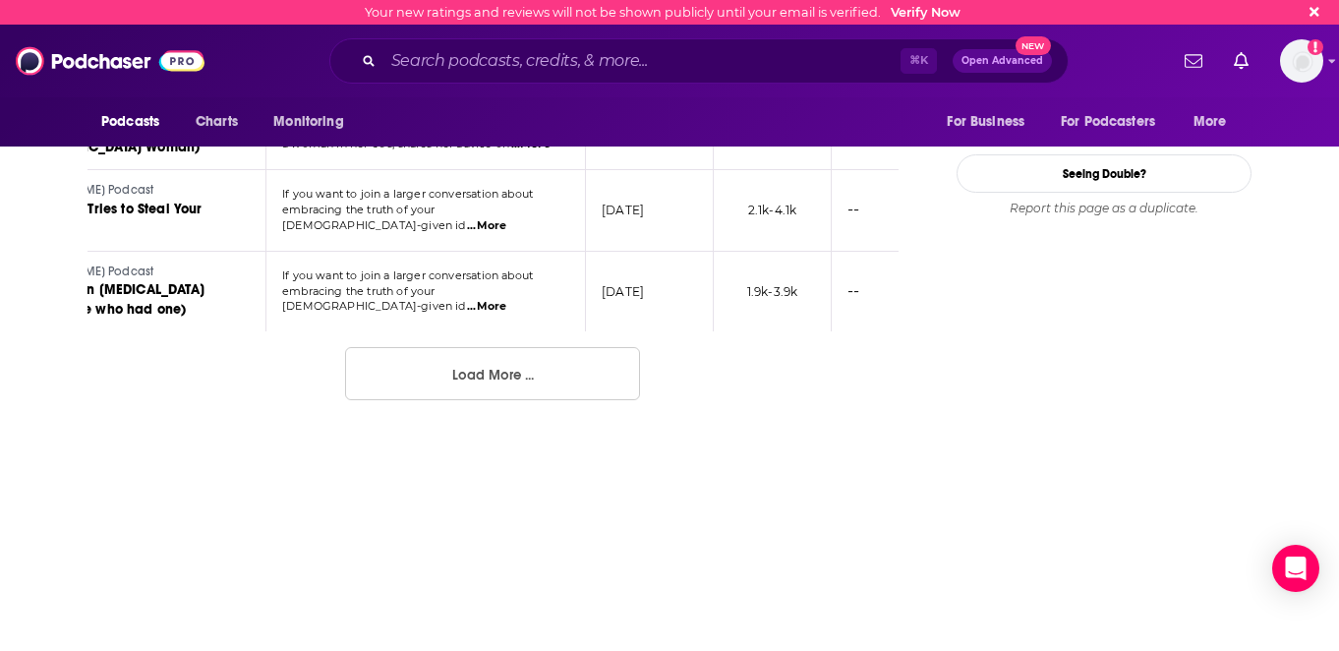
click at [463, 347] on button "Load More ..." at bounding box center [492, 373] width 295 height 53
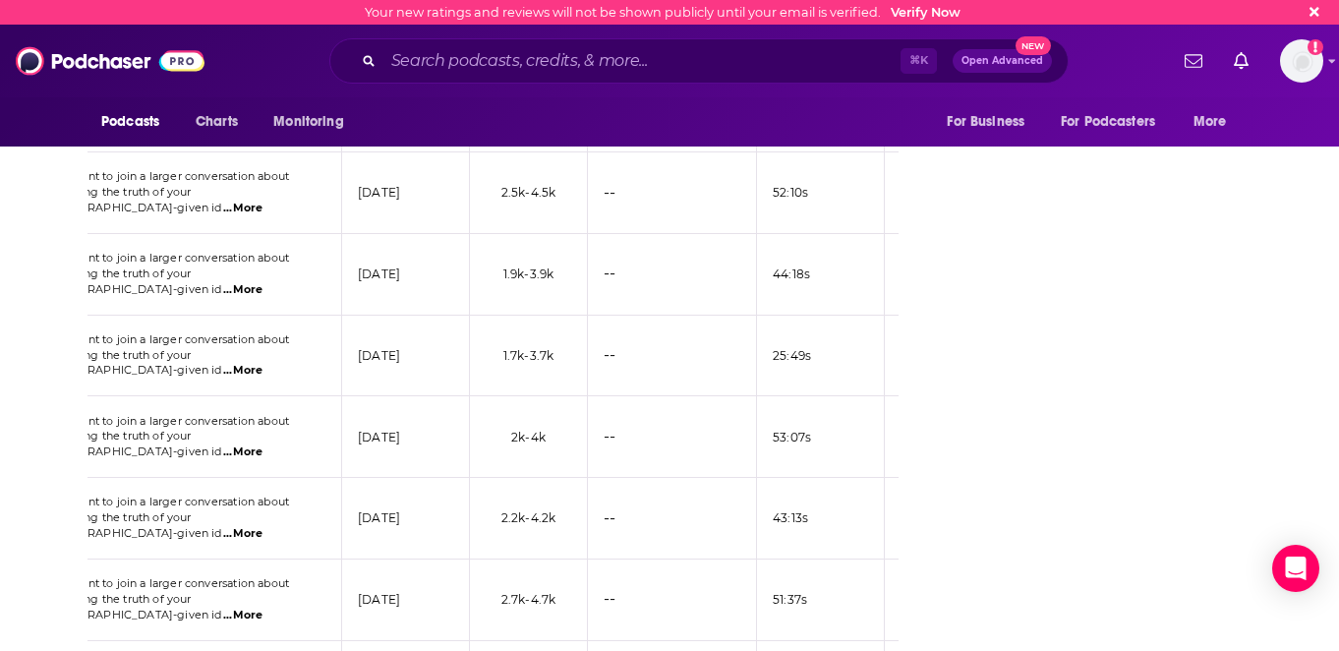
scroll to position [0, 558]
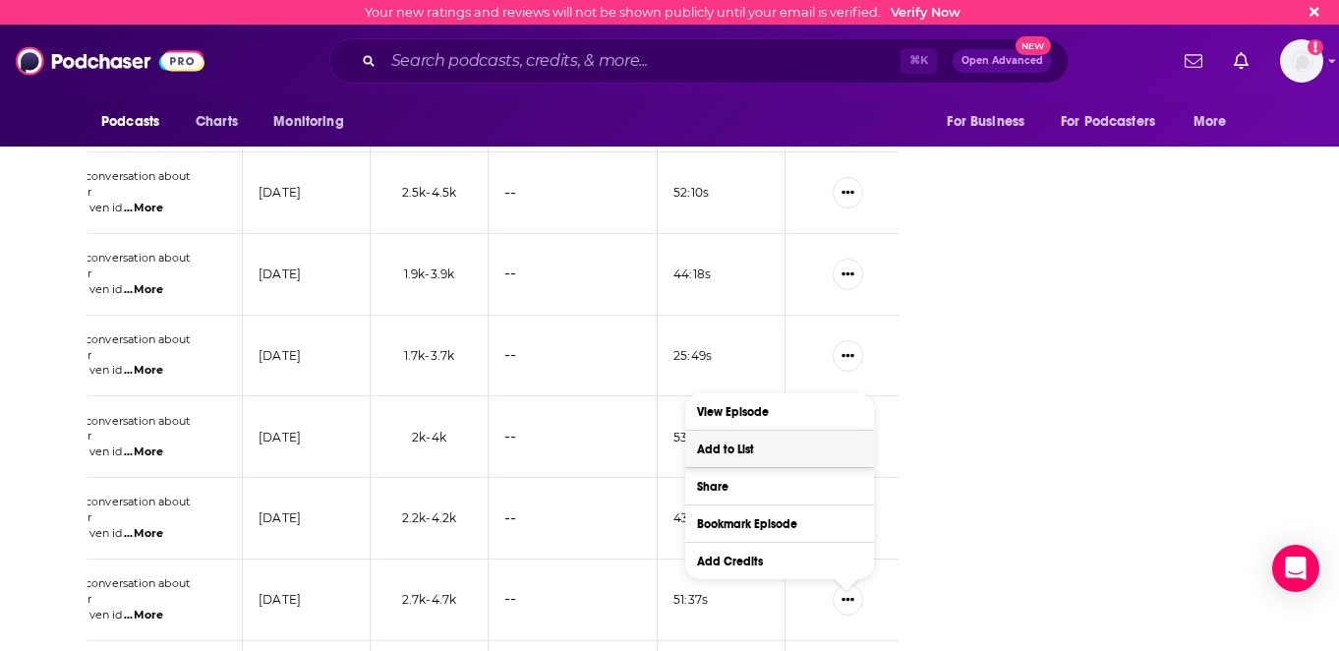
click at [779, 448] on button "Add to List" at bounding box center [779, 449] width 189 height 36
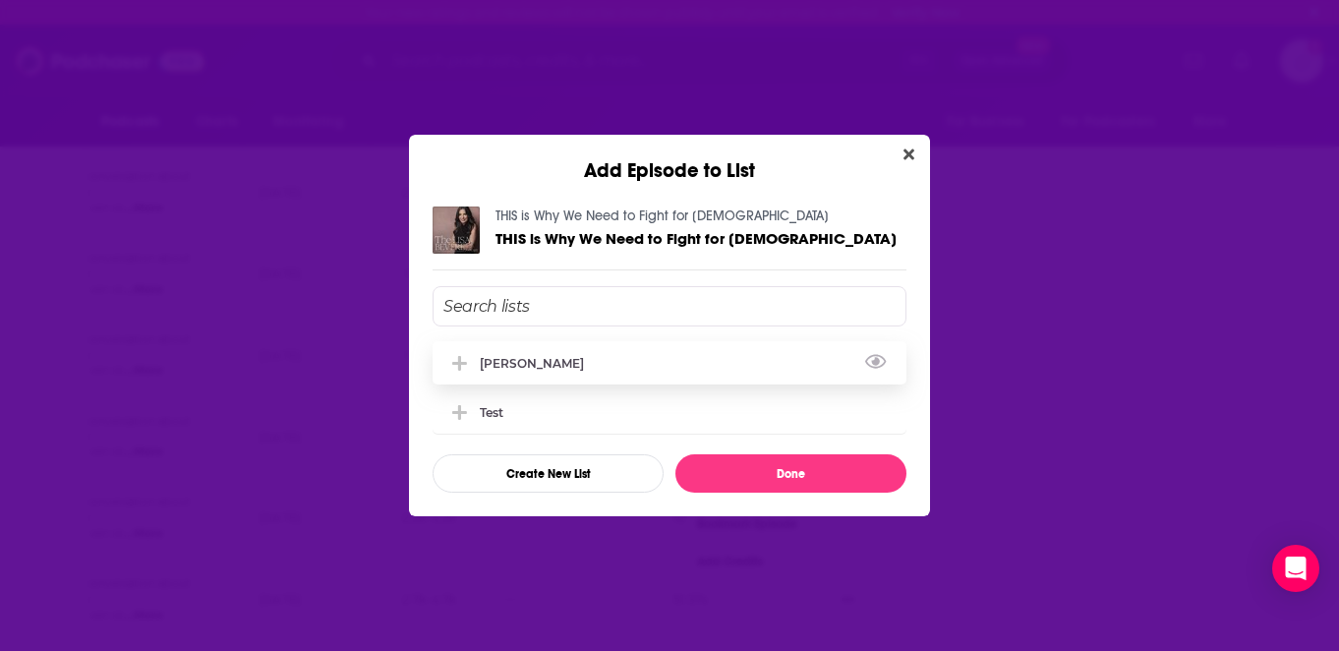
click at [456, 355] on icon "Add Episode To List" at bounding box center [459, 364] width 15 height 18
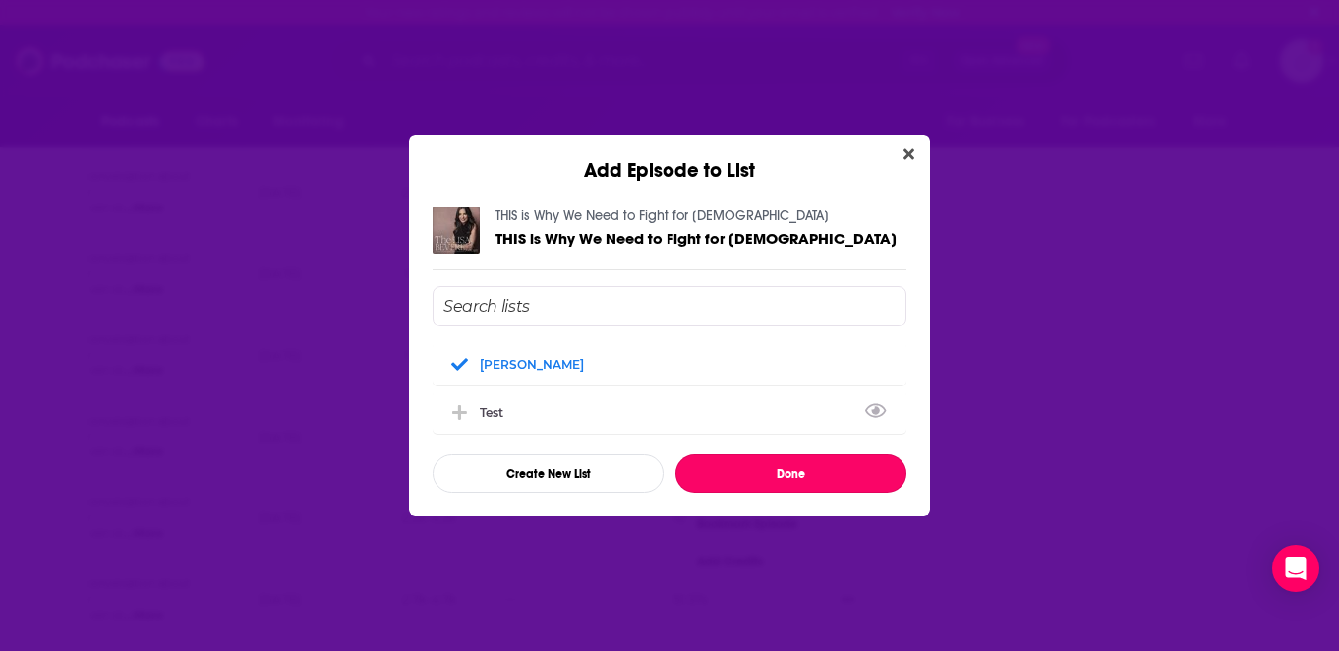
click at [730, 476] on button "Done" at bounding box center [790, 473] width 231 height 38
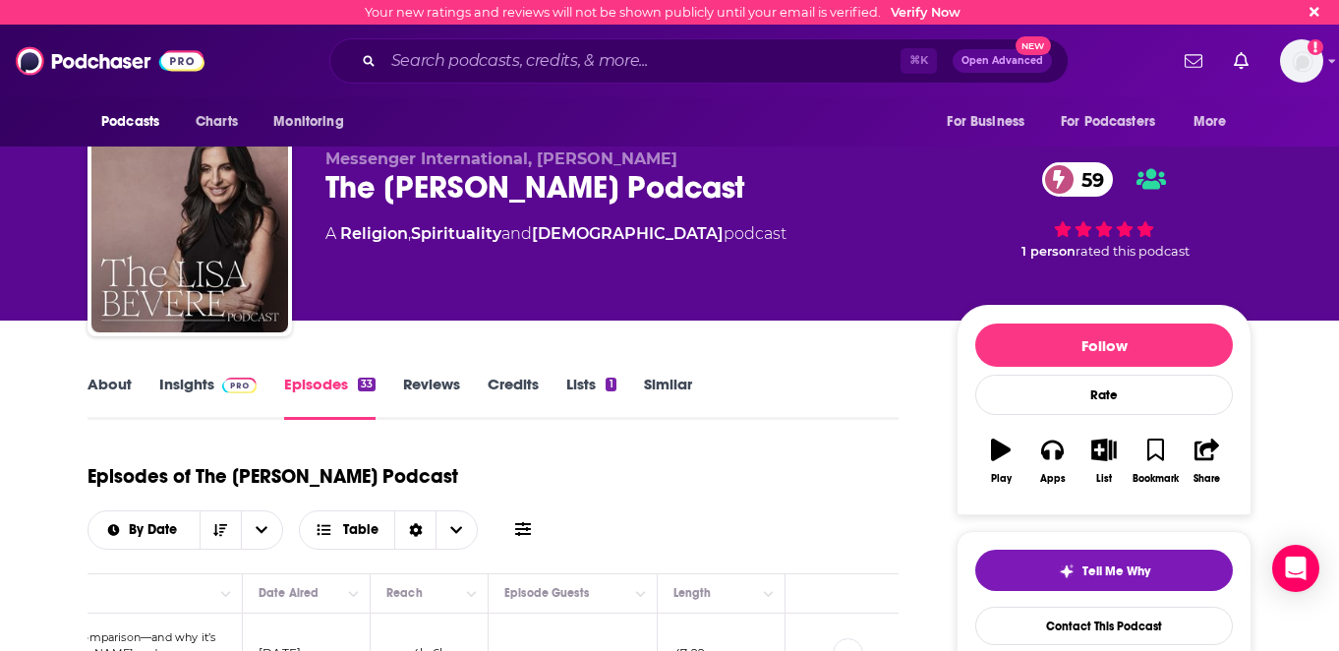
scroll to position [2563, 0]
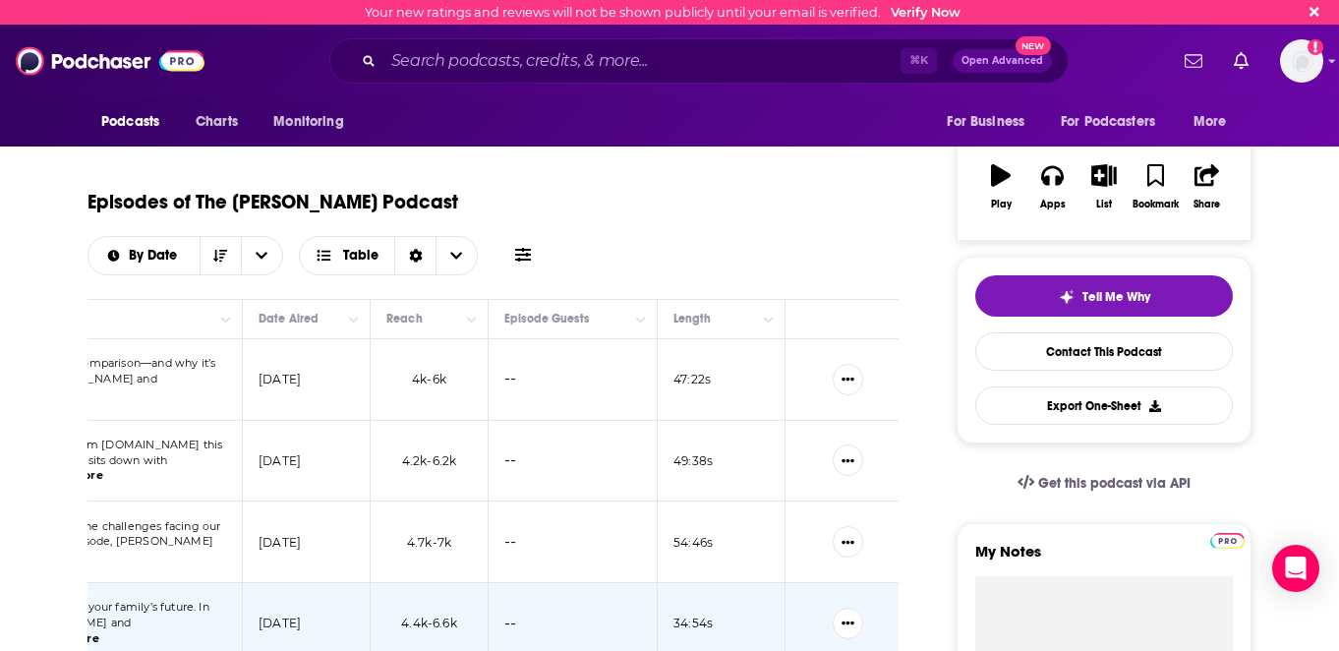
scroll to position [0, 0]
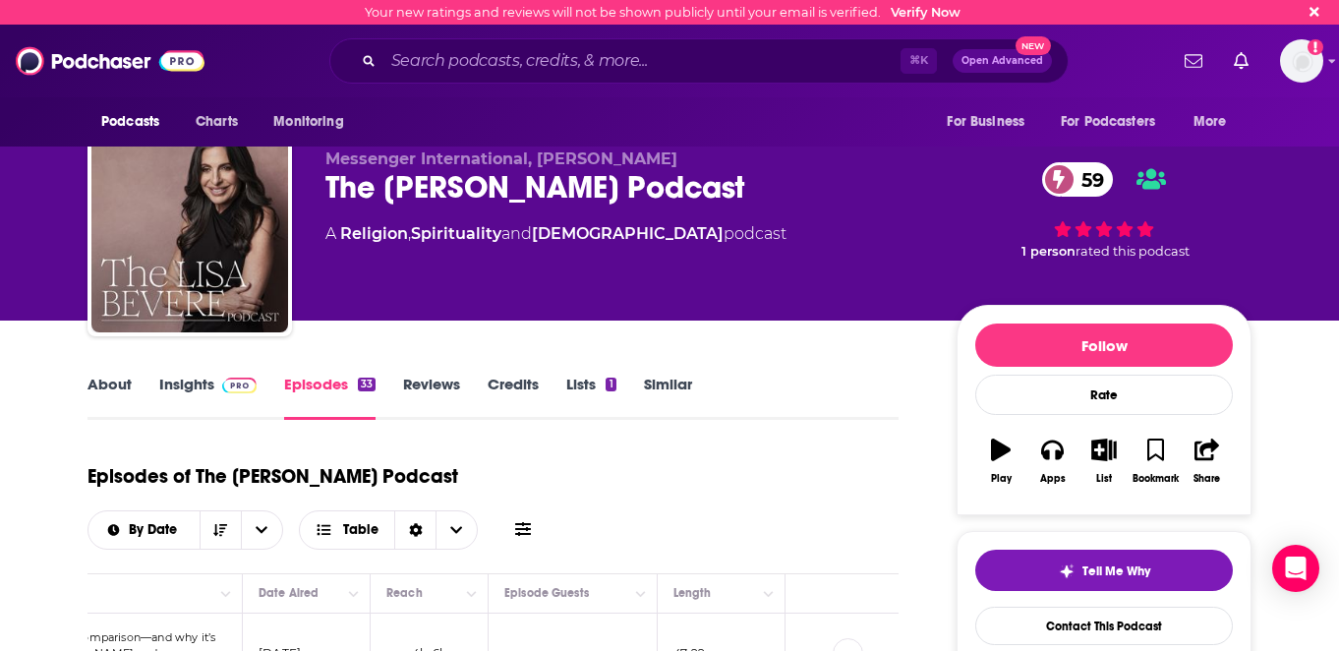
click at [1326, 59] on div "Podcasts Charts Monitoring ⌘ K Open Advanced New For Business For Podcasters Mo…" at bounding box center [669, 61] width 1339 height 73
click at [1305, 71] on img "Logged in as jjomalley" at bounding box center [1301, 60] width 43 height 43
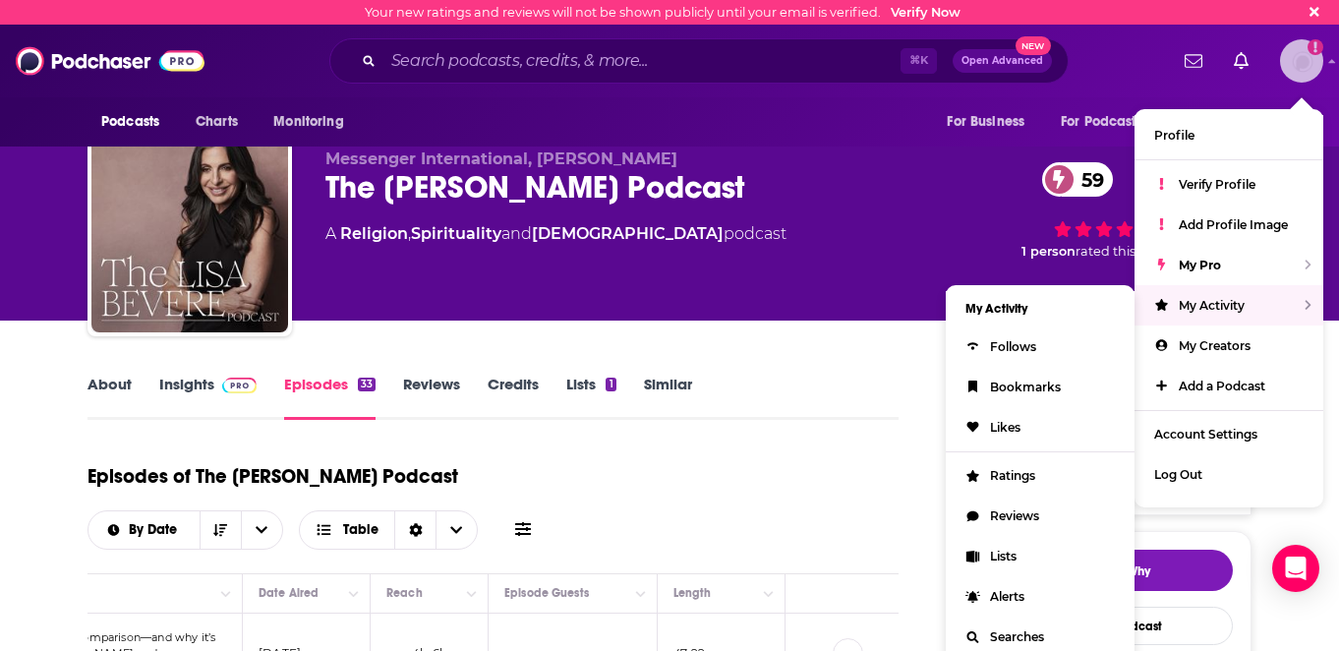
click at [1187, 299] on span "My Activity" at bounding box center [1212, 305] width 66 height 15
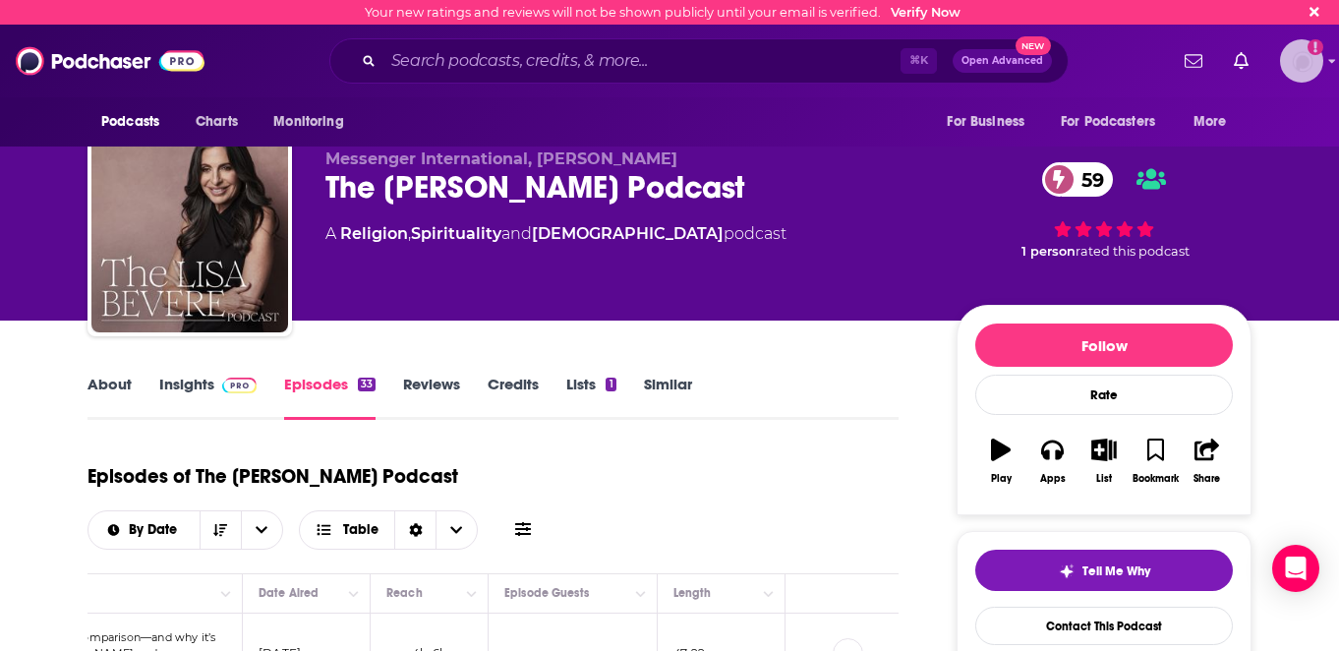
click at [1309, 69] on img "Logged in as jjomalley" at bounding box center [1301, 60] width 43 height 43
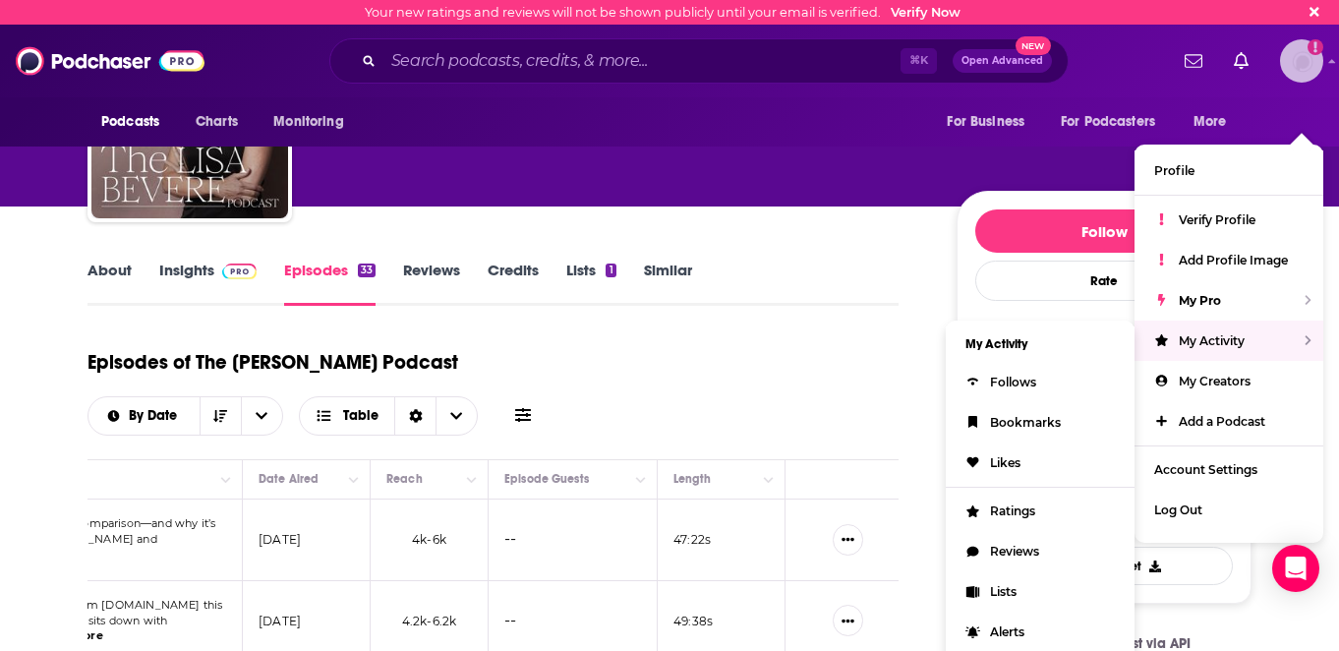
scroll to position [161, 0]
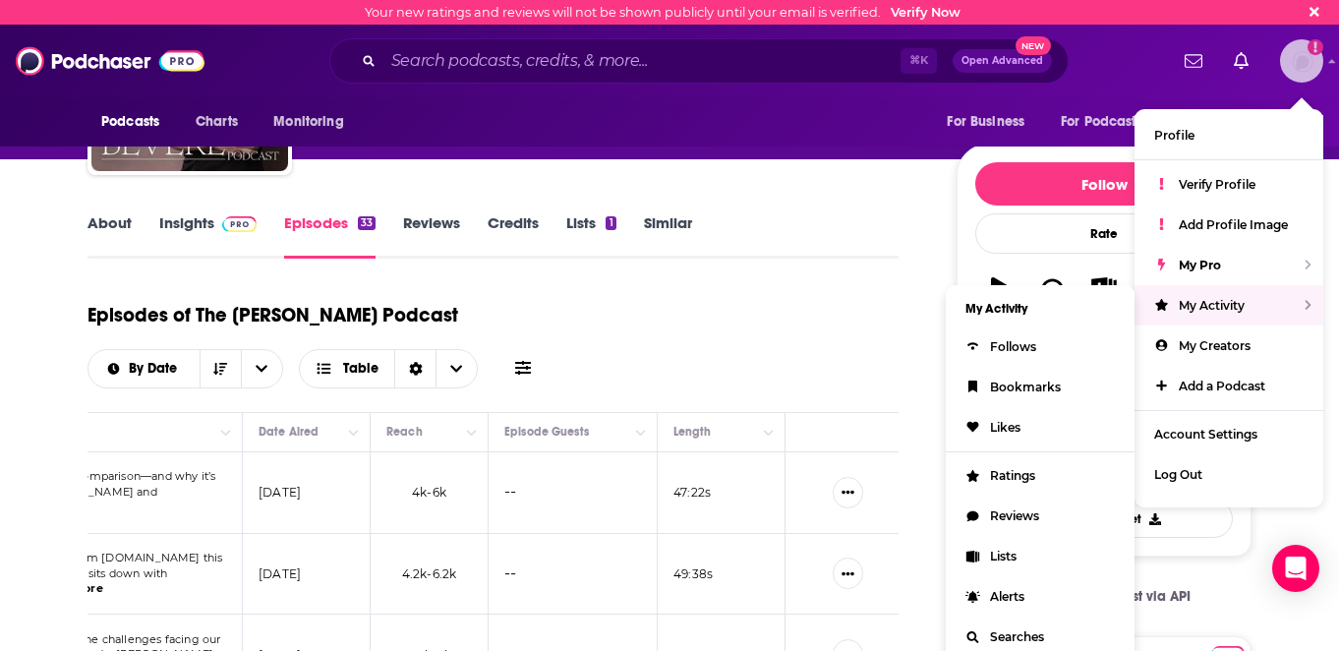
click at [1308, 304] on icon "Show profile menu" at bounding box center [1307, 305] width 6 height 10
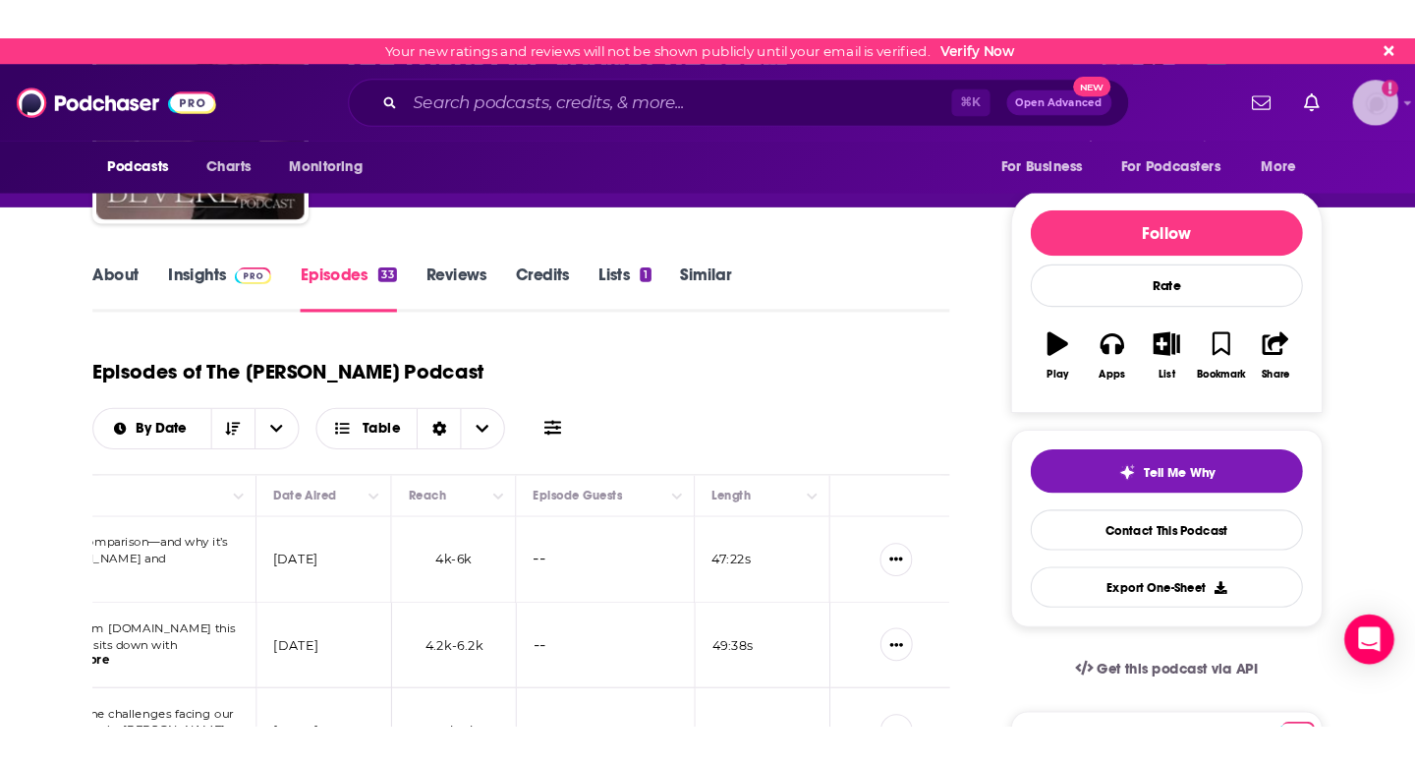
scroll to position [154, 0]
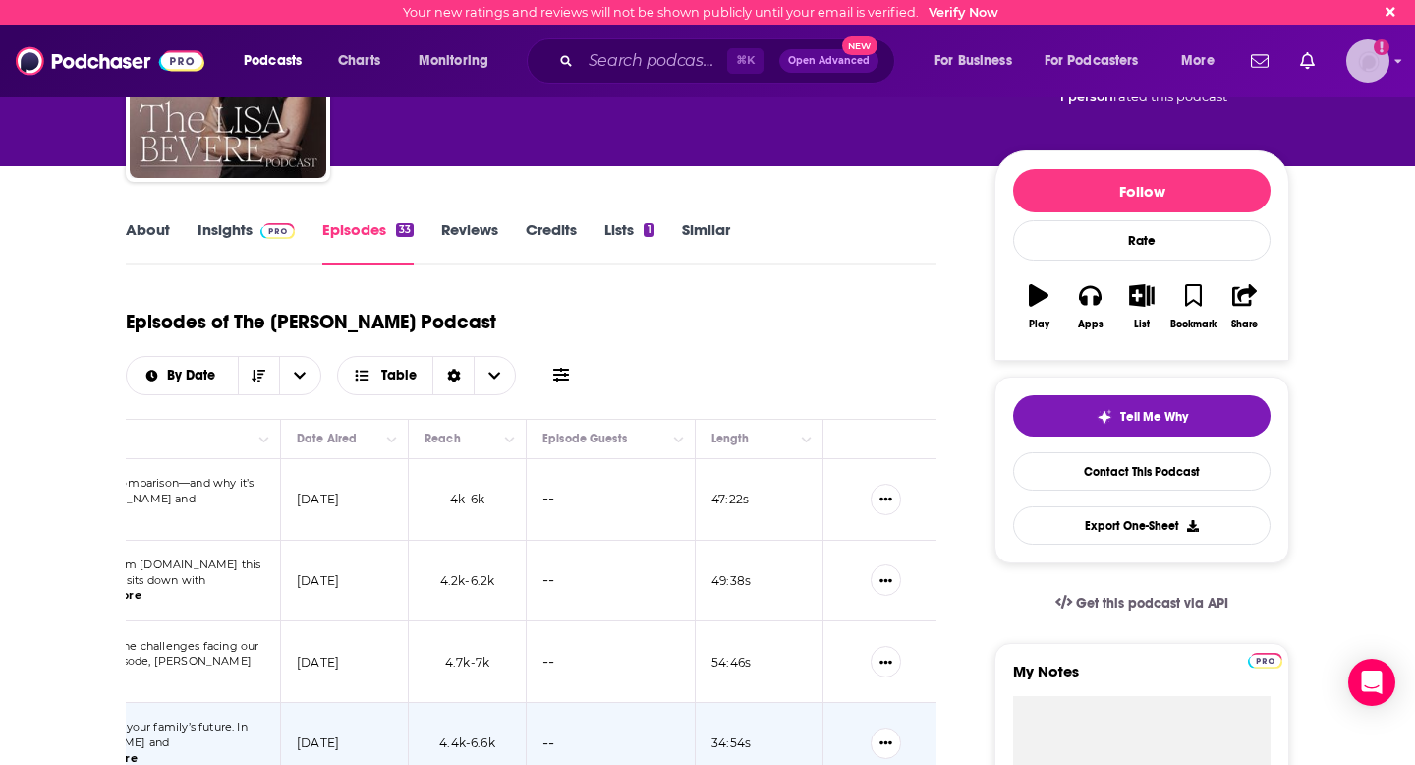
click at [1338, 65] on img "Logged in as jjomalley" at bounding box center [1368, 60] width 43 height 43
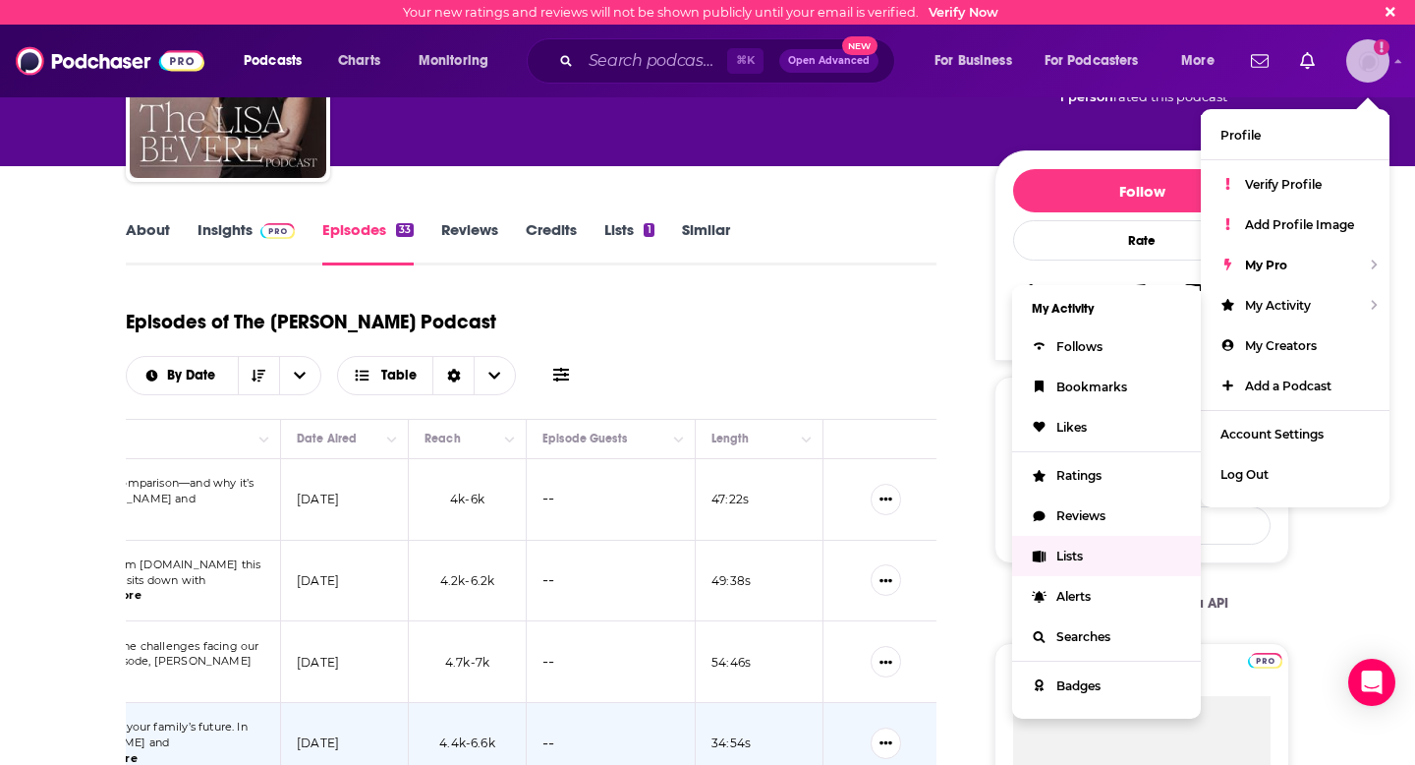
click at [1121, 557] on link "Lists" at bounding box center [1106, 556] width 189 height 40
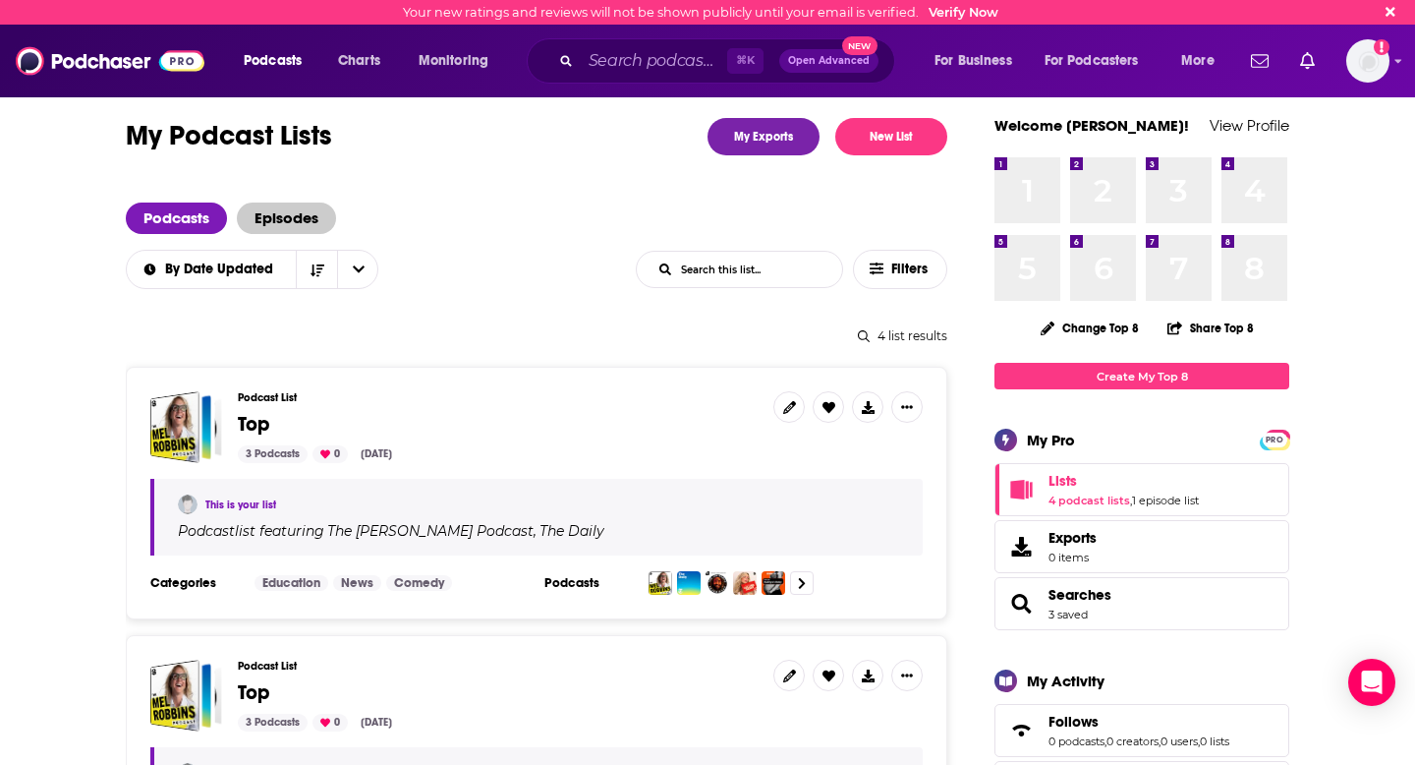
click at [309, 210] on span "Episodes" at bounding box center [286, 217] width 99 height 31
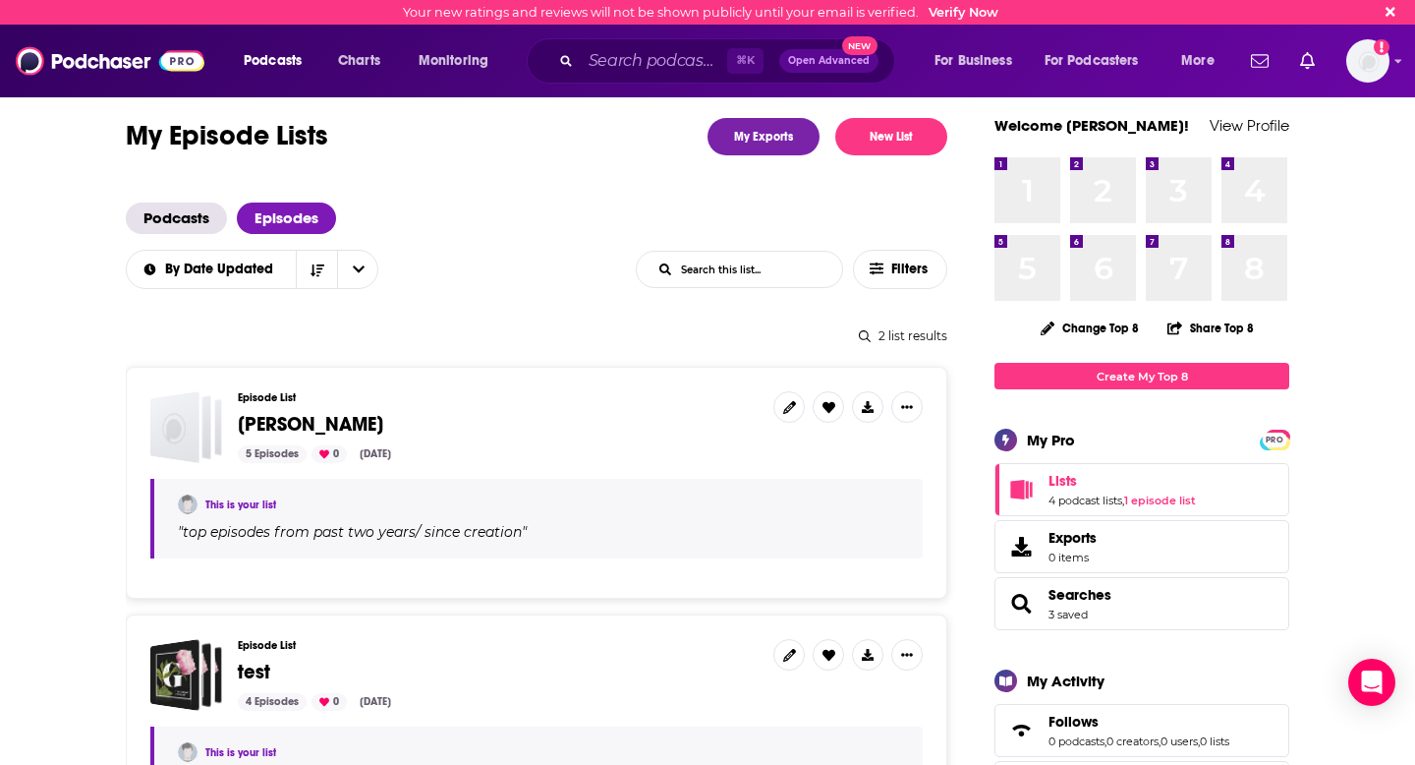
click at [298, 424] on span "[PERSON_NAME]" at bounding box center [310, 424] width 145 height 25
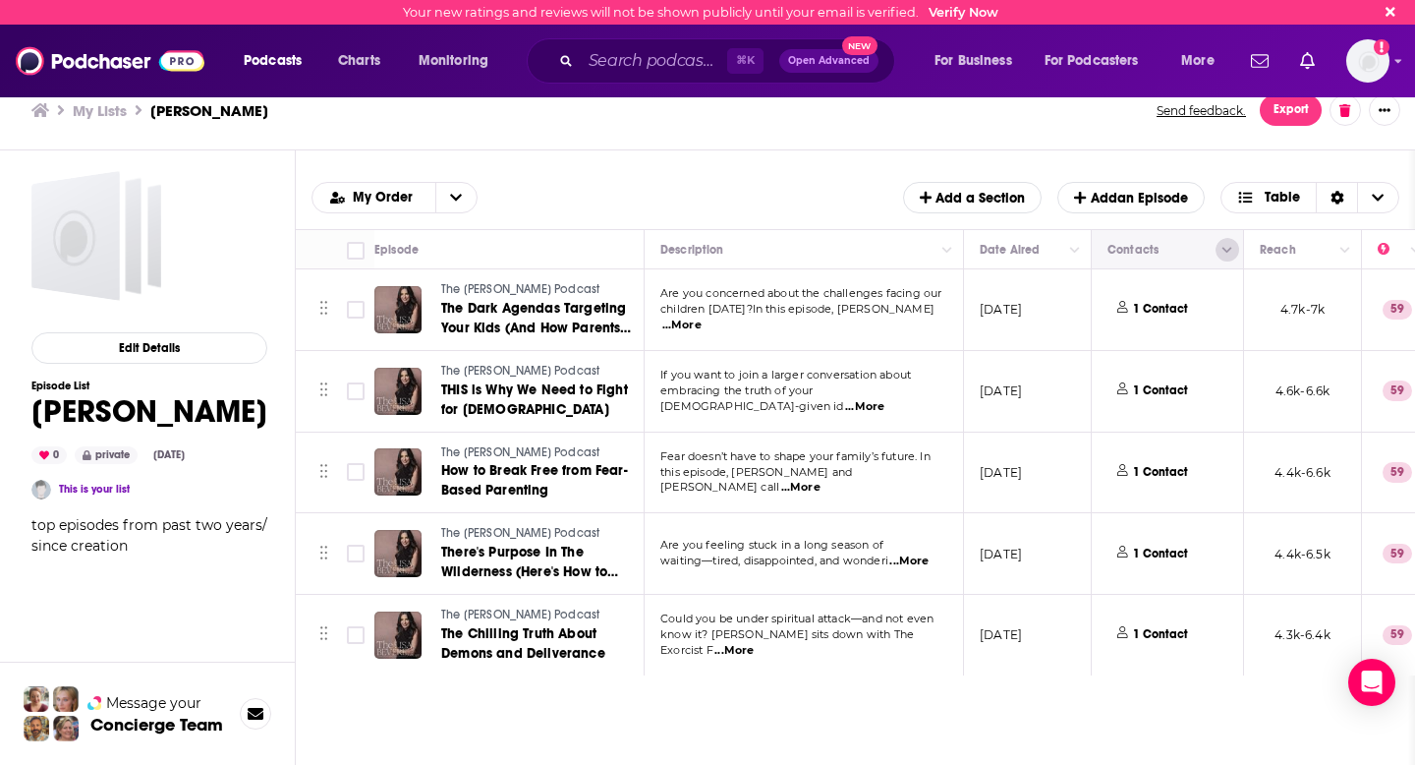
click at [1222, 260] on button "Column Actions" at bounding box center [1228, 250] width 24 height 24
click at [1224, 244] on div at bounding box center [707, 382] width 1415 height 765
click at [1195, 303] on icon at bounding box center [1197, 307] width 8 height 12
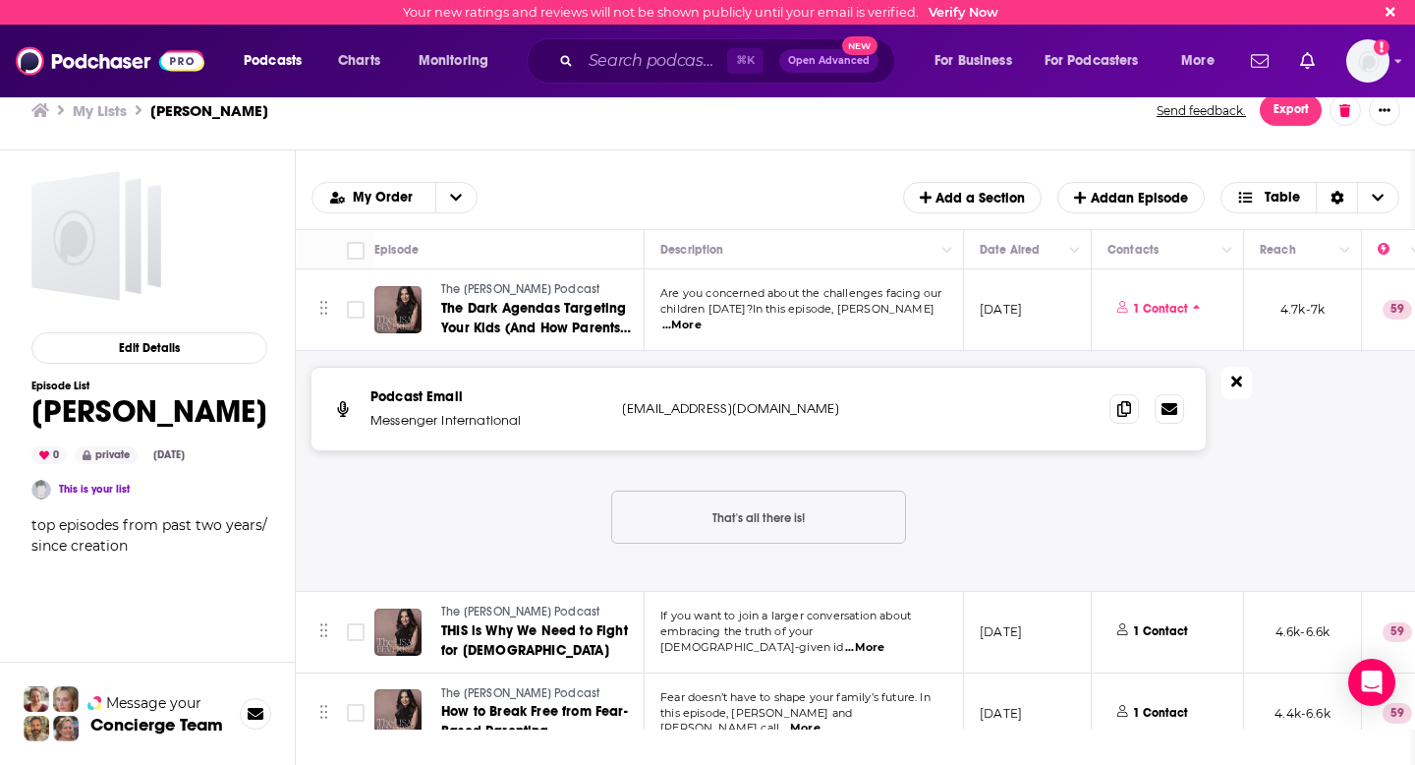
click at [1230, 385] on button at bounding box center [1237, 383] width 30 height 32
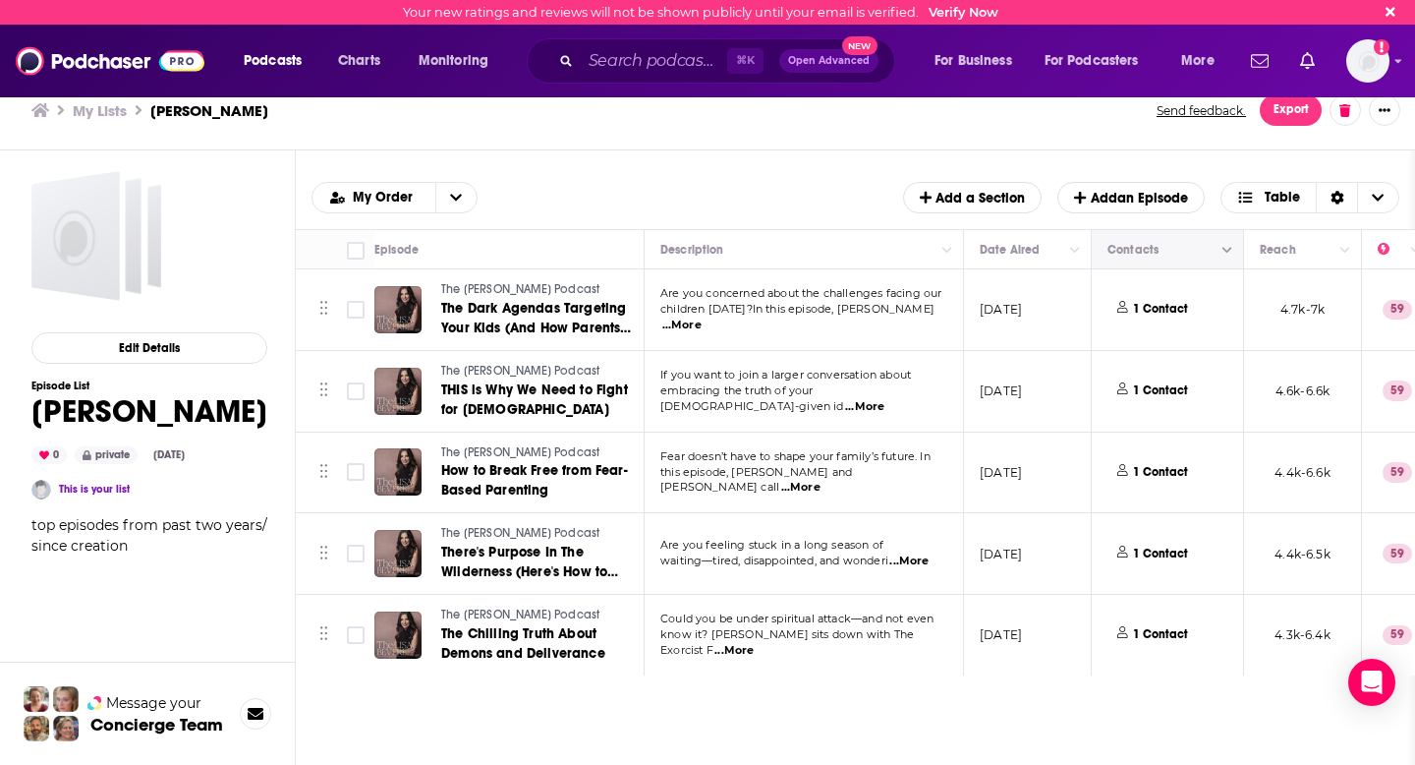
click at [1227, 251] on icon "Column Actions" at bounding box center [1228, 250] width 10 height 6
click at [1247, 281] on div at bounding box center [1242, 285] width 35 height 20
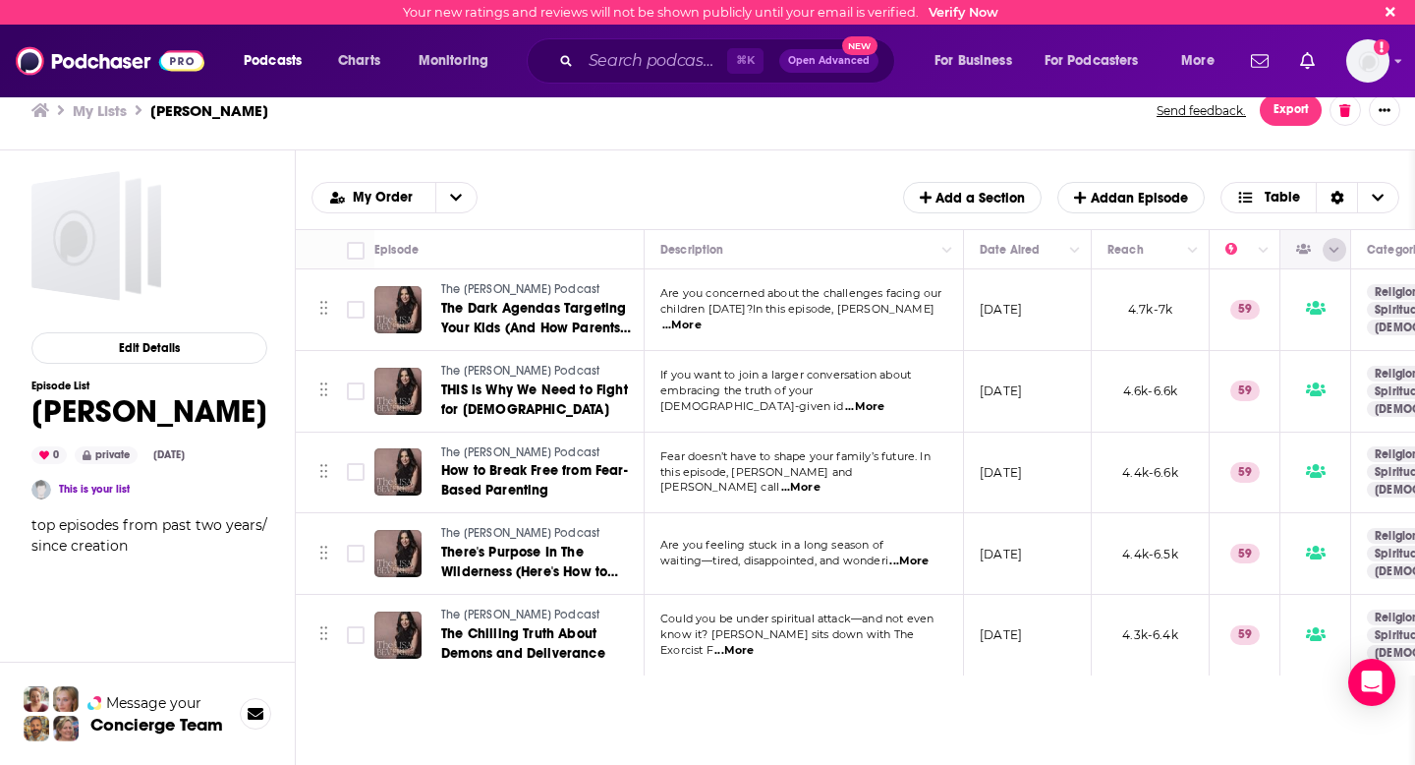
click at [1337, 252] on icon "Column Actions" at bounding box center [1335, 251] width 10 height 12
click at [1338, 252] on div at bounding box center [707, 382] width 1415 height 765
click at [1338, 252] on icon "Column Actions" at bounding box center [1335, 251] width 10 height 12
click at [1338, 252] on div at bounding box center [707, 382] width 1415 height 765
click at [1338, 252] on icon "Column Actions" at bounding box center [1335, 251] width 10 height 12
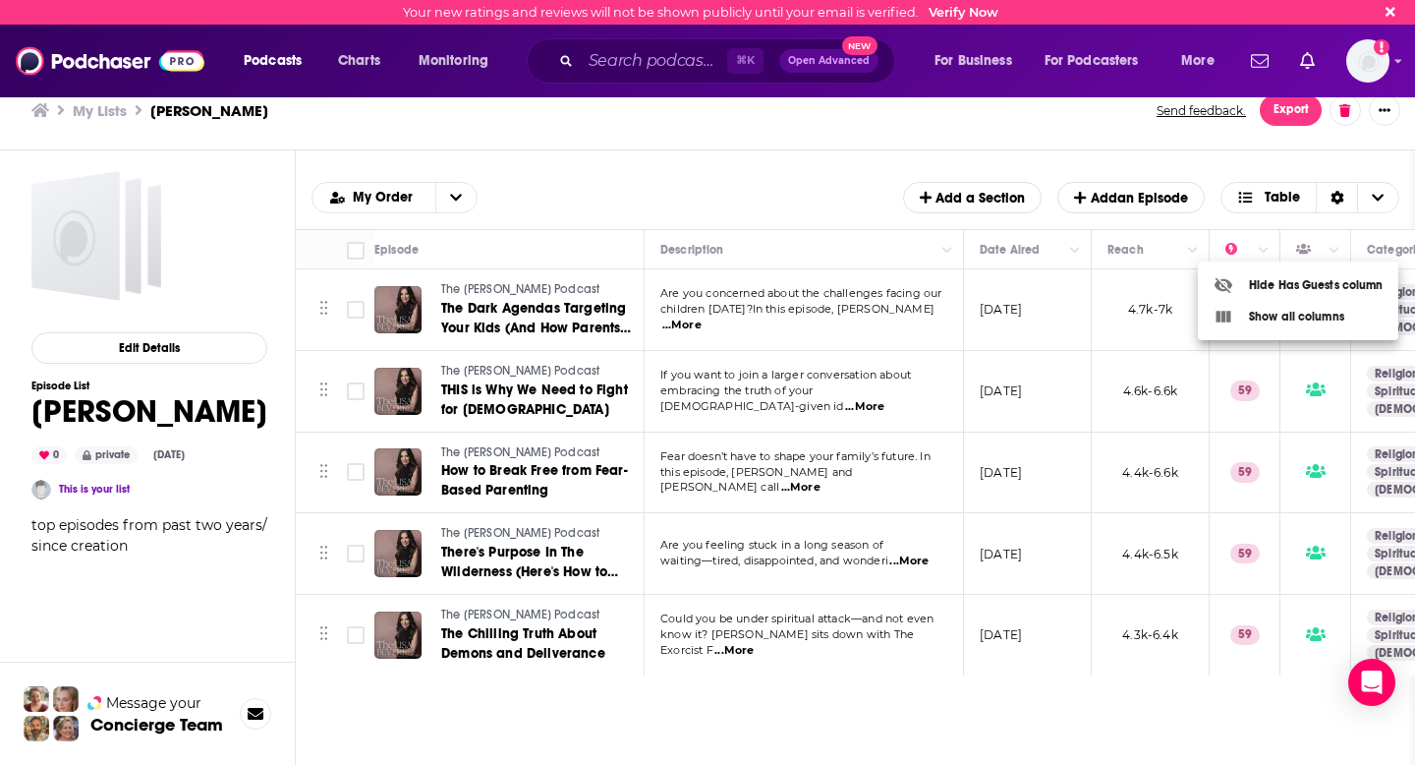
click at [924, 317] on div at bounding box center [707, 382] width 1415 height 765
click at [702, 318] on span "...More" at bounding box center [682, 326] width 39 height 16
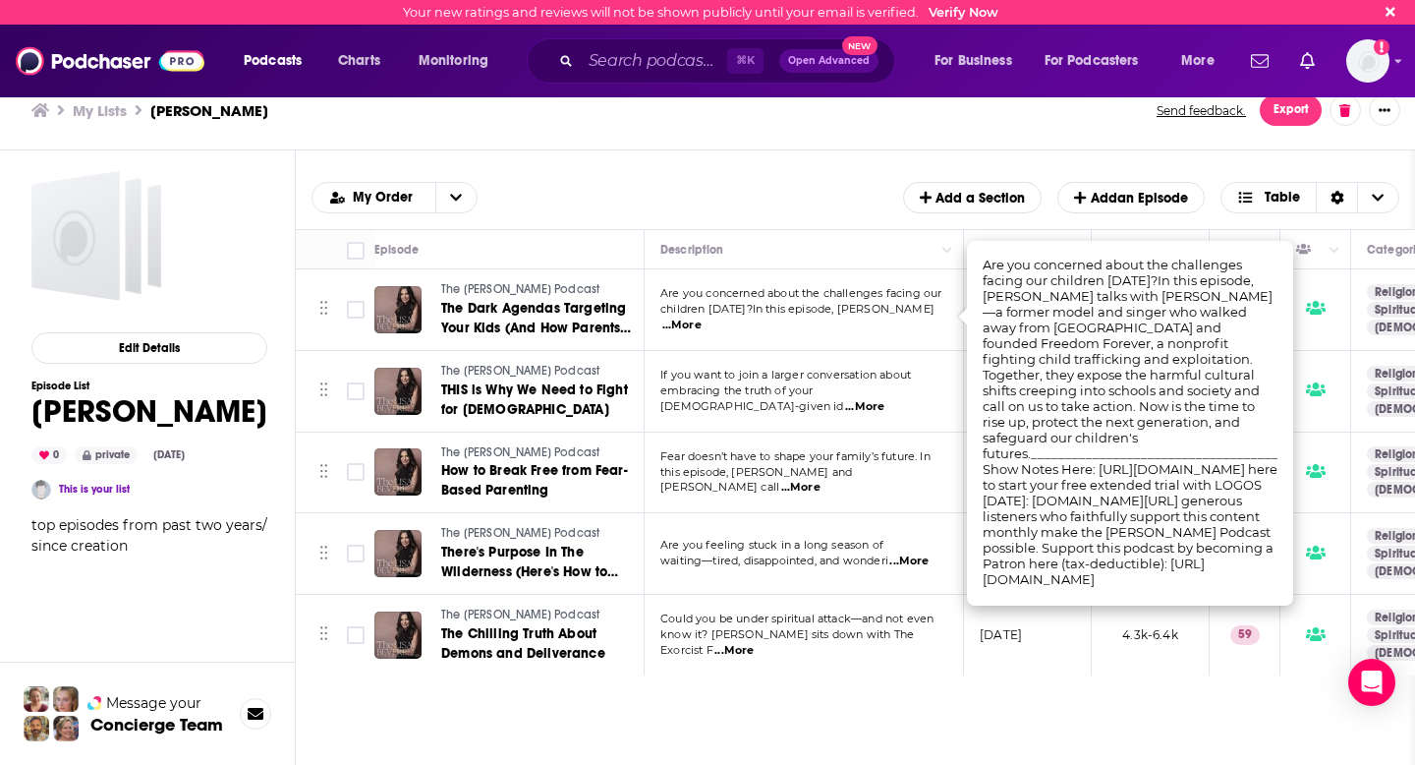
click at [885, 399] on span "...More" at bounding box center [864, 407] width 39 height 16
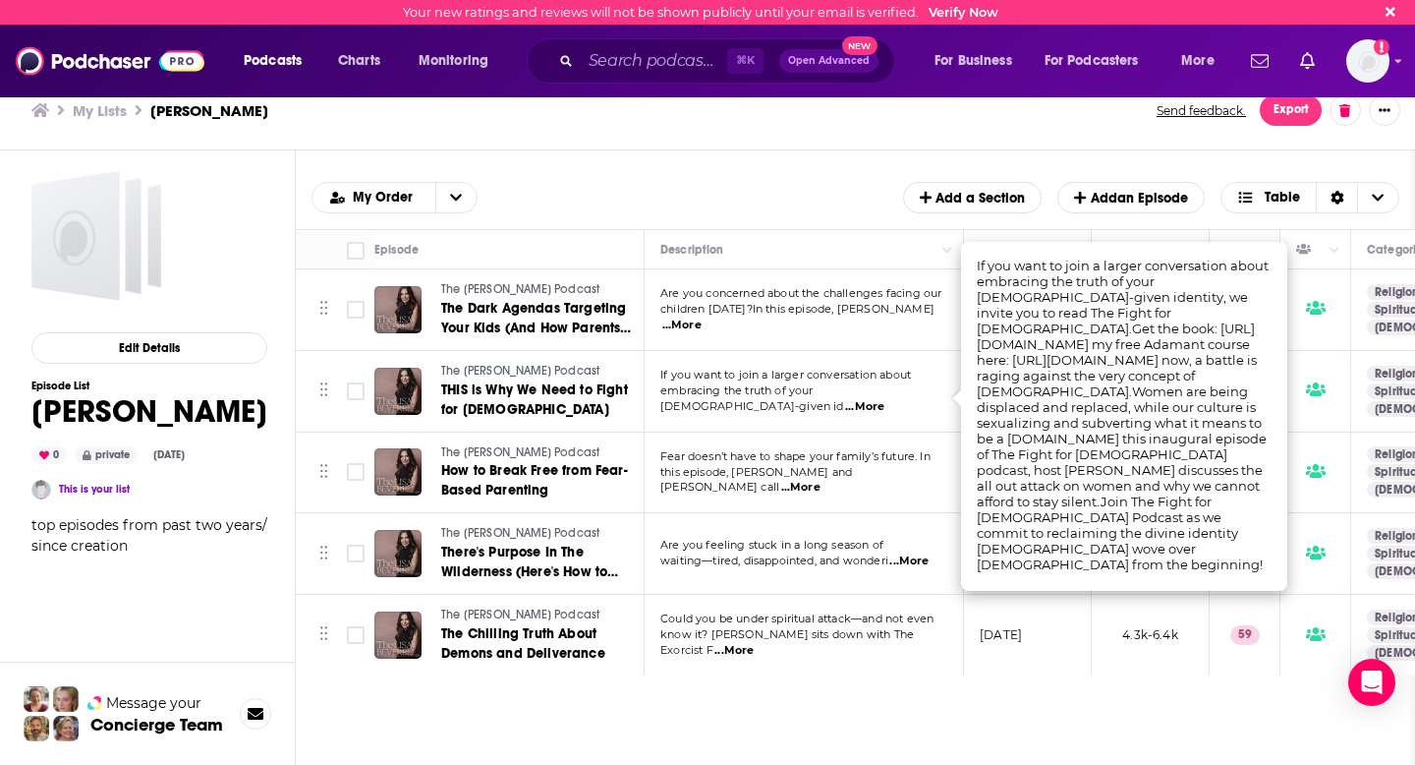
click at [885, 399] on span "...More" at bounding box center [864, 407] width 39 height 16
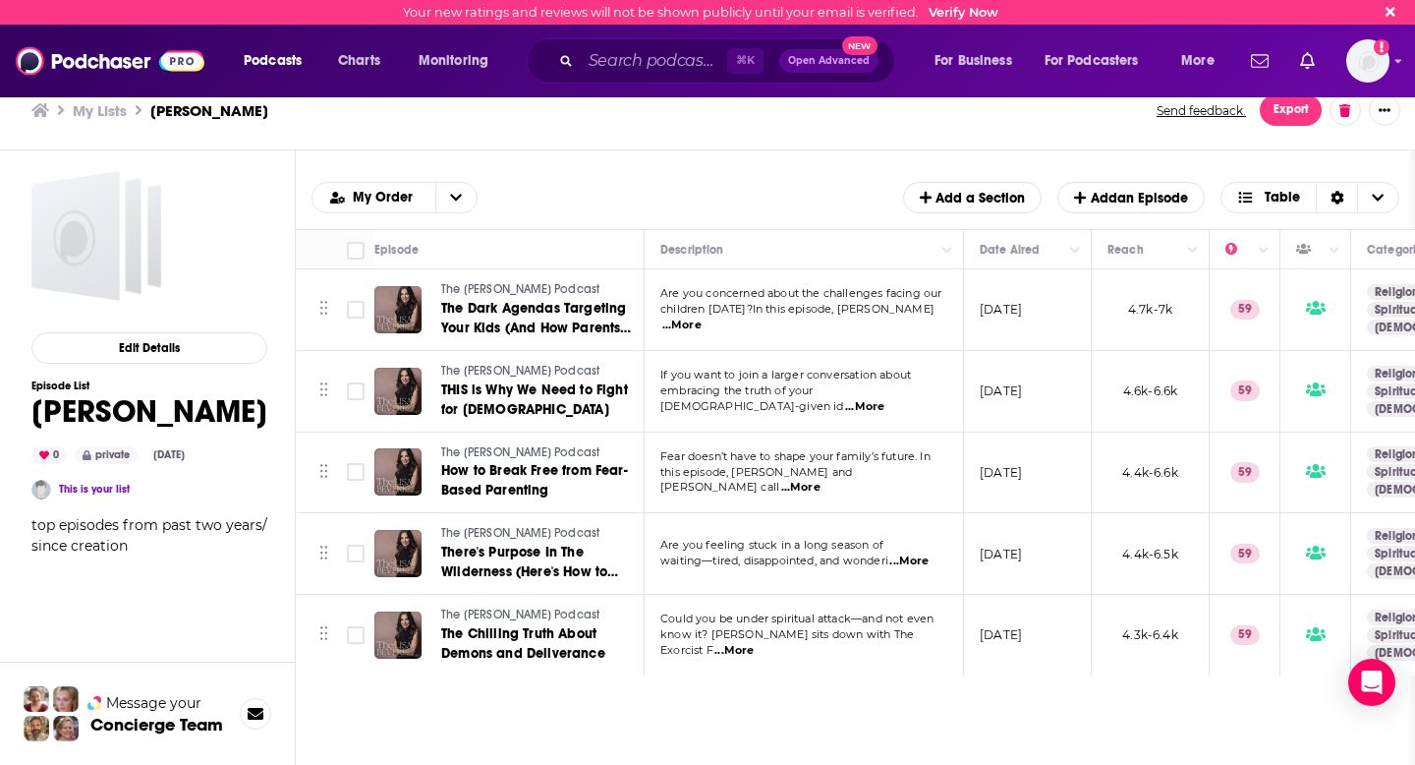
click at [885, 399] on span "...More" at bounding box center [864, 407] width 39 height 16
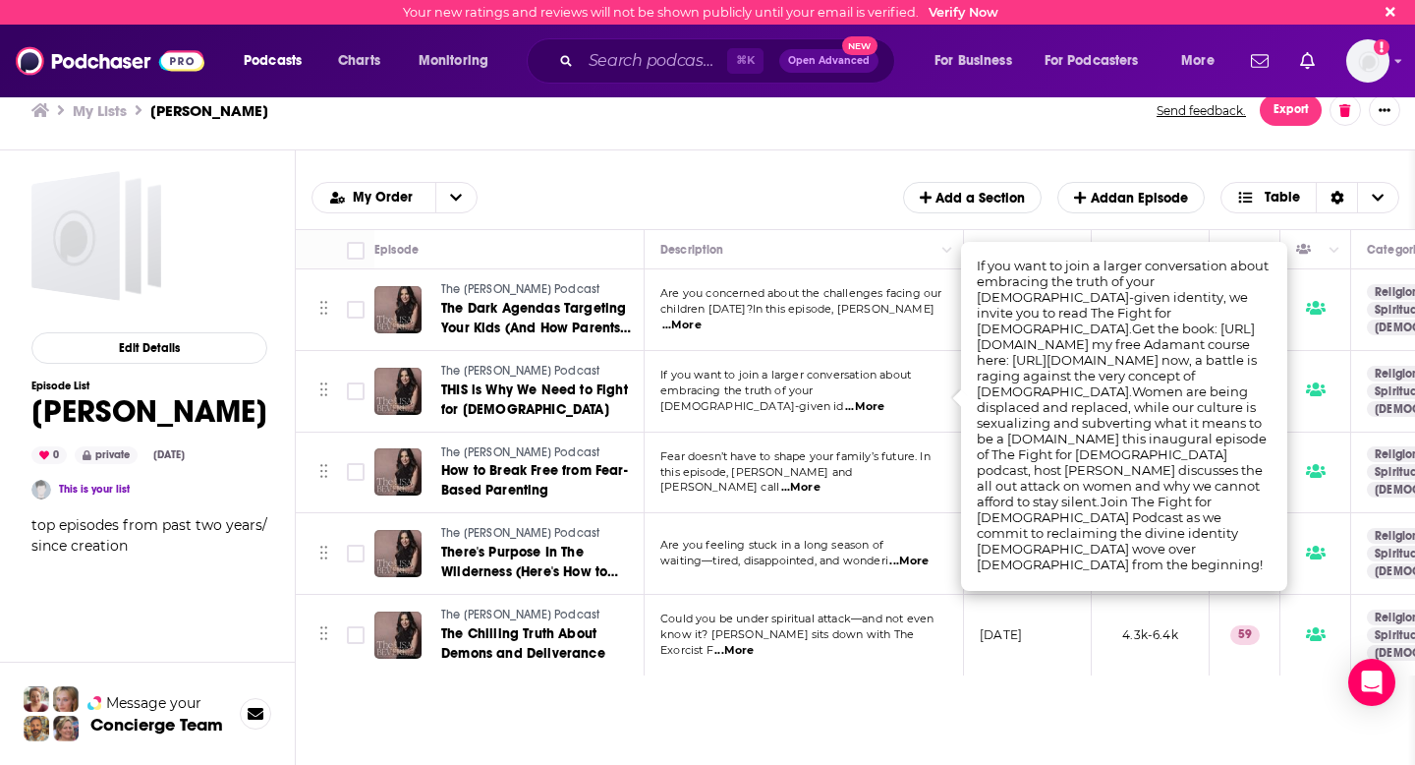
click at [871, 472] on p "this episode, [PERSON_NAME] and [PERSON_NAME] call ...More" at bounding box center [804, 480] width 286 height 31
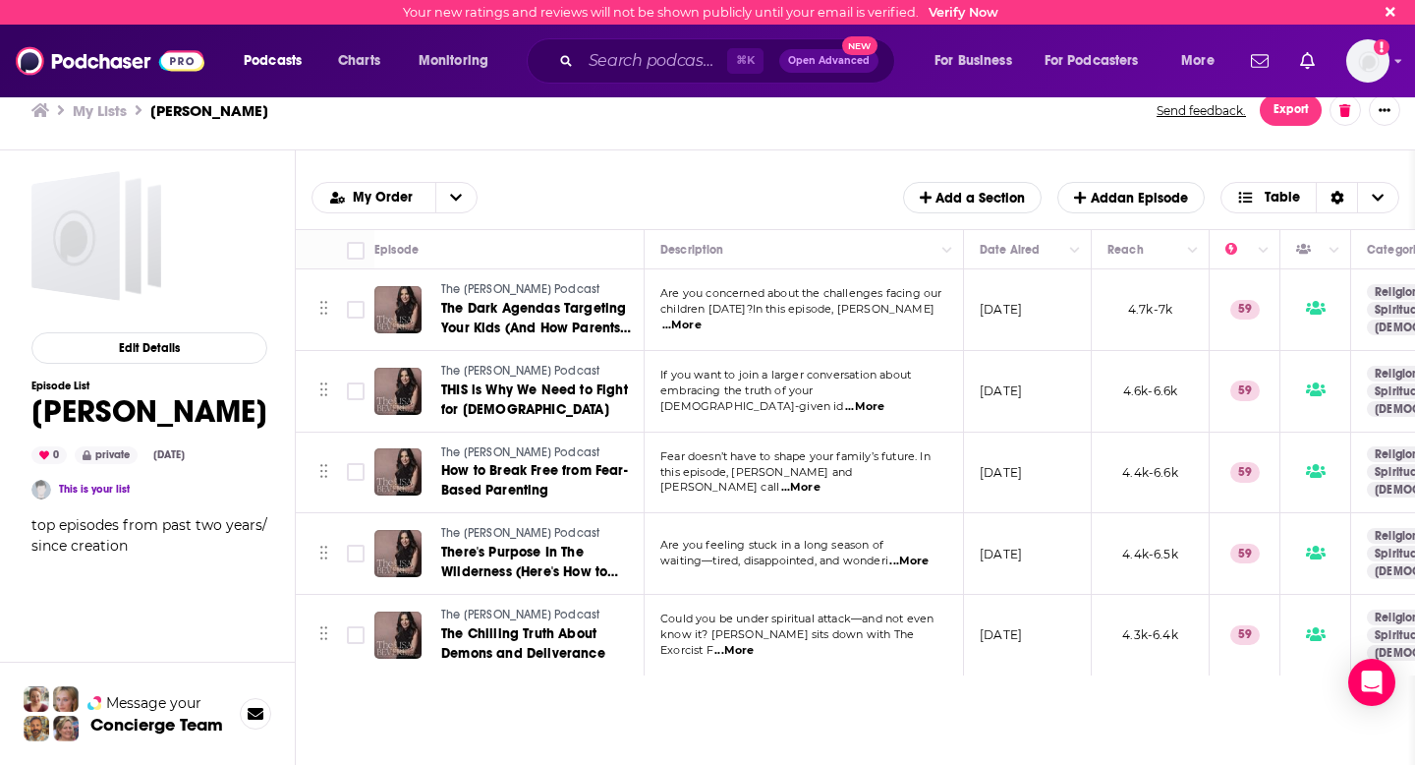
click at [821, 480] on span "...More" at bounding box center [800, 488] width 39 height 16
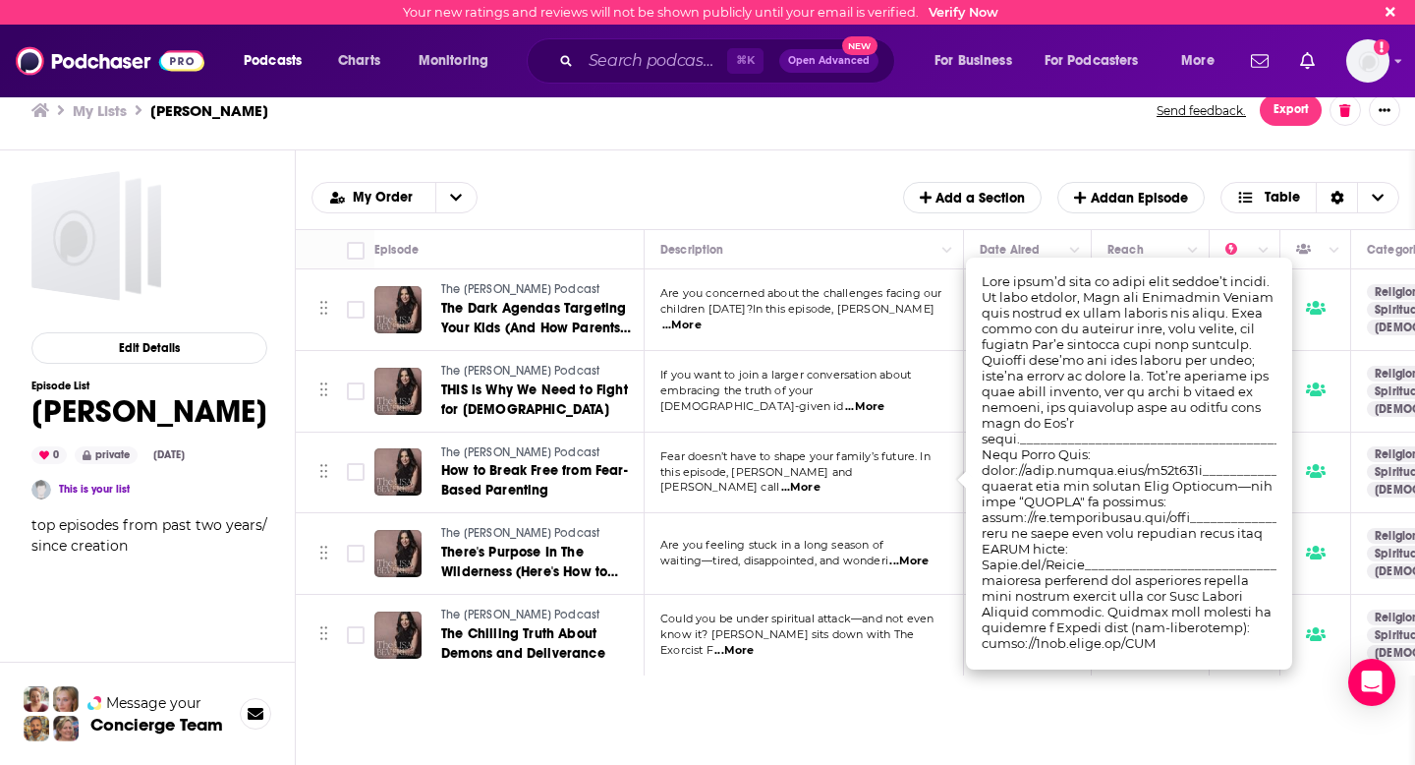
click at [852, 480] on span "this episode, [PERSON_NAME] and [PERSON_NAME] call" at bounding box center [757, 479] width 192 height 29
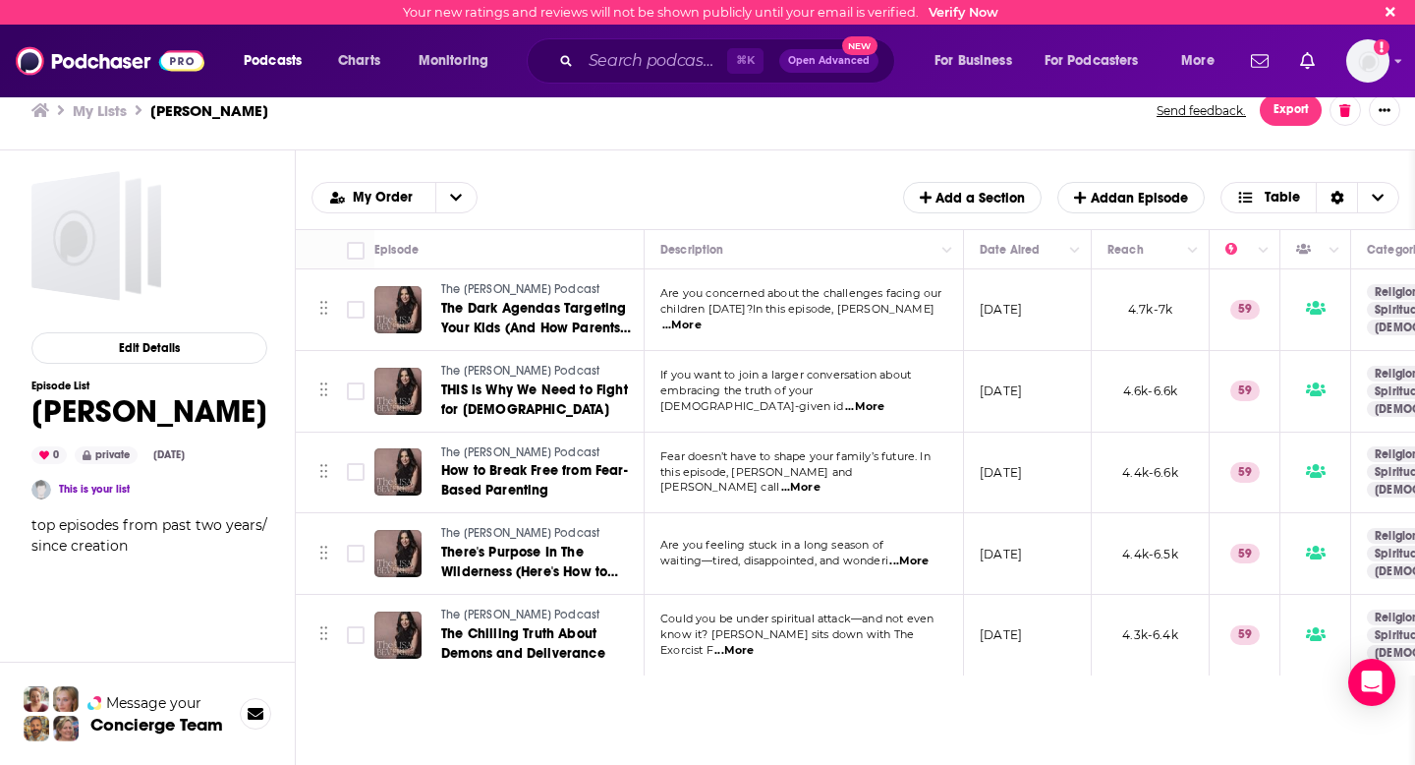
click at [919, 558] on span "...More" at bounding box center [909, 561] width 39 height 16
click at [754, 643] on span "...More" at bounding box center [734, 651] width 39 height 16
click at [909, 650] on td "Could you be under spiritual attack—and not even know it? [PERSON_NAME] sits do…" at bounding box center [804, 635] width 319 height 81
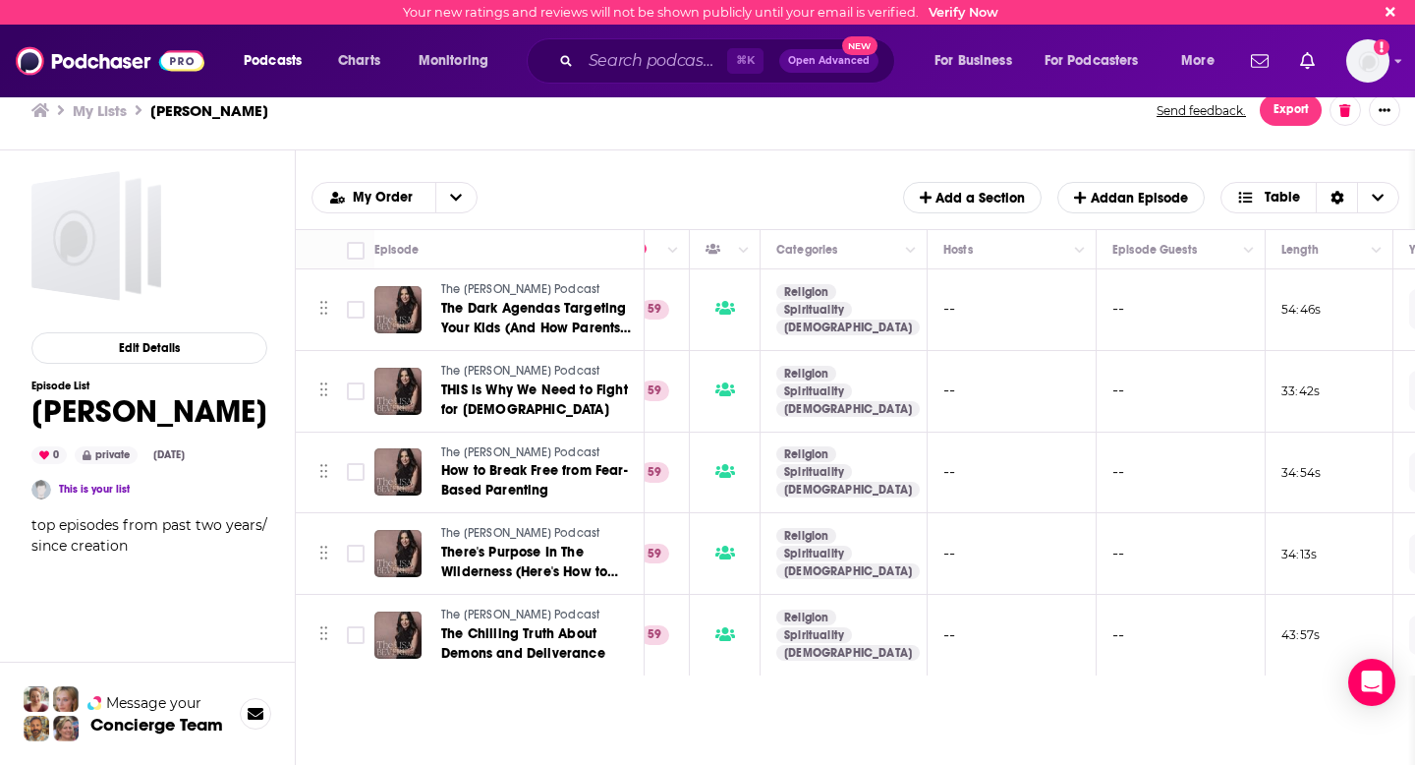
scroll to position [0, 592]
click at [1246, 252] on icon "Column Actions" at bounding box center [1248, 251] width 10 height 12
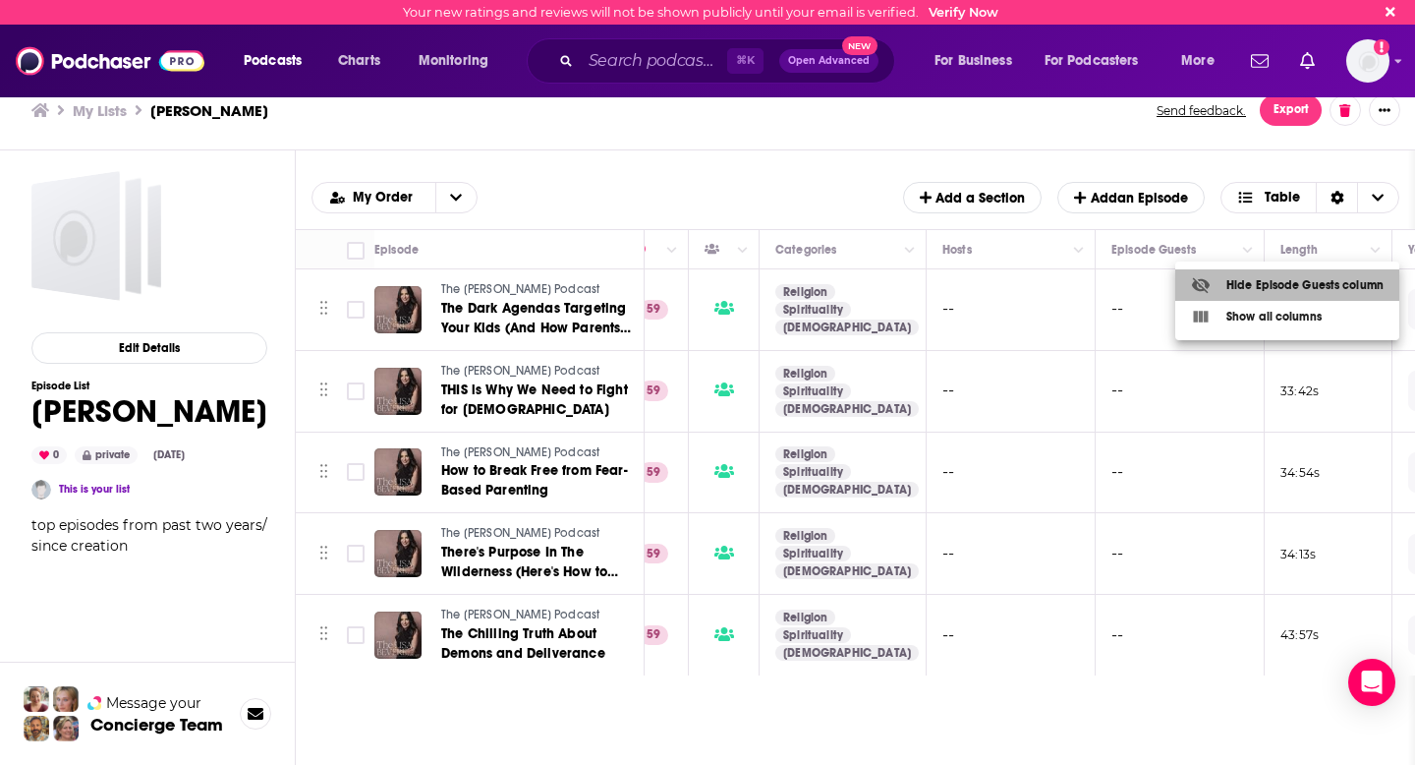
click at [1252, 278] on div "Hide Episode Guests column" at bounding box center [1287, 285] width 193 height 20
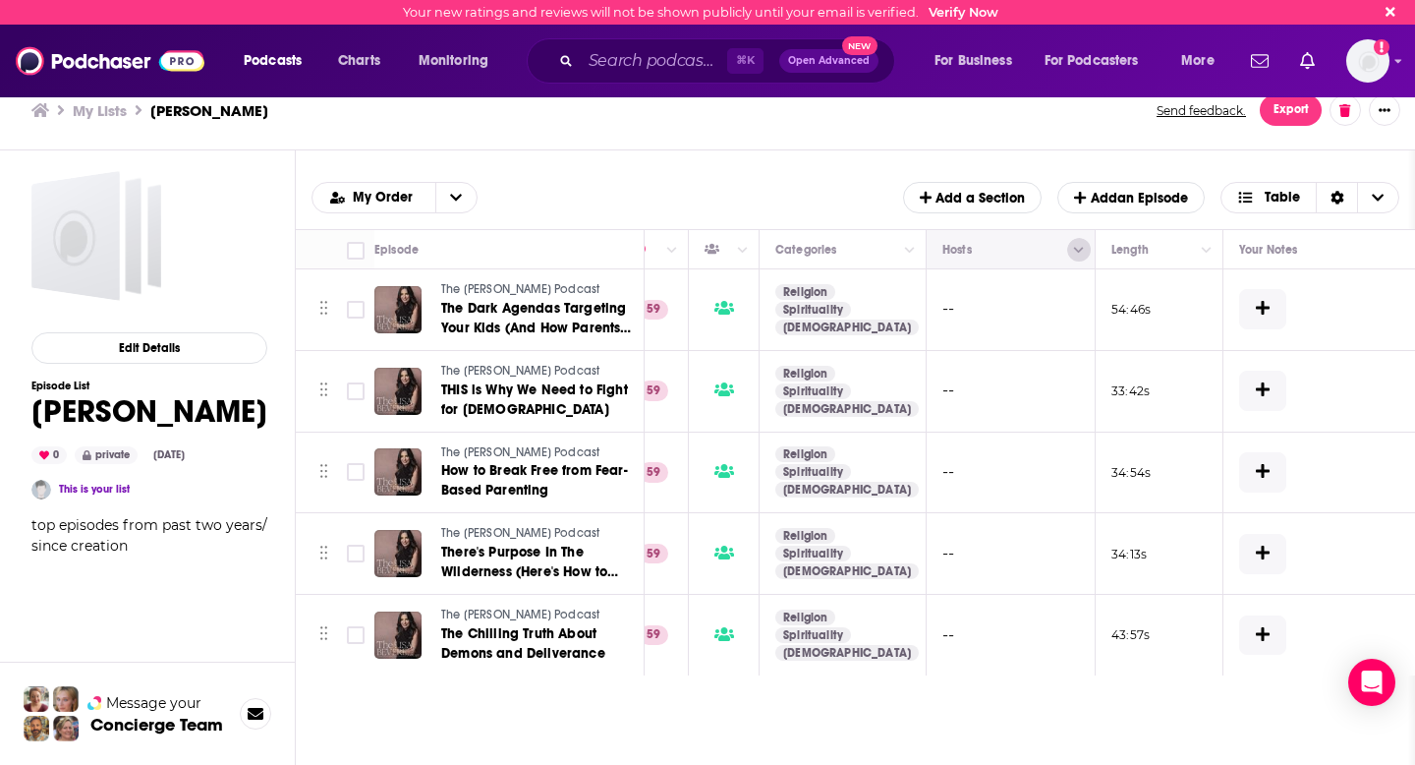
click at [1079, 253] on icon "Column Actions" at bounding box center [1079, 251] width 10 height 12
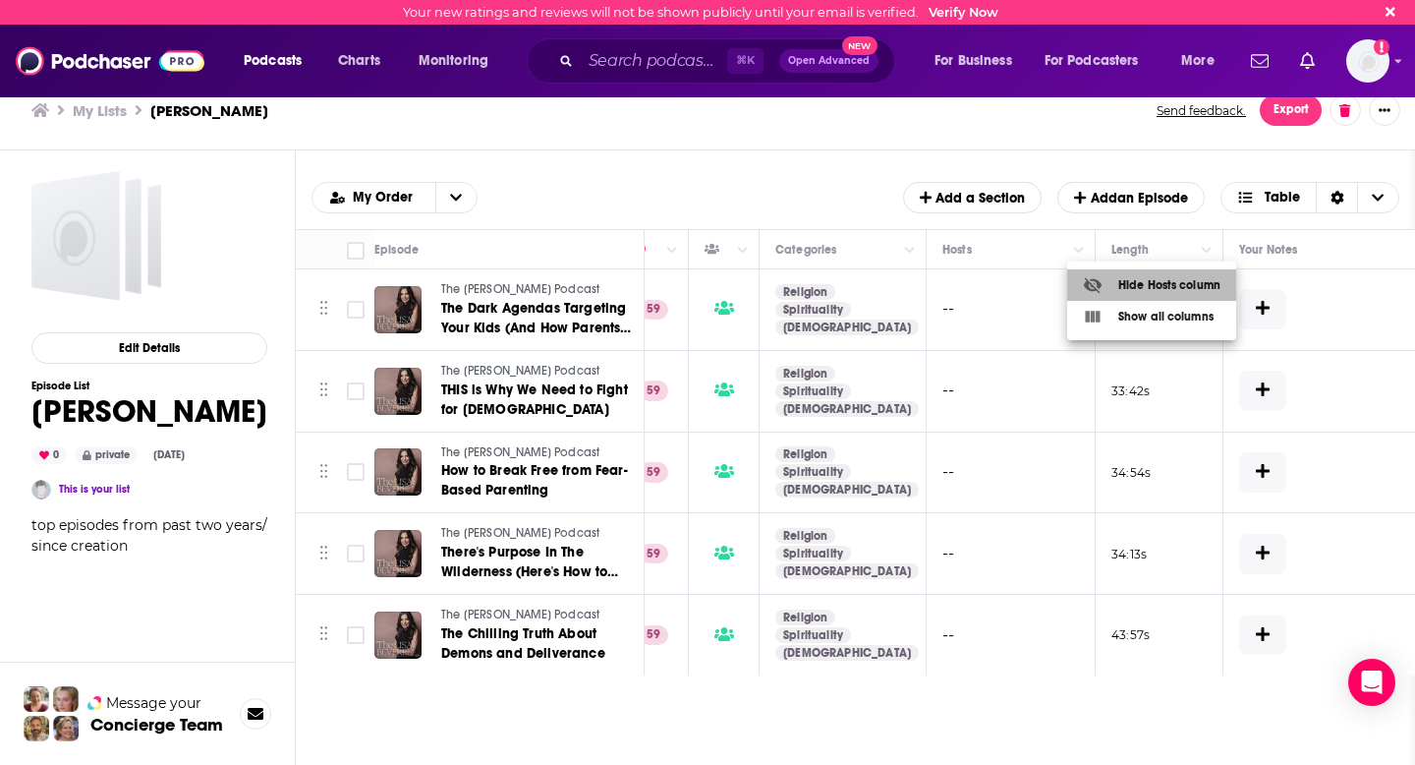
click at [1101, 278] on icon at bounding box center [1093, 285] width 20 height 20
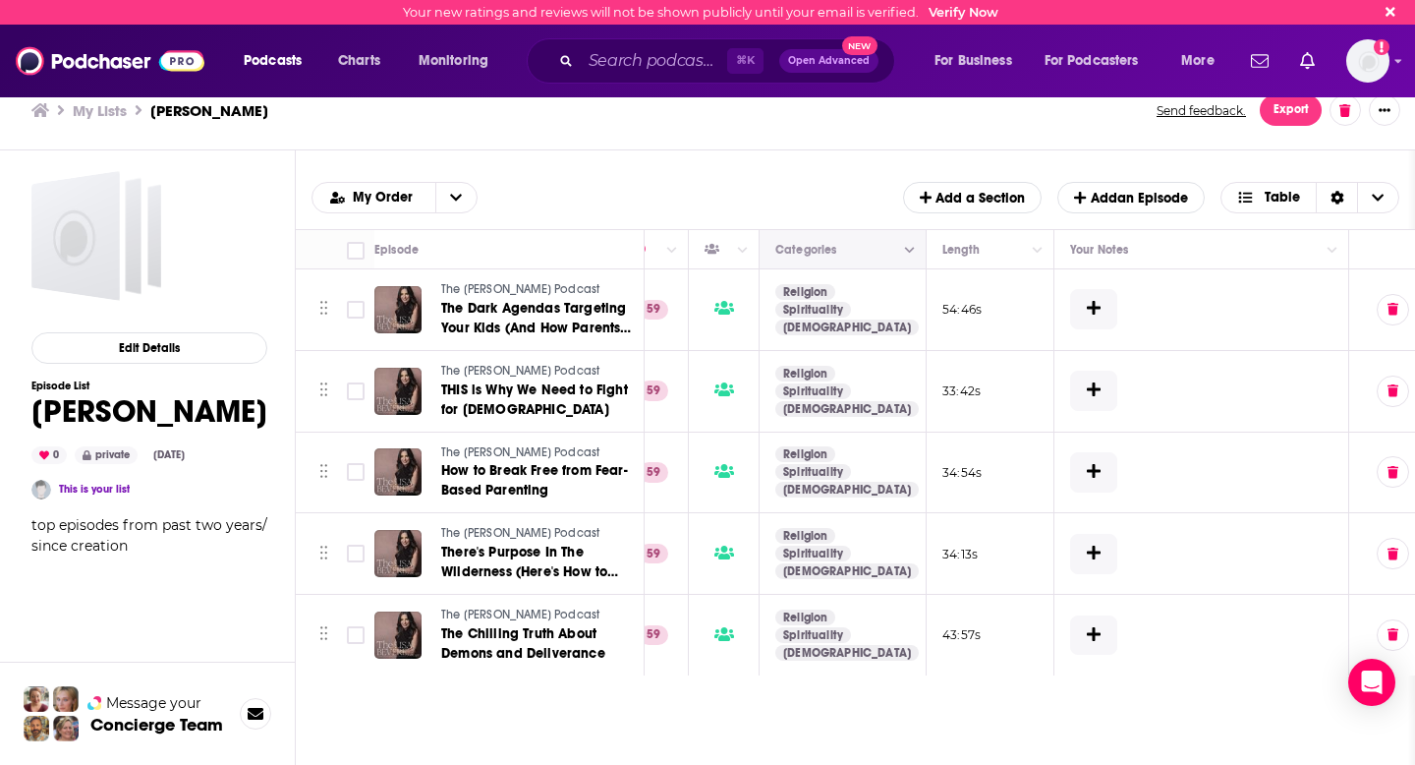
click at [912, 248] on icon "Column Actions" at bounding box center [910, 251] width 10 height 12
click at [934, 278] on div at bounding box center [931, 285] width 35 height 20
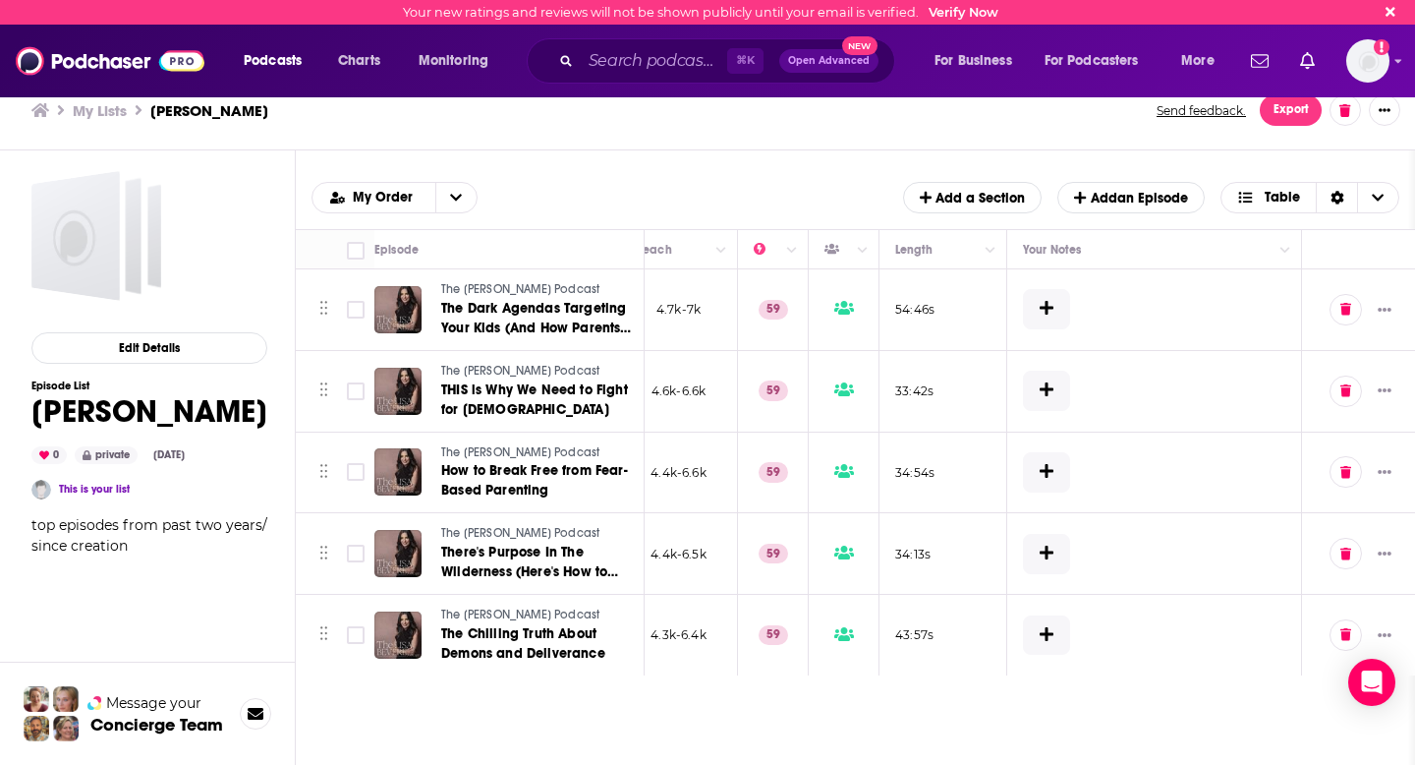
scroll to position [0, 472]
click at [859, 257] on button "Column Actions" at bounding box center [863, 250] width 24 height 24
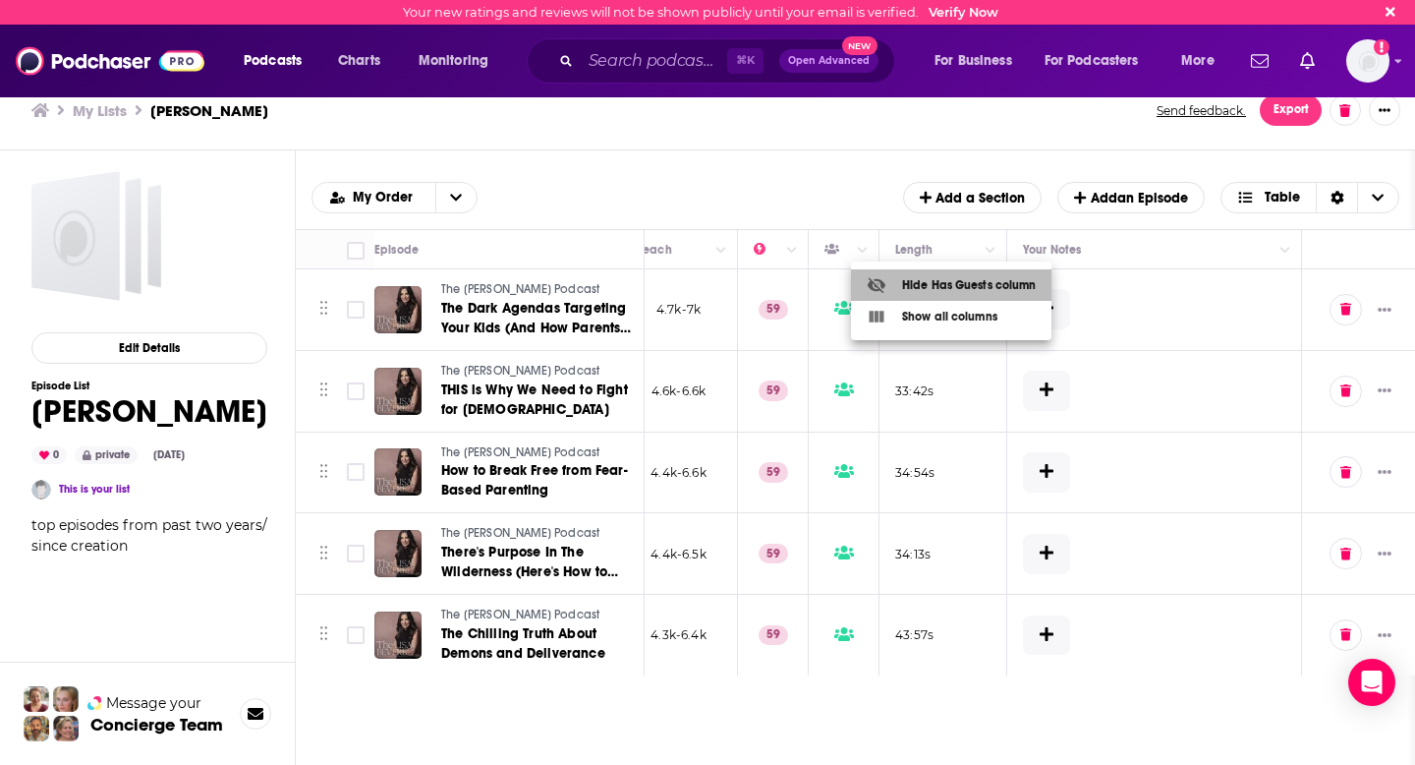
click at [879, 281] on icon at bounding box center [877, 286] width 18 height 16
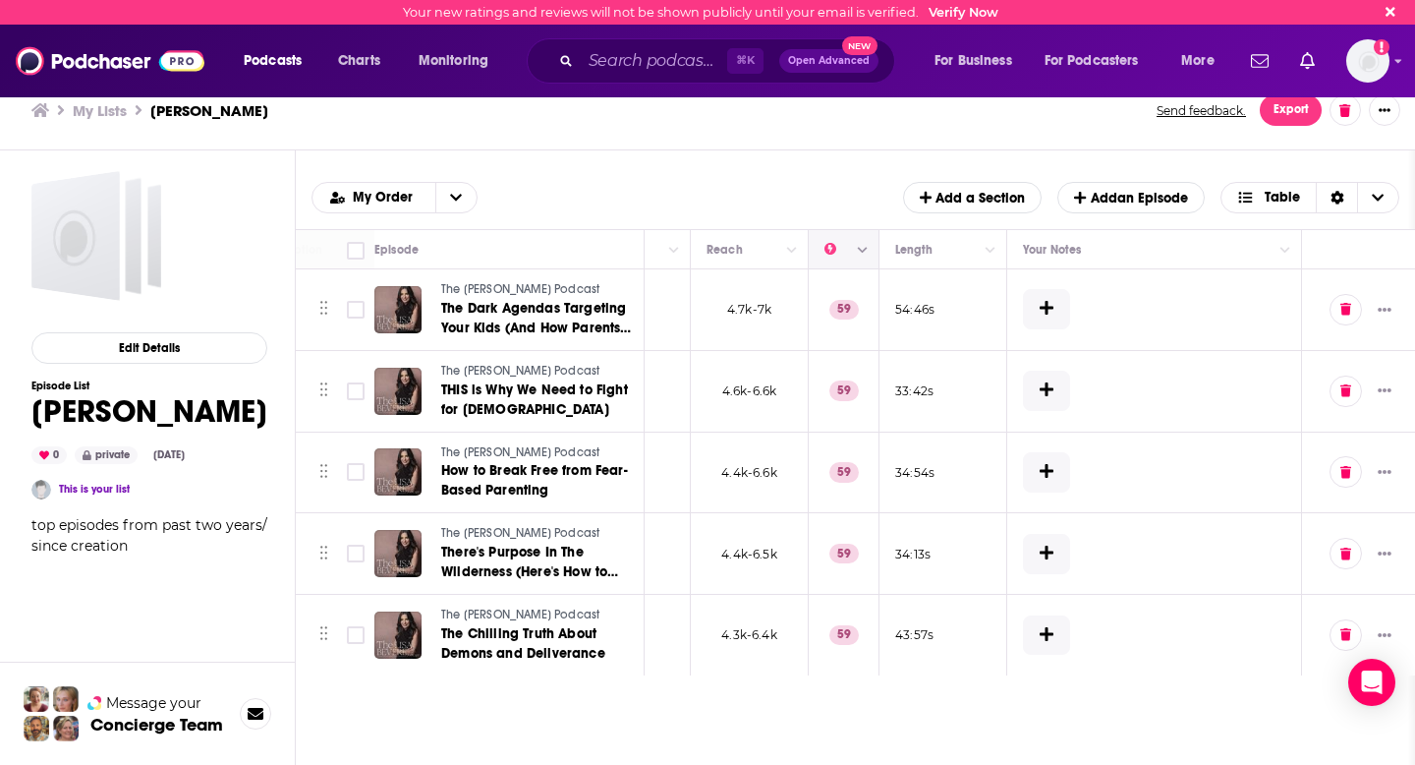
click at [864, 251] on icon "Column Actions" at bounding box center [863, 250] width 10 height 6
click at [909, 273] on li "Hide Power Score column" at bounding box center [955, 284] width 208 height 31
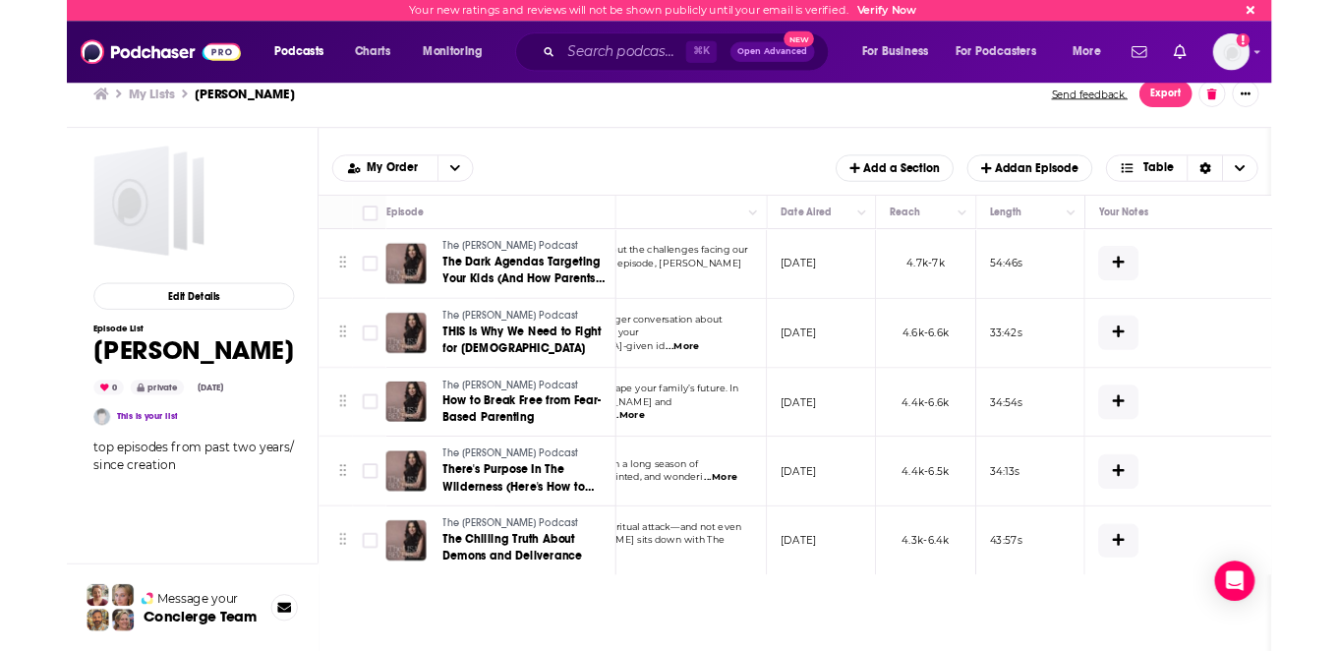
scroll to position [0, 0]
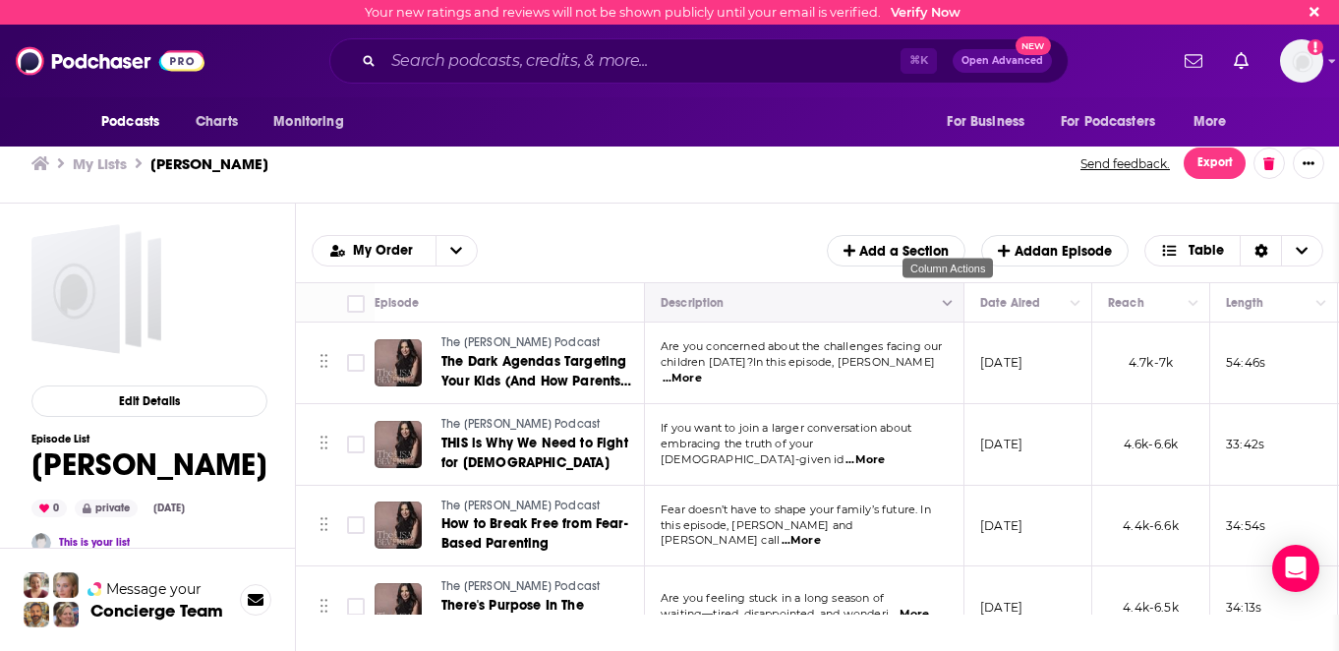
click at [948, 310] on button "Column Actions" at bounding box center [948, 303] width 24 height 24
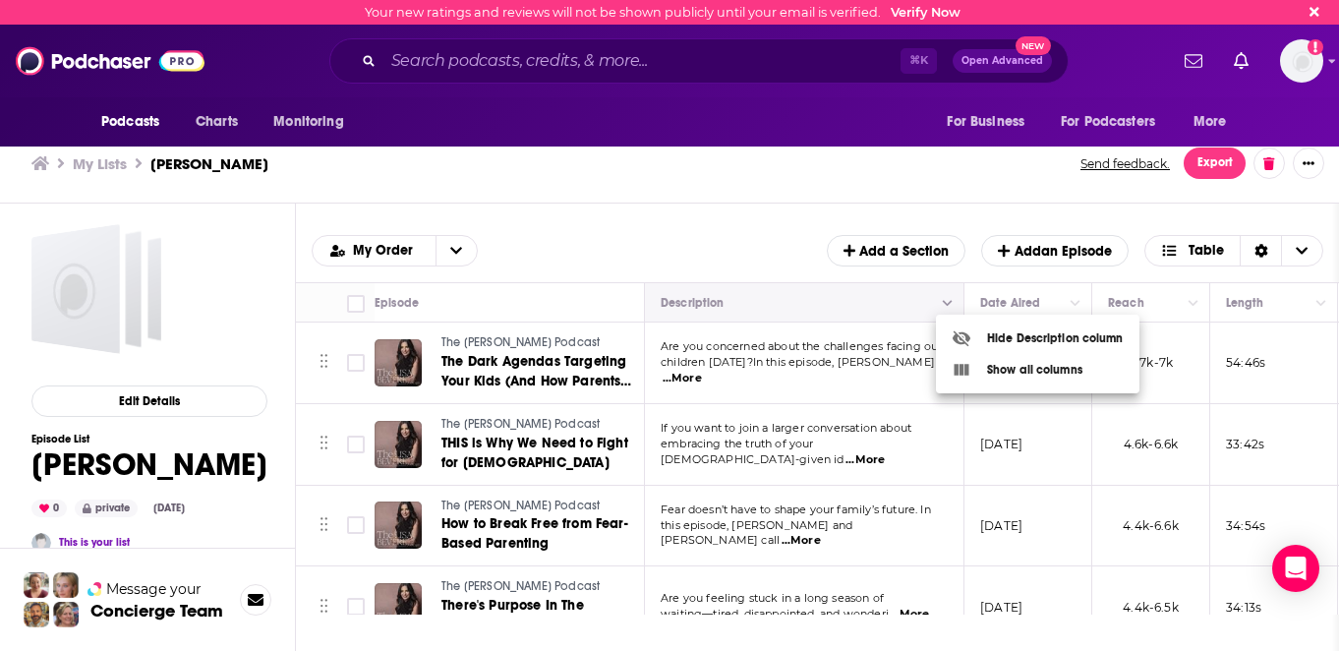
click at [948, 310] on div at bounding box center [669, 325] width 1339 height 651
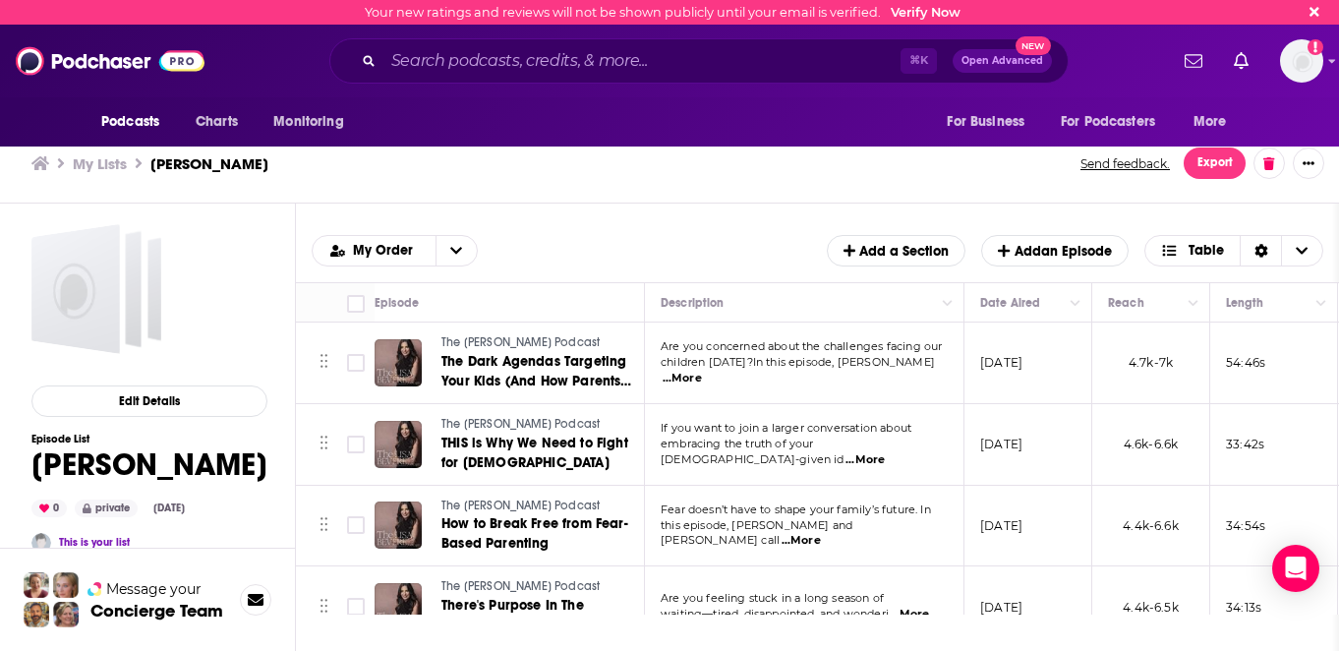
click at [702, 371] on span "...More" at bounding box center [682, 379] width 39 height 16
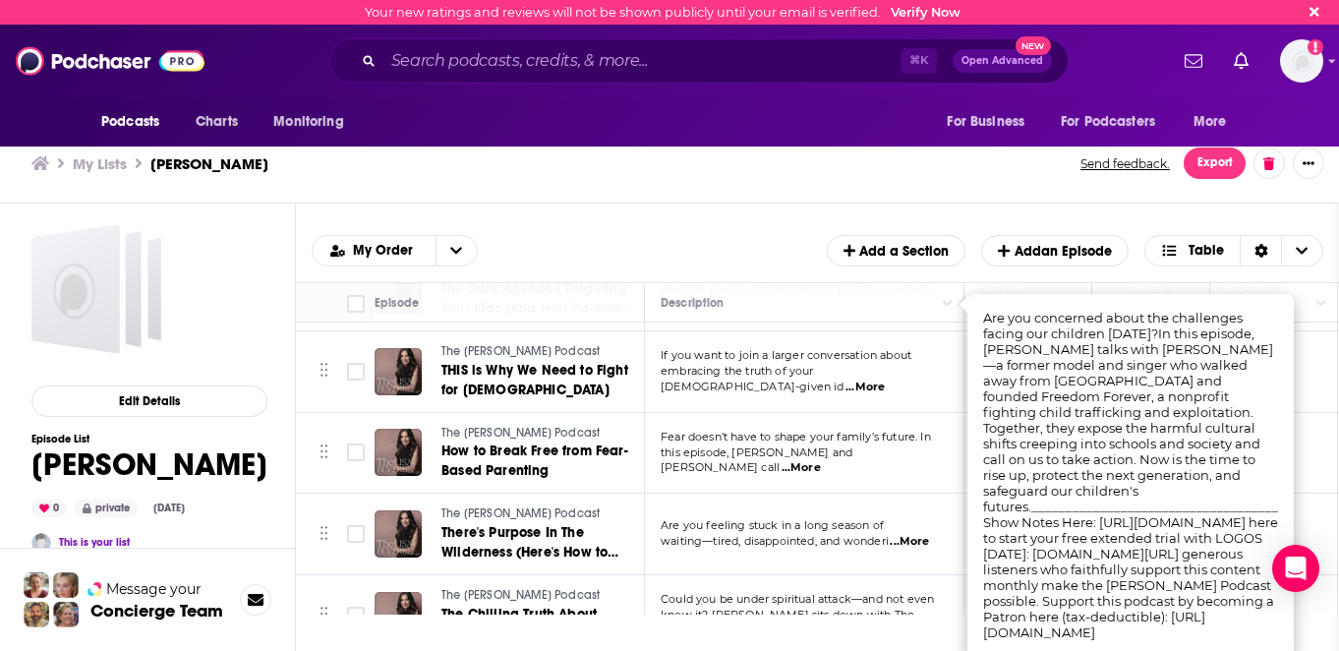
scroll to position [65, 0]
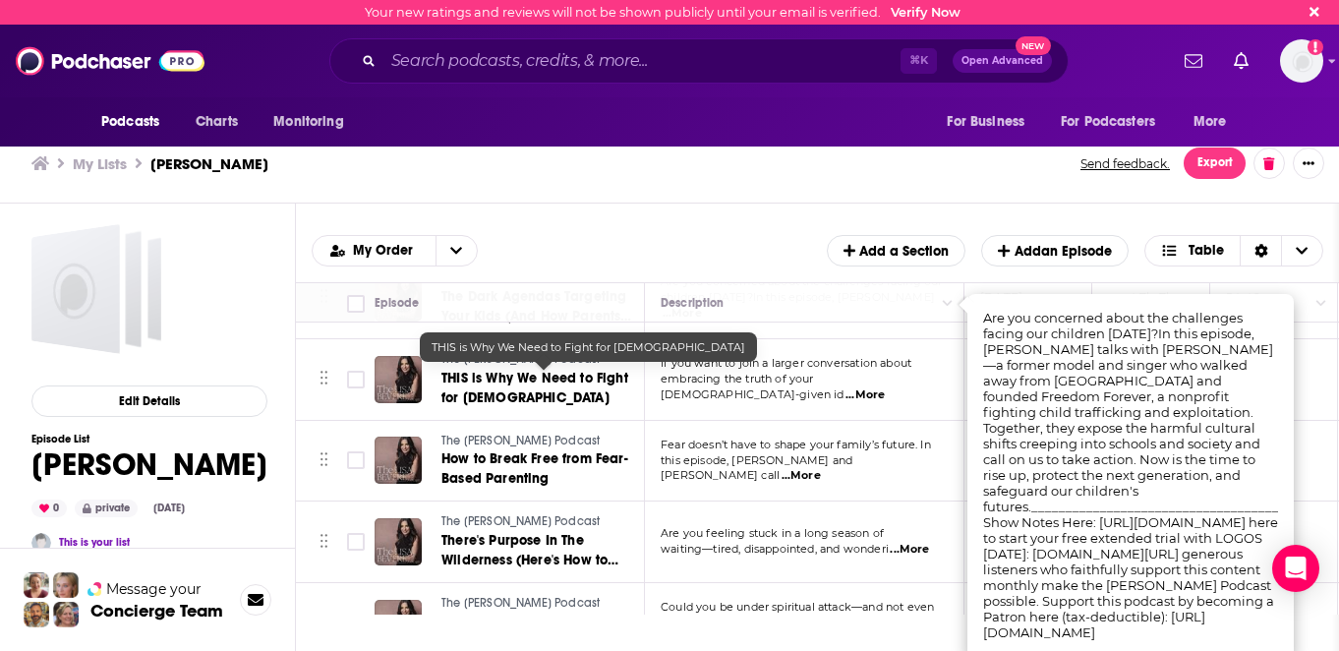
click at [525, 374] on span "THIS is Why We Need to Fight for [DEMOGRAPHIC_DATA]" at bounding box center [534, 388] width 187 height 36
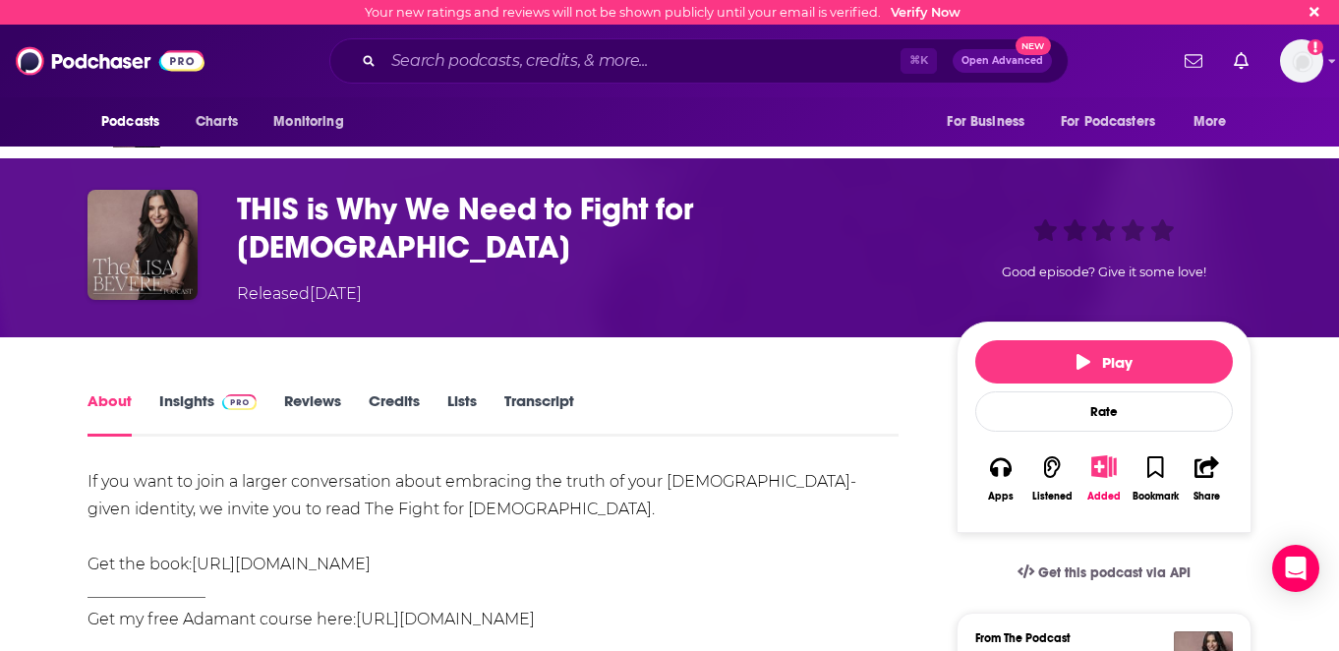
scroll to position [24, 0]
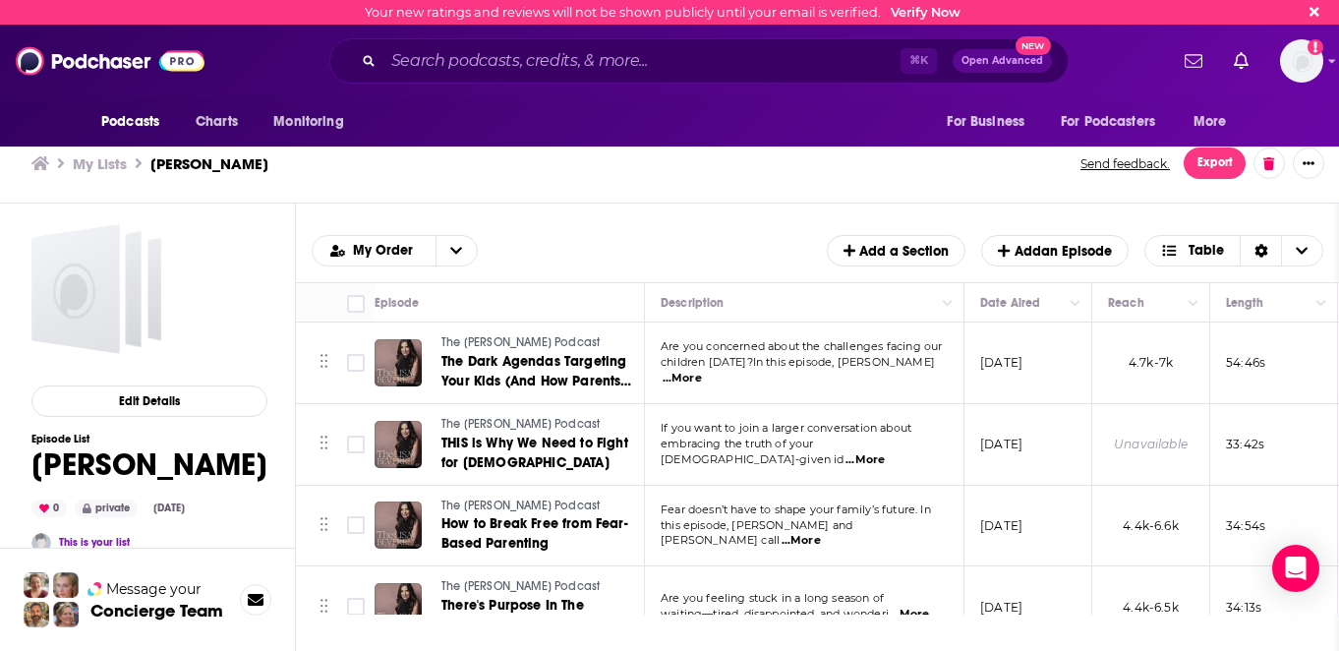
click at [702, 371] on span "...More" at bounding box center [682, 379] width 39 height 16
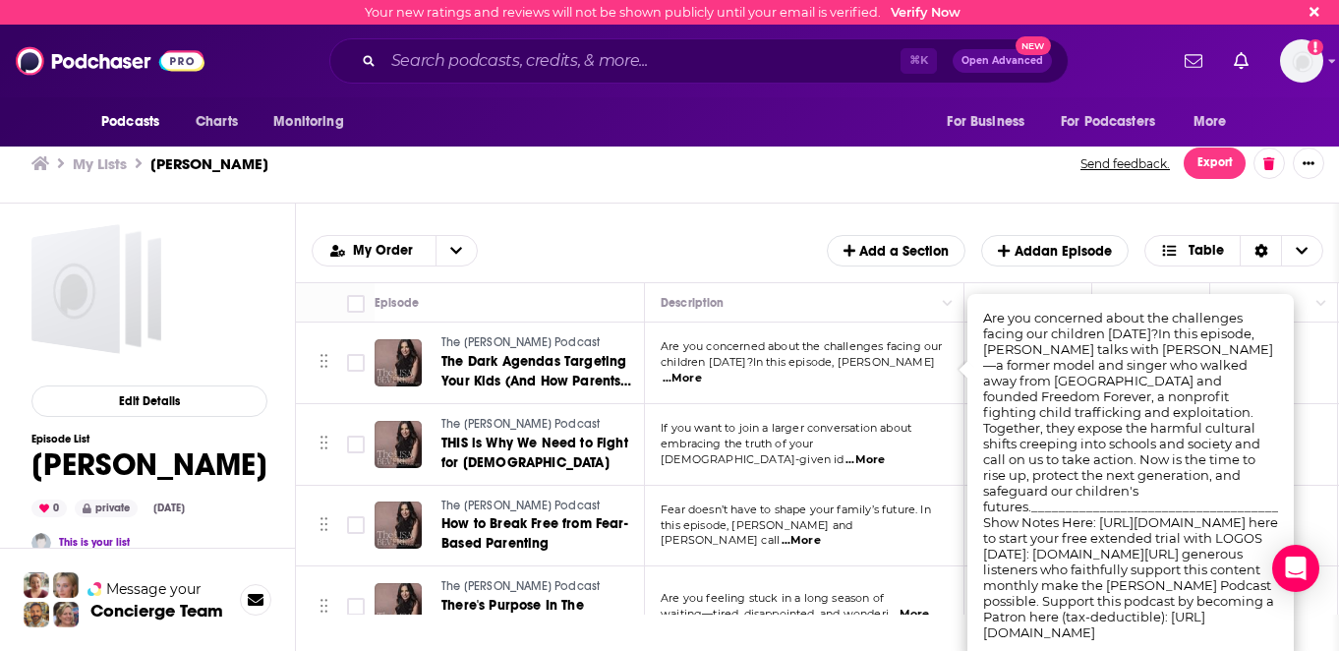
click at [730, 242] on div "My Order Add a Section Add an Episode Table" at bounding box center [817, 250] width 1011 height 31
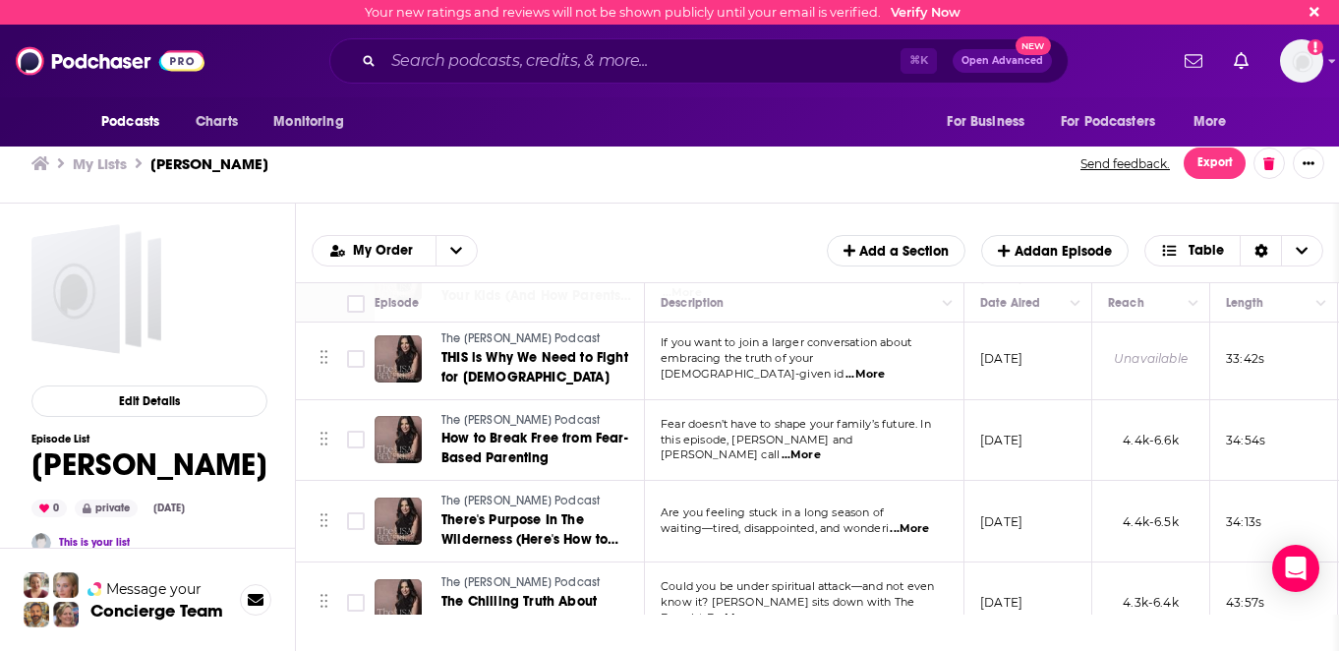
scroll to position [87, 0]
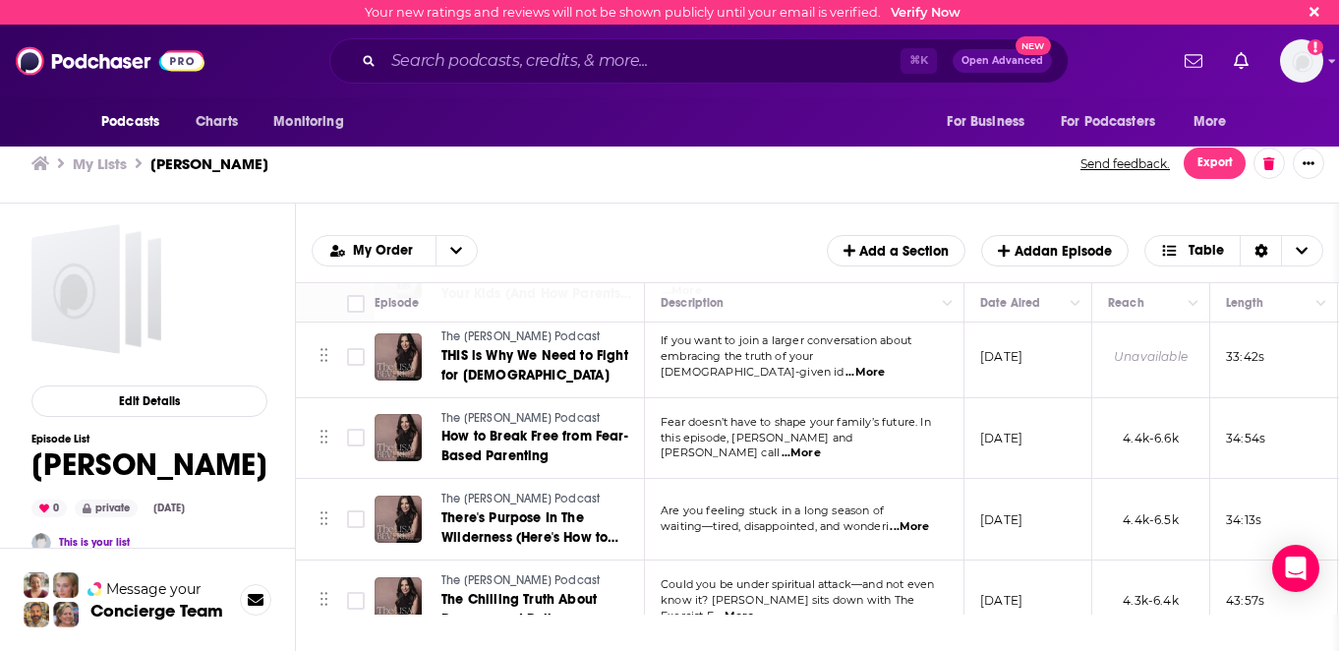
click at [885, 365] on span "...More" at bounding box center [864, 373] width 39 height 16
click at [888, 474] on td "Fear doesn’t have to shape your family’s future. In this episode, [PERSON_NAME]…" at bounding box center [804, 439] width 319 height 82
click at [913, 524] on span "...More" at bounding box center [909, 527] width 39 height 16
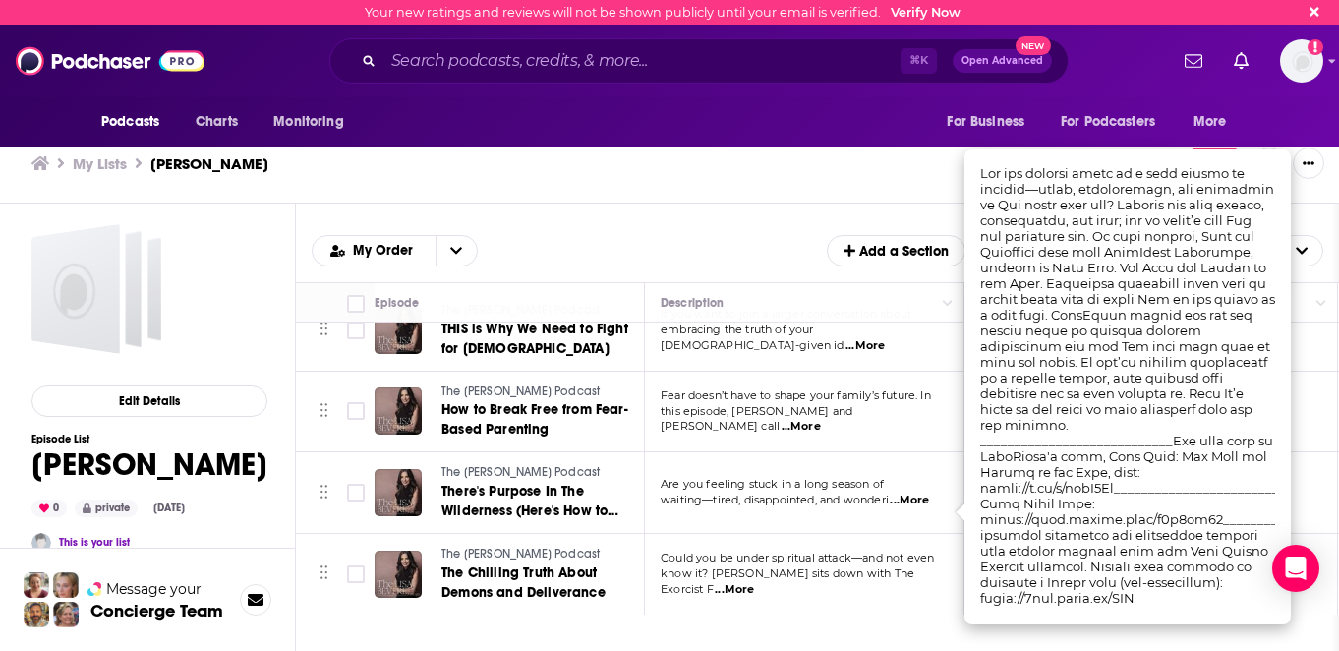
scroll to position [0, 0]
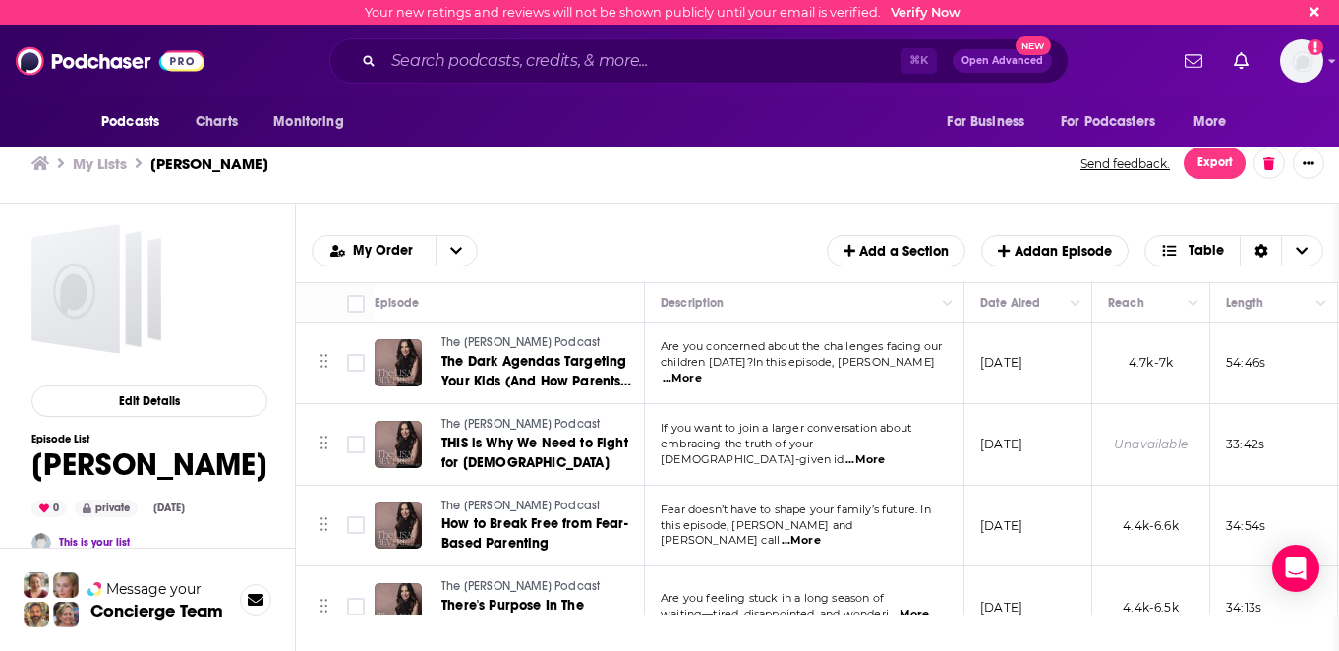
click at [792, 211] on div "Episodes Add My Order Add a Section Add an Episode Table" at bounding box center [817, 243] width 1043 height 80
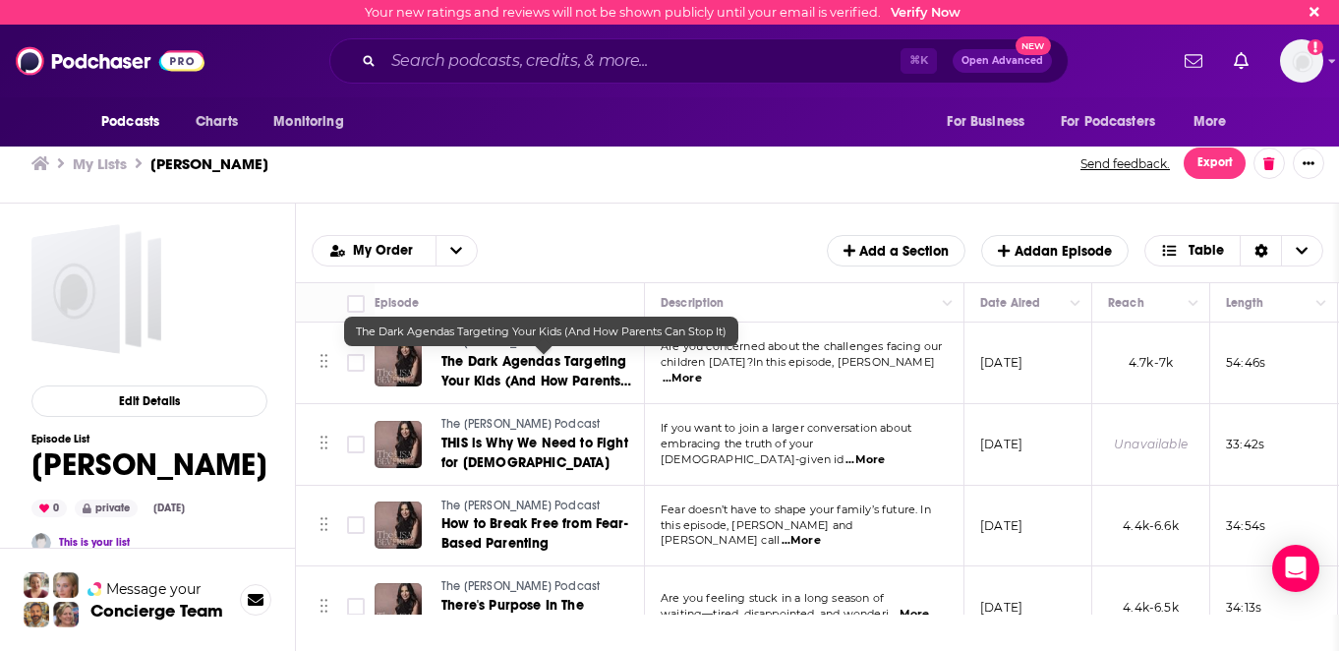
click at [562, 376] on span "The Dark Agendas Targeting Your Kids (And How Parents Can Stop It)" at bounding box center [536, 381] width 190 height 56
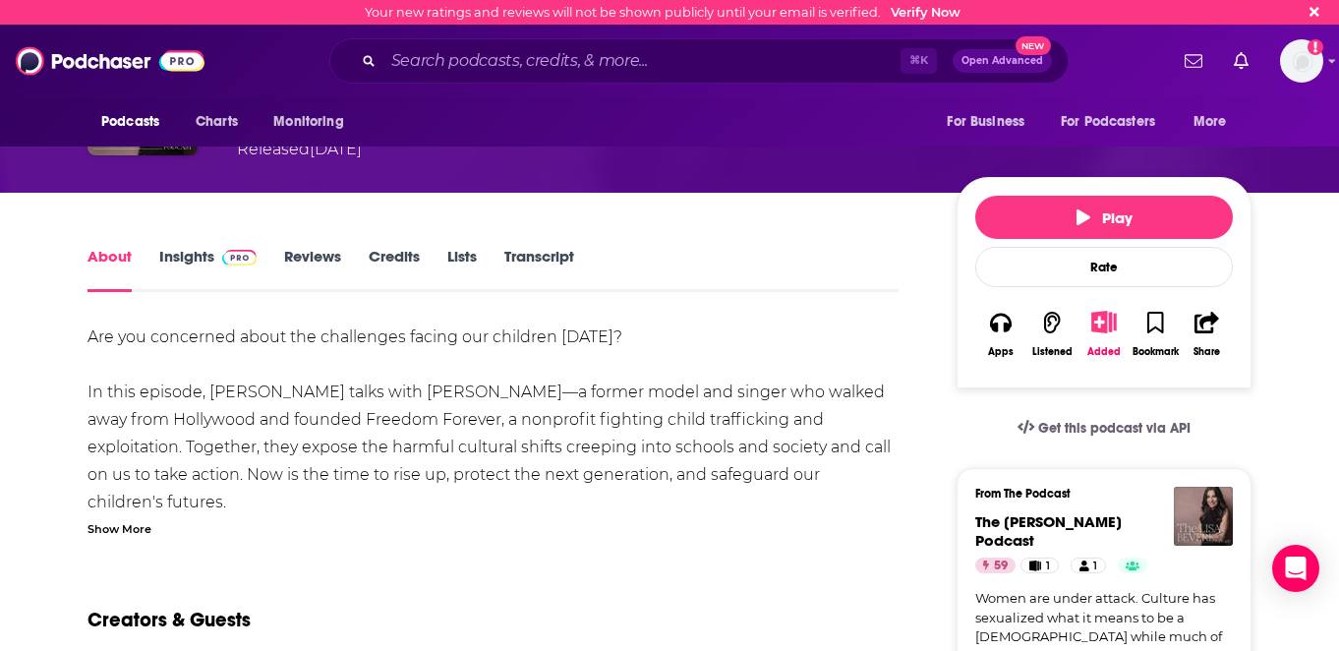
scroll to position [64, 0]
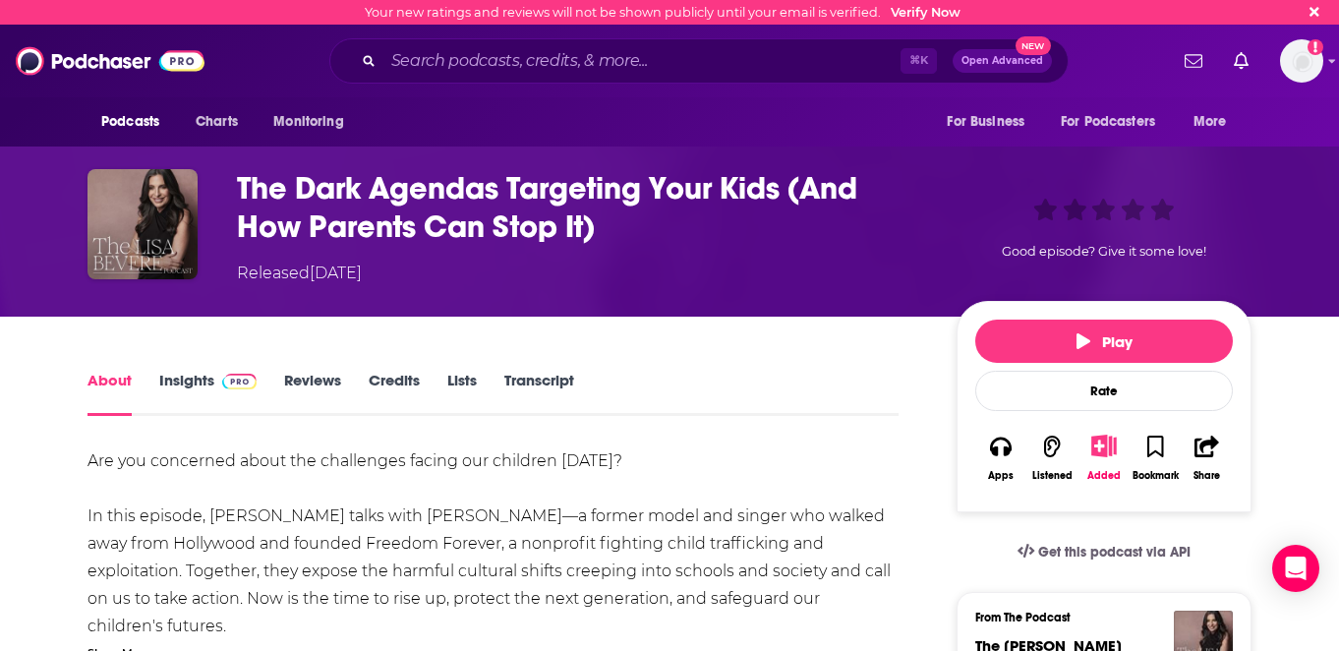
click at [195, 386] on link "Insights" at bounding box center [207, 393] width 97 height 45
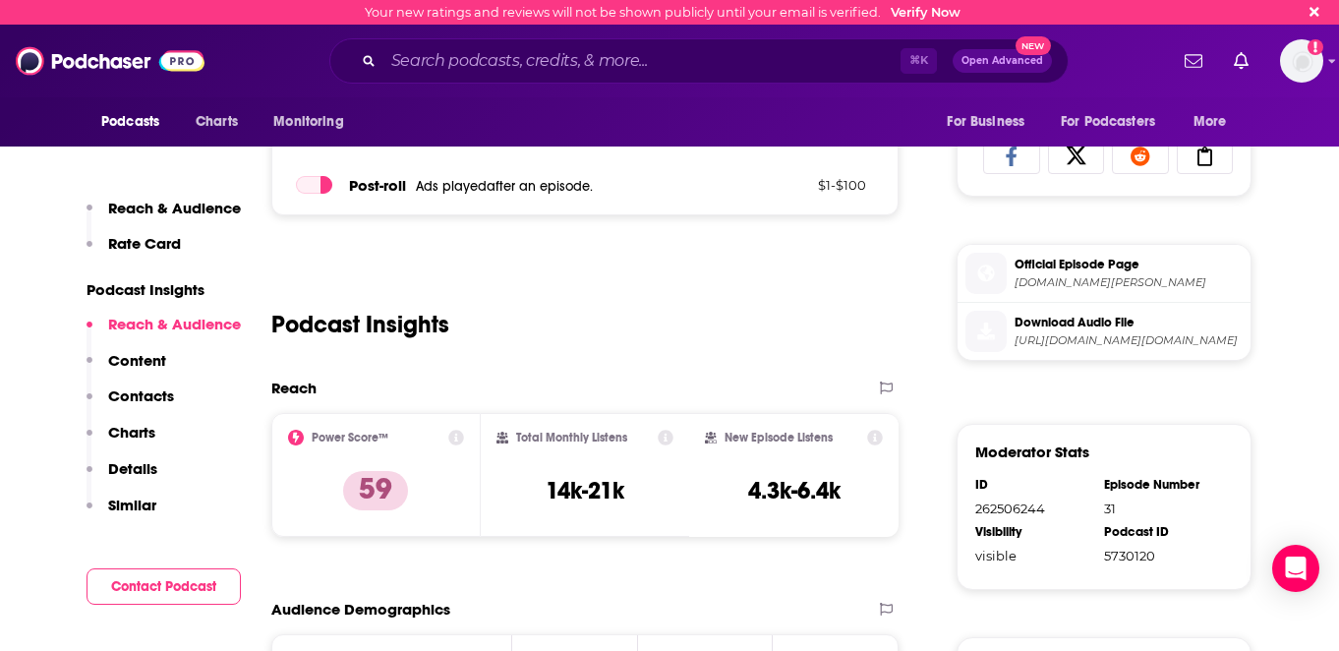
scroll to position [944, 0]
